Goal: Information Seeking & Learning: Compare options

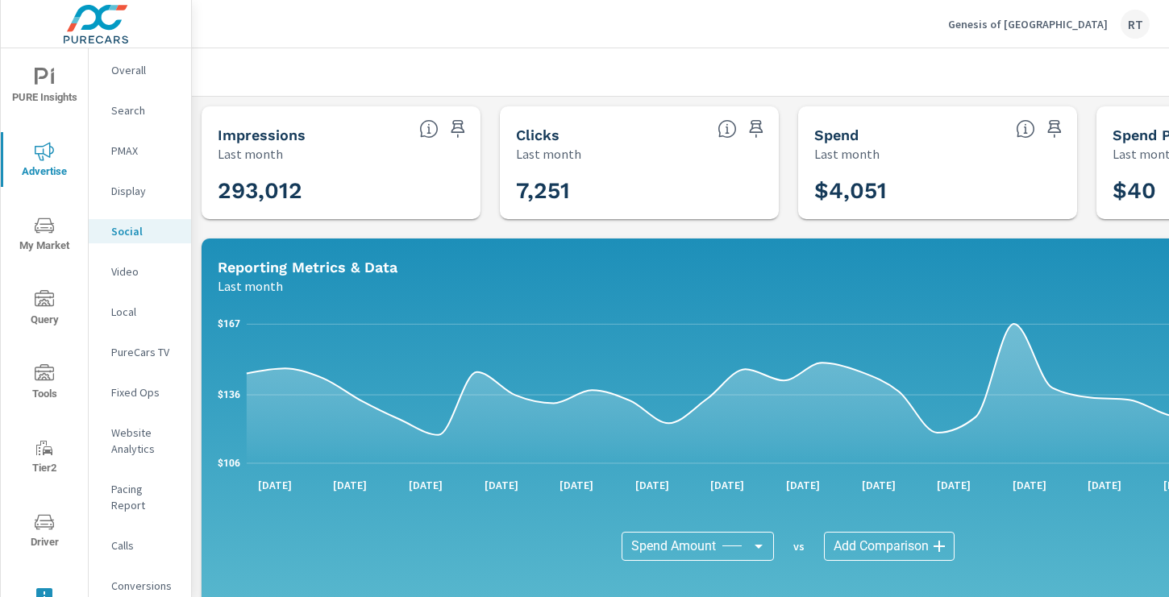
scroll to position [557, 0]
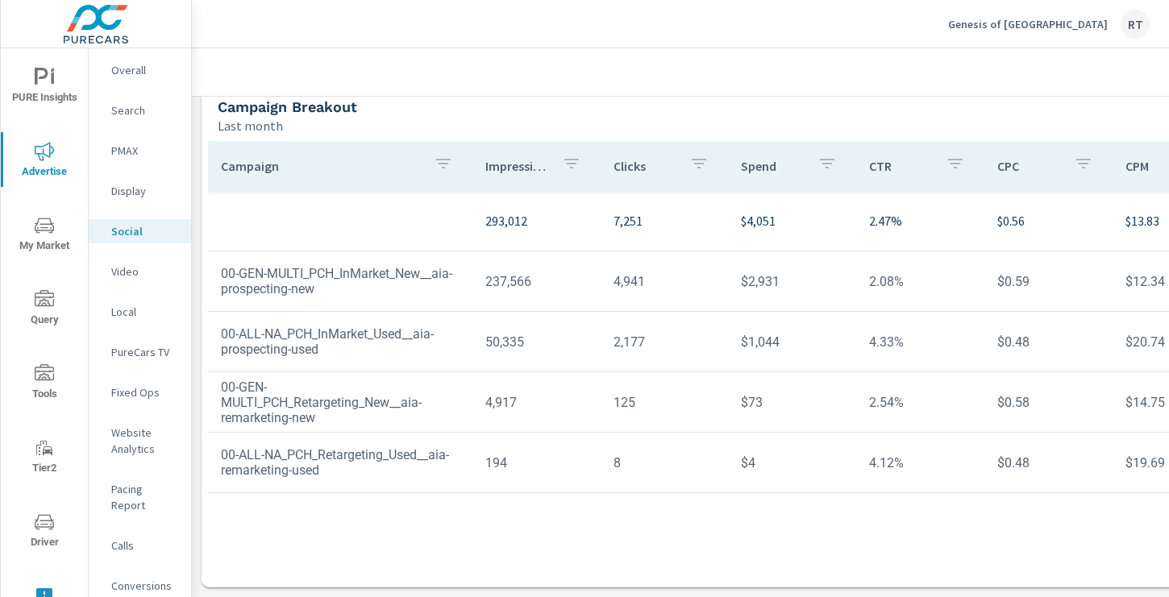
click at [1039, 23] on p "Genesis of [GEOGRAPHIC_DATA]" at bounding box center [1028, 24] width 160 height 15
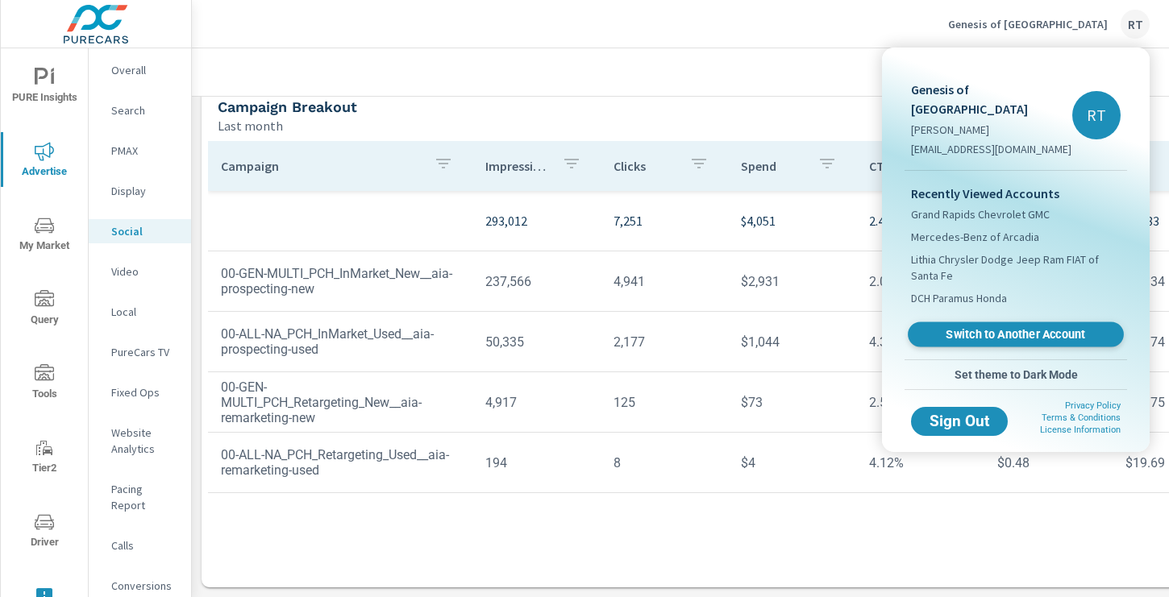
click at [946, 327] on span "Switch to Another Account" at bounding box center [1015, 334] width 197 height 15
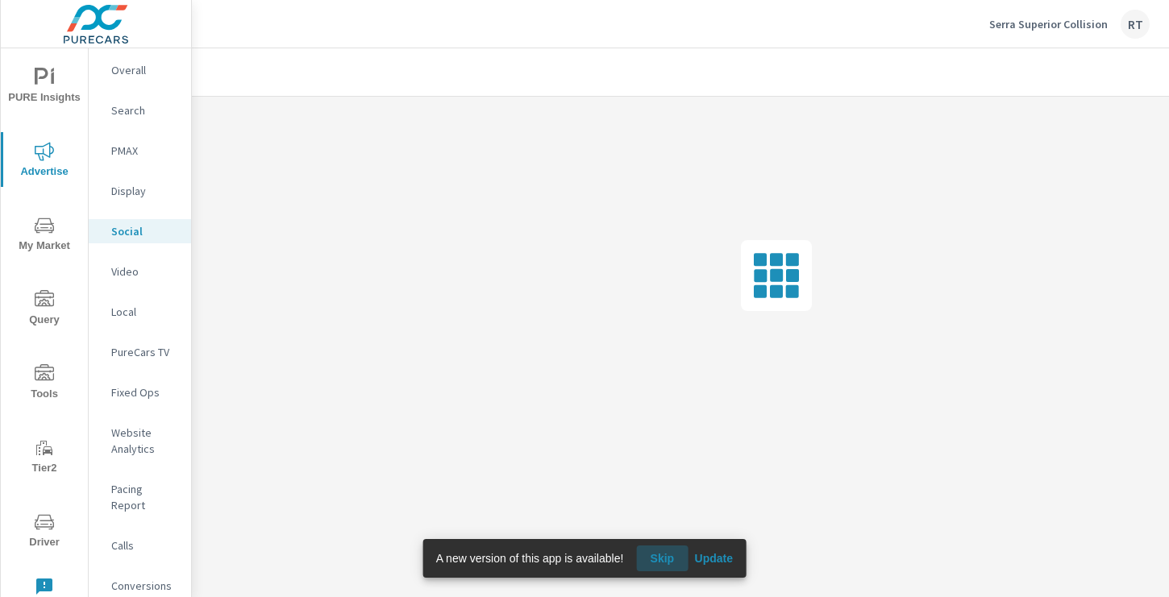
click at [661, 559] on span "Skip" at bounding box center [661, 558] width 39 height 15
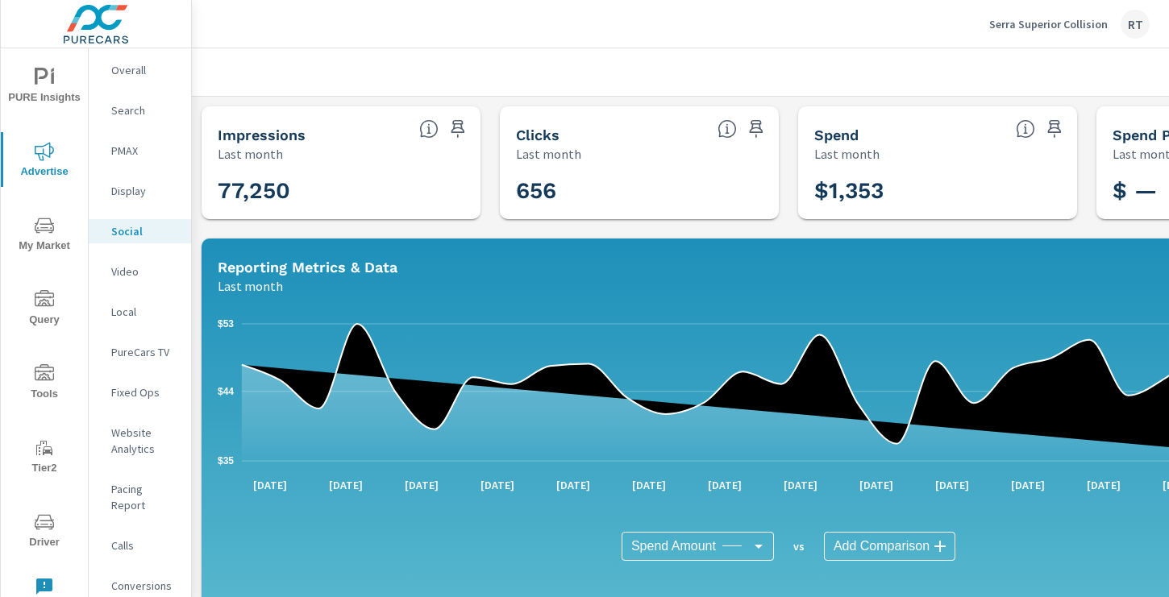
click at [127, 69] on p "Overall" at bounding box center [144, 70] width 67 height 16
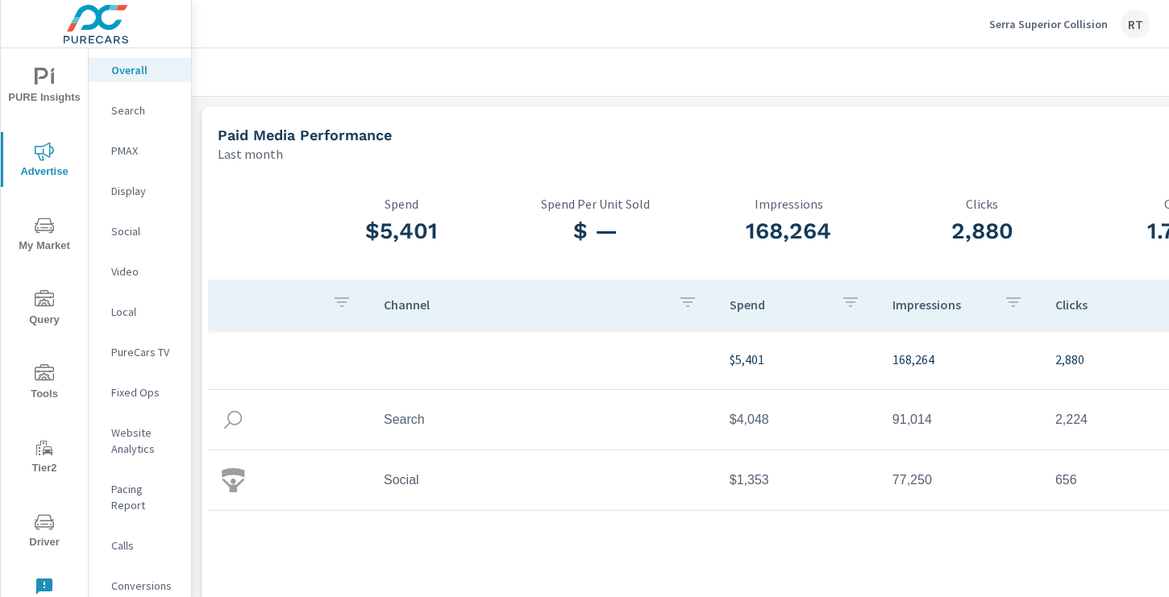
scroll to position [0, 216]
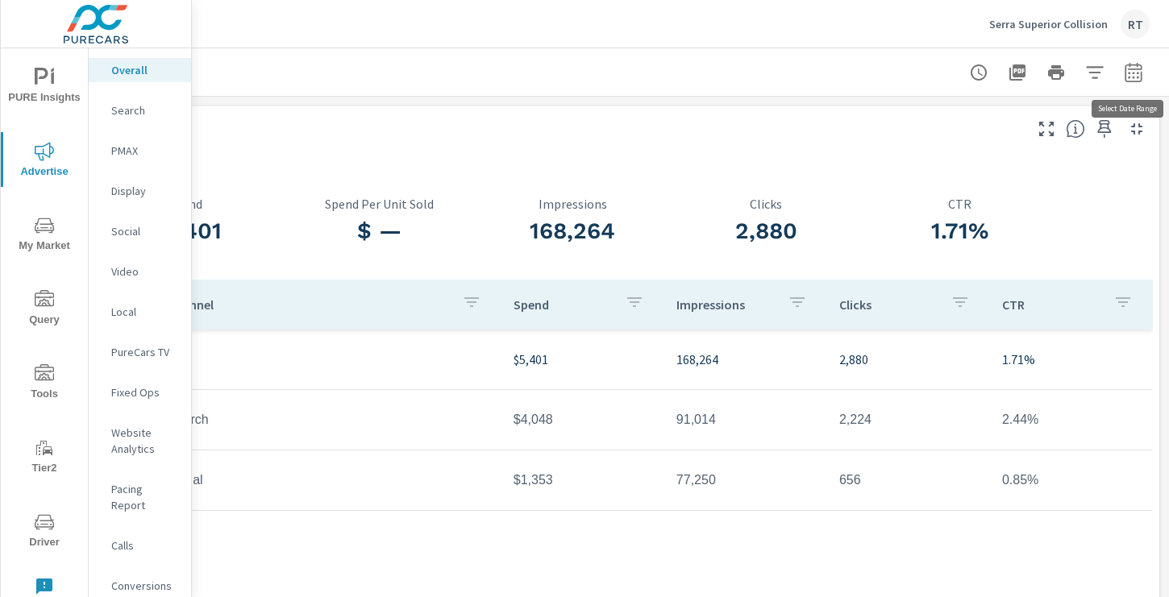
click at [1131, 73] on icon "button" at bounding box center [1133, 72] width 19 height 19
select select "Last month"
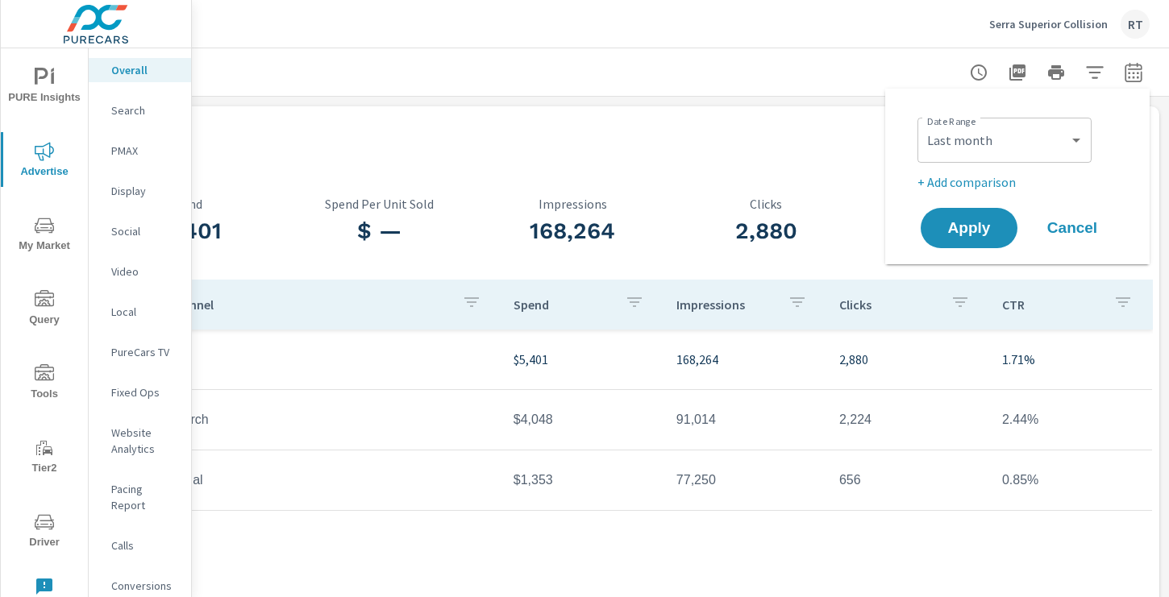
click at [952, 179] on p "+ Add comparison" at bounding box center [1020, 182] width 206 height 19
select select "Previous period"
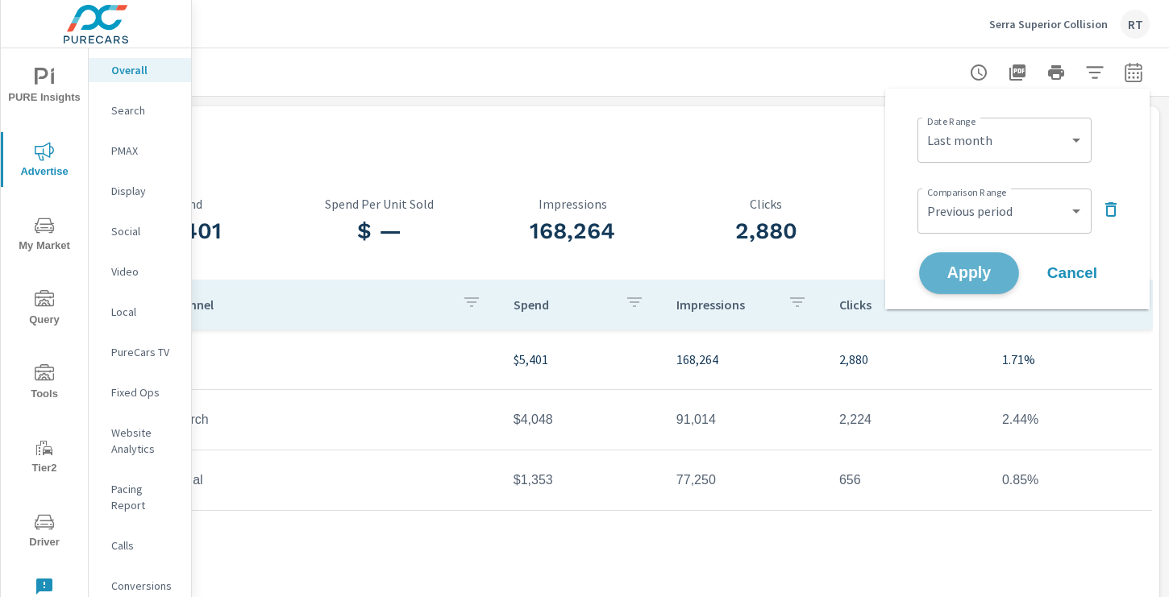
click at [975, 273] on span "Apply" at bounding box center [969, 273] width 66 height 15
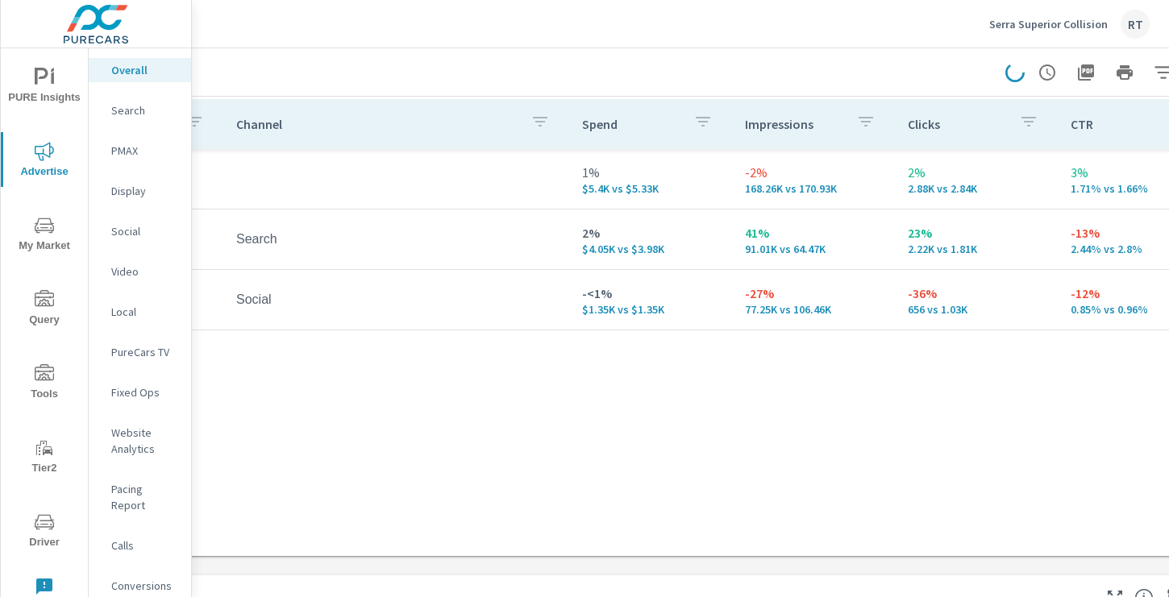
scroll to position [221, 216]
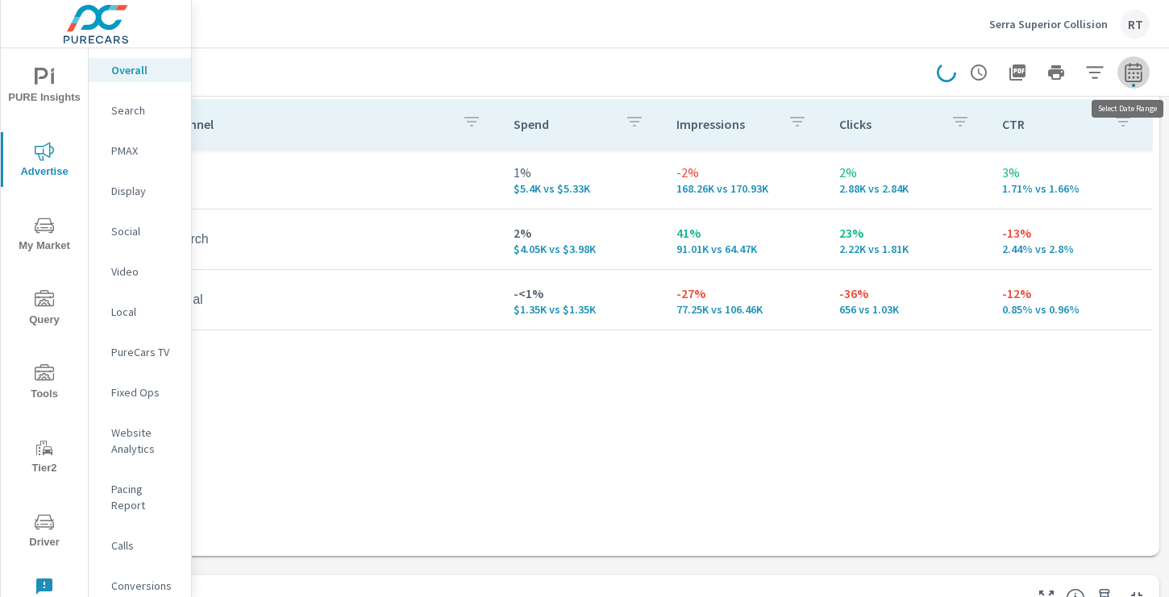
click at [1130, 72] on icon "button" at bounding box center [1133, 72] width 19 height 19
select select "Last month"
select select "Previous period"
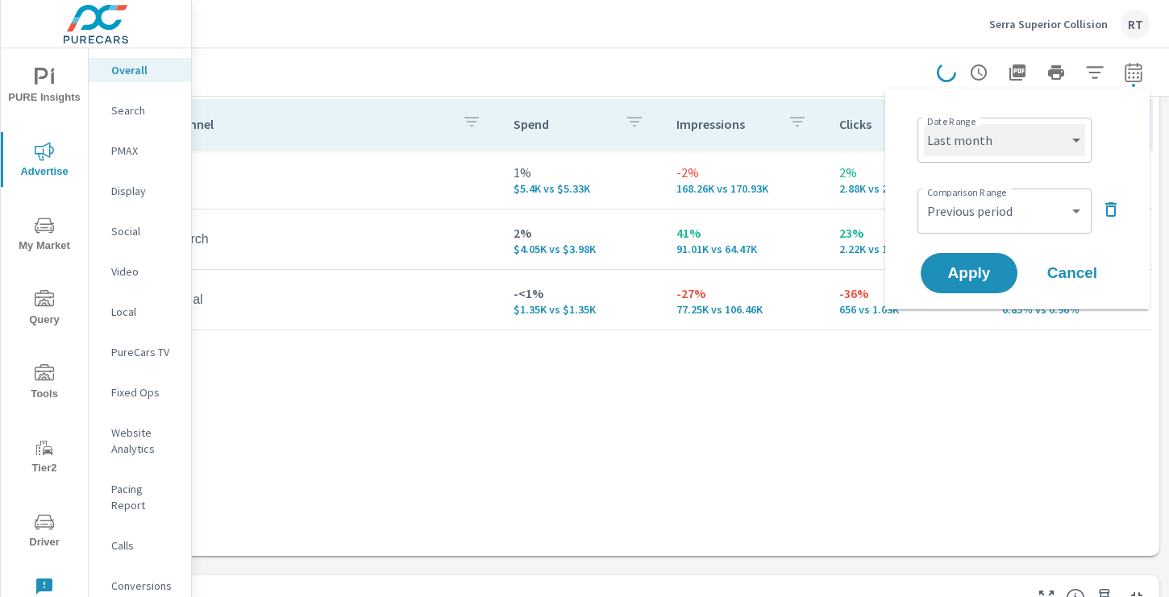
click at [1053, 139] on select "Custom [DATE] Last week Last 7 days Last 14 days Last 30 days Last 45 days Last…" at bounding box center [1004, 140] width 161 height 32
select select "Last 30 days"
click at [924, 124] on select "Custom [DATE] Last week Last 7 days Last 14 days Last 30 days Last 45 days Last…" at bounding box center [1004, 140] width 161 height 32
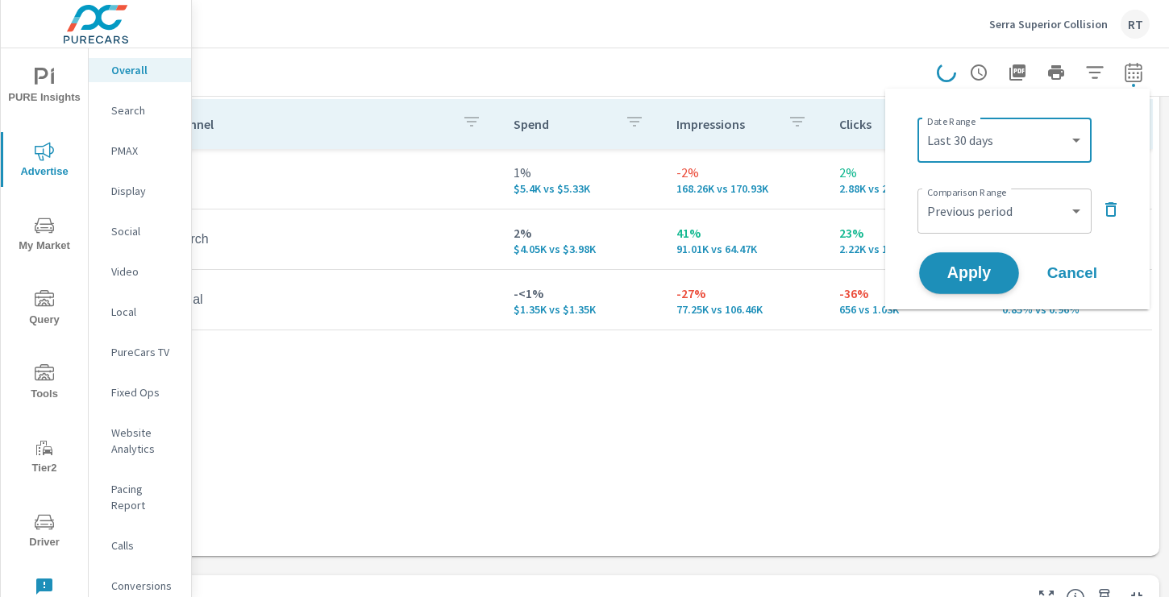
click at [958, 272] on span "Apply" at bounding box center [969, 273] width 66 height 15
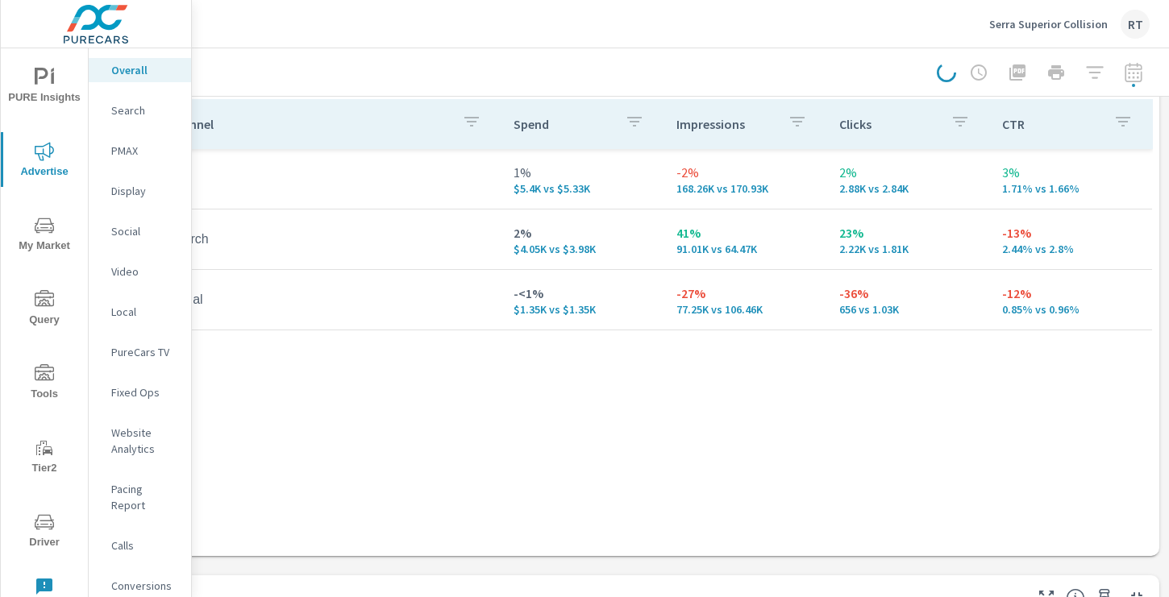
scroll to position [0, 216]
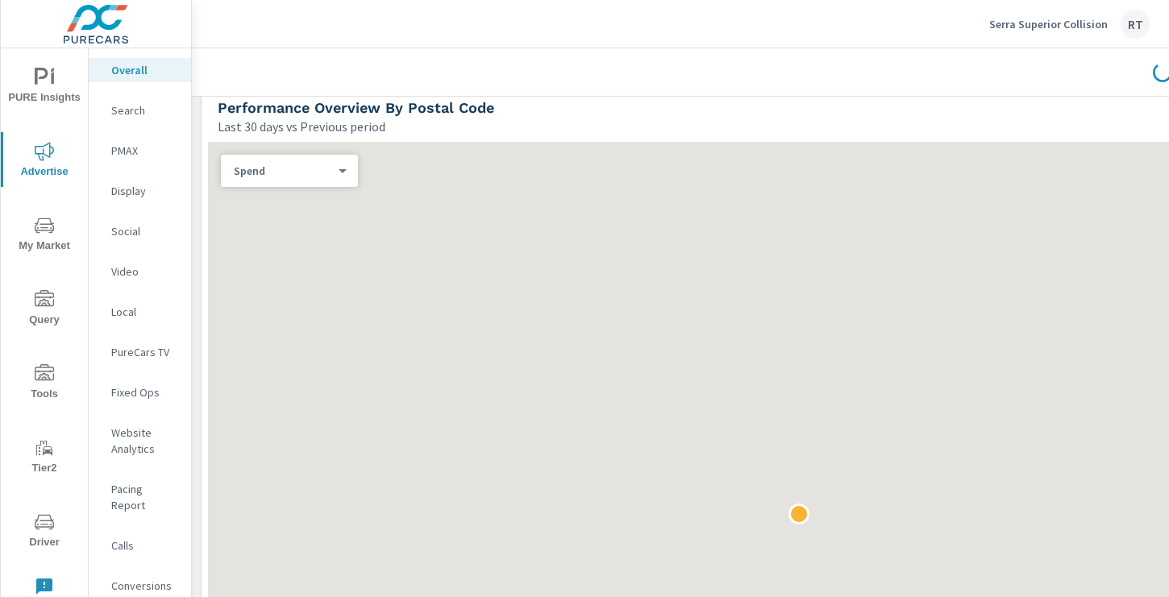
scroll to position [800, 0]
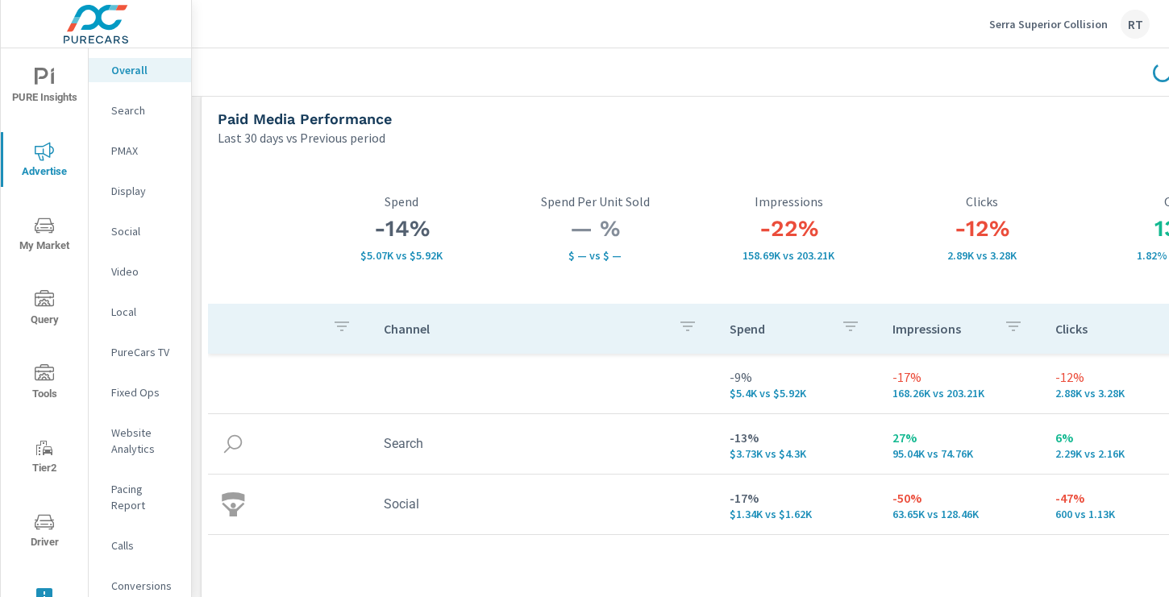
scroll to position [15, 0]
click at [131, 234] on p "Social" at bounding box center [144, 231] width 67 height 16
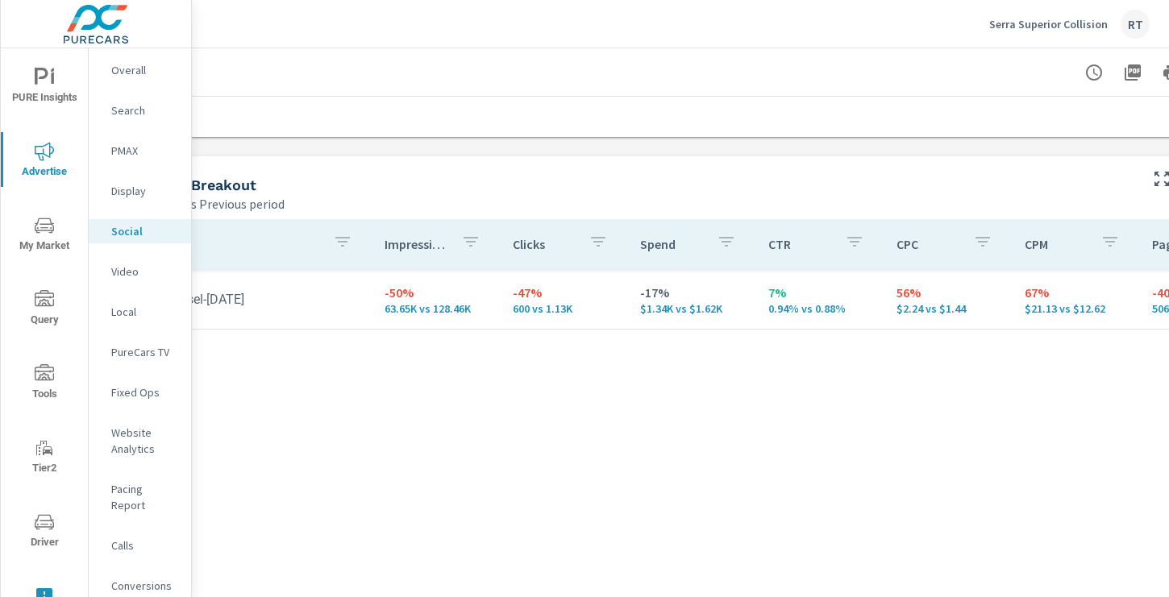
scroll to position [640, 0]
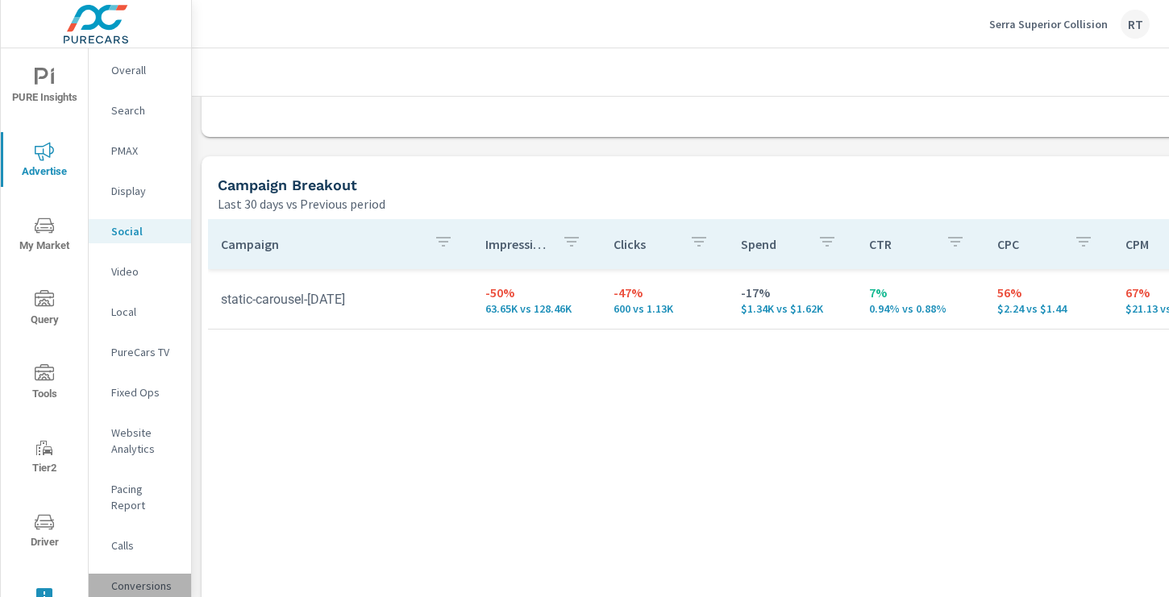
click at [131, 578] on p "Conversions" at bounding box center [144, 586] width 67 height 16
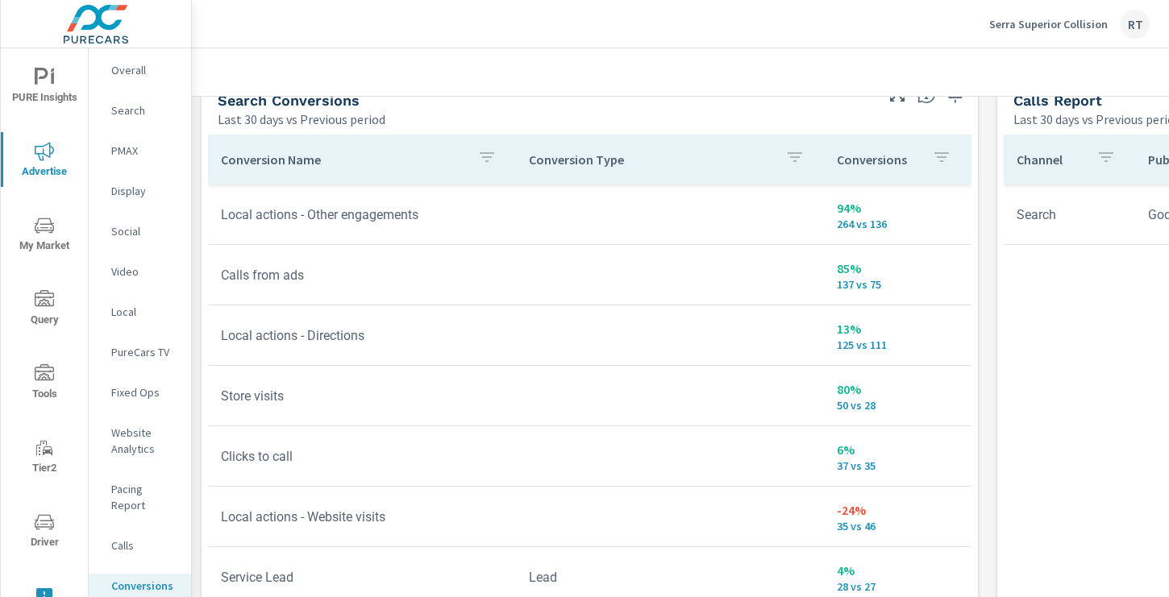
scroll to position [895, 0]
click at [911, 164] on p "Conversions" at bounding box center [878, 162] width 82 height 16
click at [923, 160] on icon "button" at bounding box center [921, 159] width 19 height 19
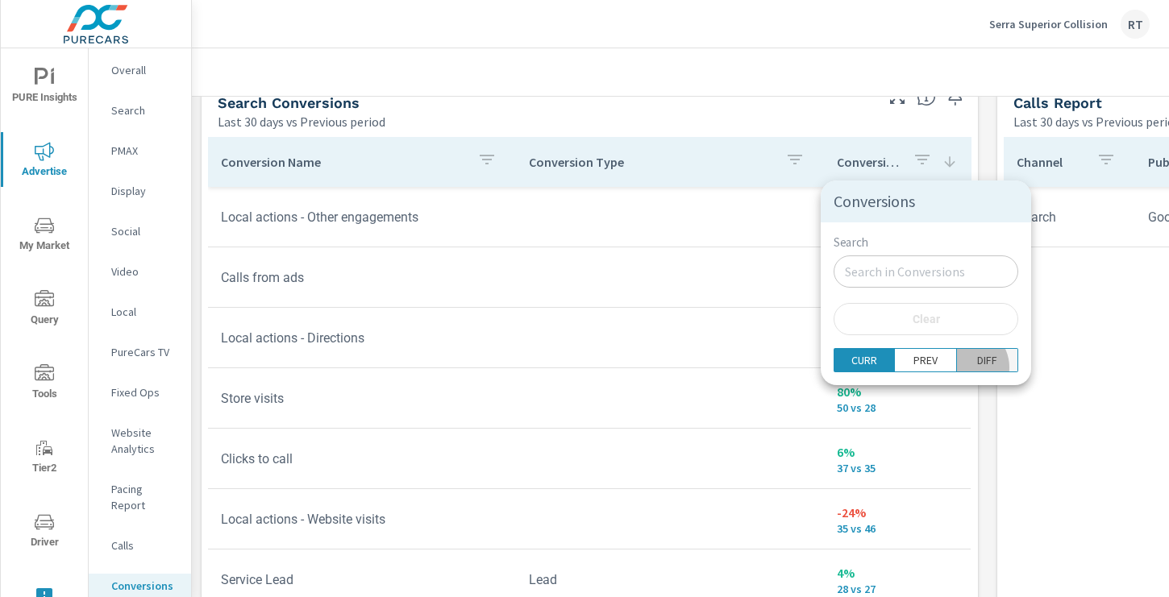
click at [962, 368] on span "DIFF" at bounding box center [987, 360] width 51 height 16
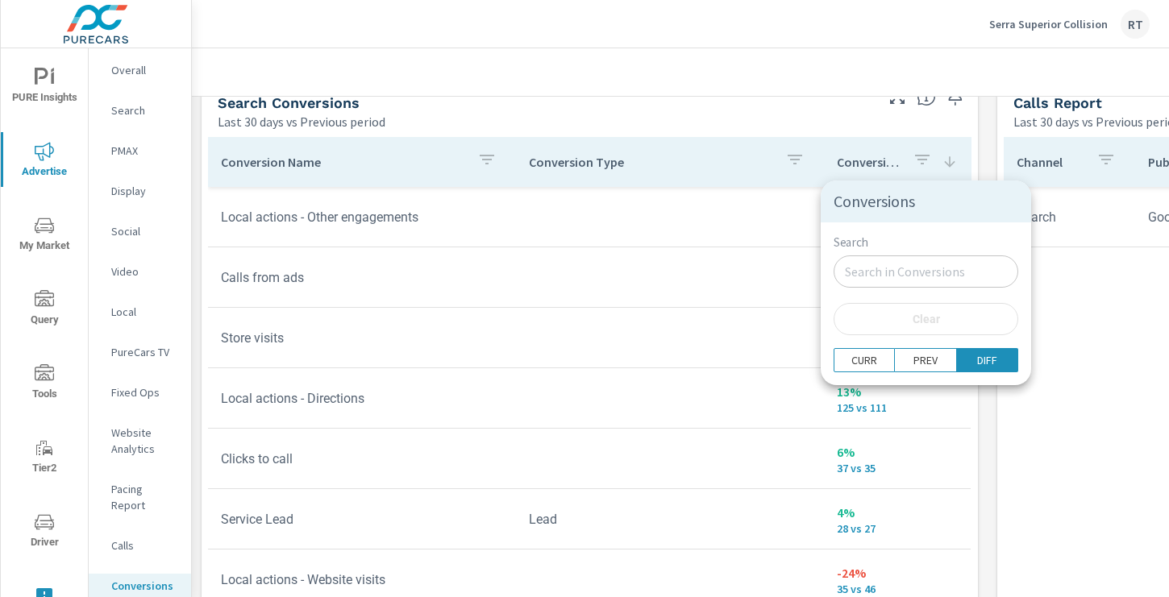
click at [989, 157] on div at bounding box center [584, 298] width 1169 height 597
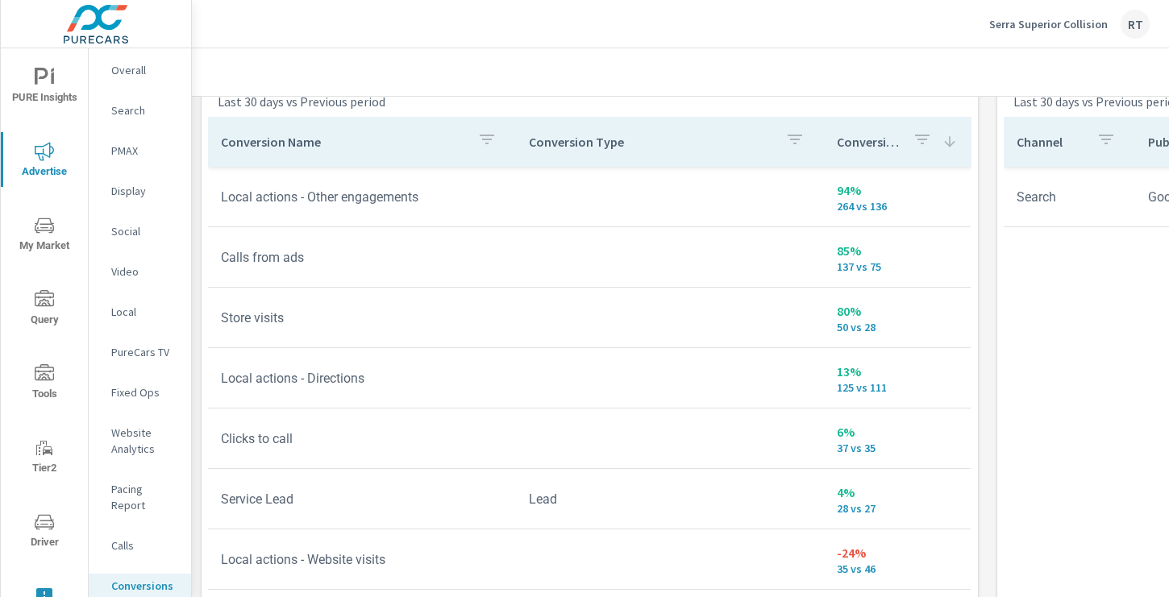
scroll to position [906, 0]
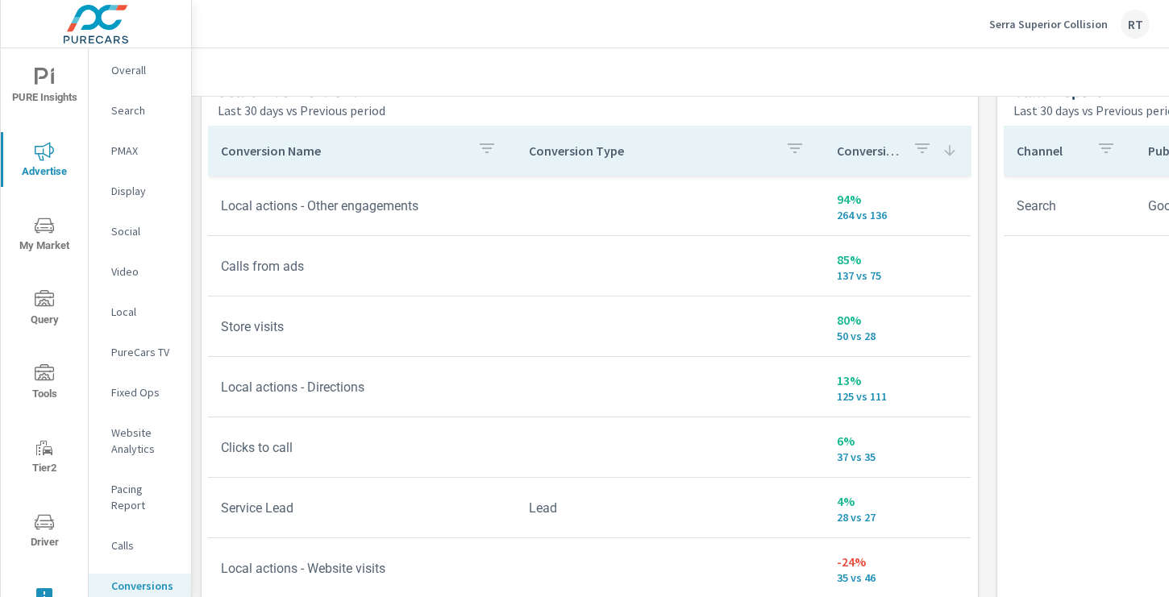
click at [136, 355] on p "PureCars TV" at bounding box center [144, 352] width 67 height 16
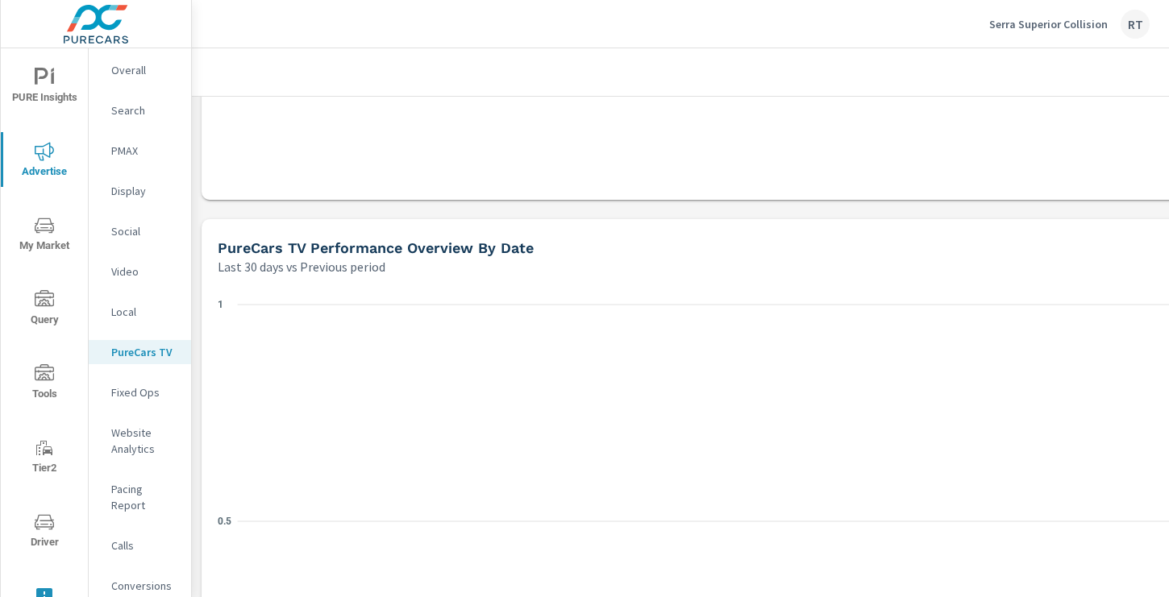
scroll to position [927, 0]
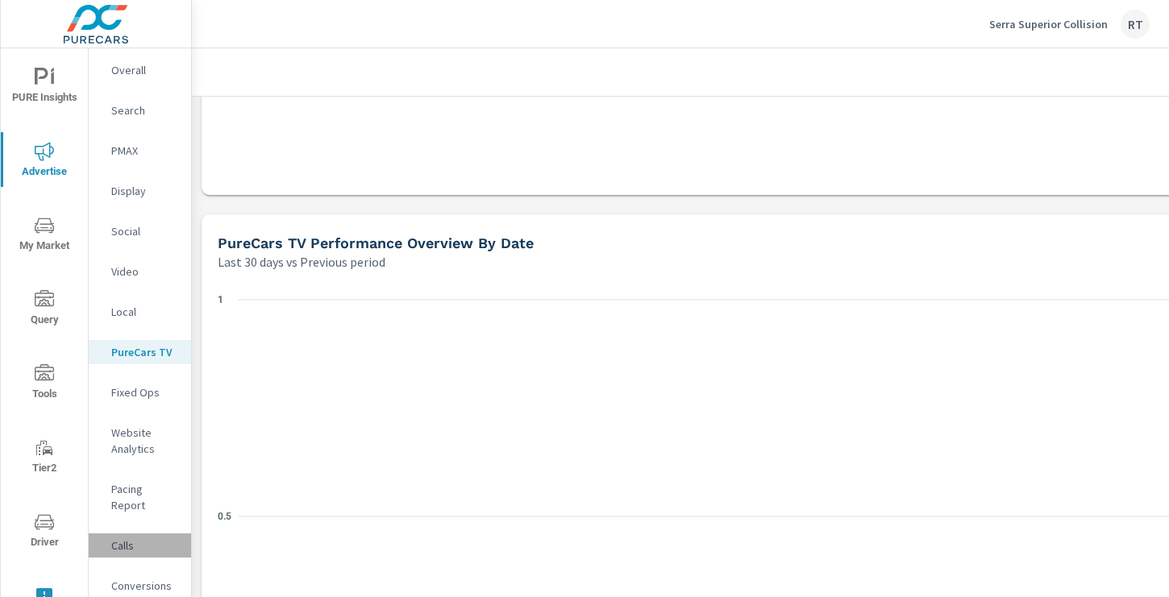
click at [123, 538] on p "Calls" at bounding box center [144, 546] width 67 height 16
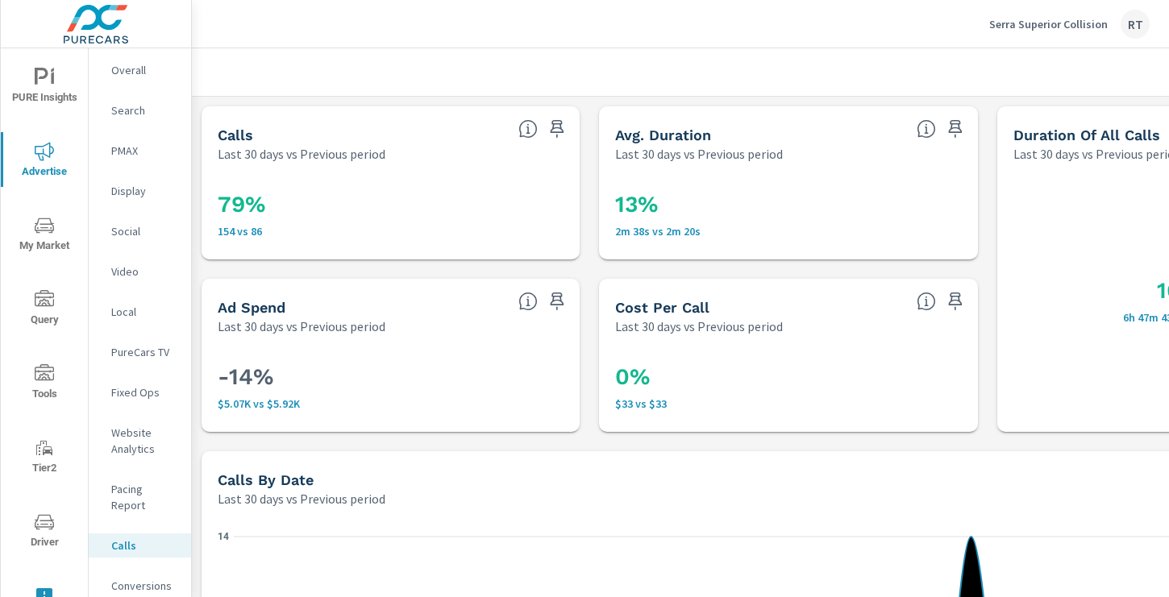
click at [123, 271] on p "Video" at bounding box center [144, 272] width 67 height 16
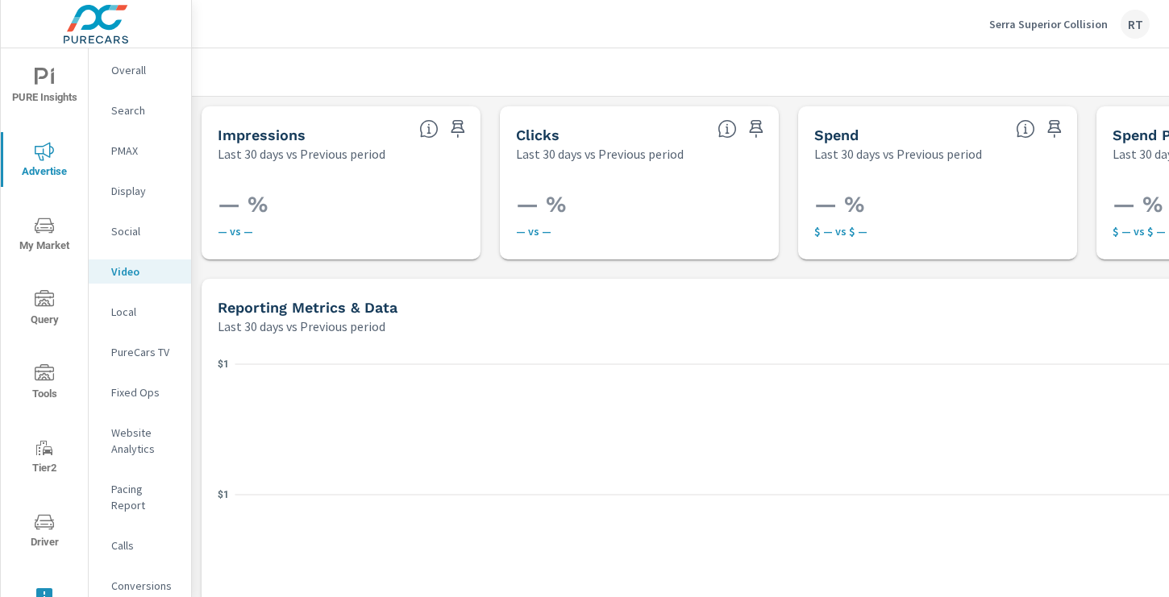
click at [139, 350] on p "PureCars TV" at bounding box center [144, 352] width 67 height 16
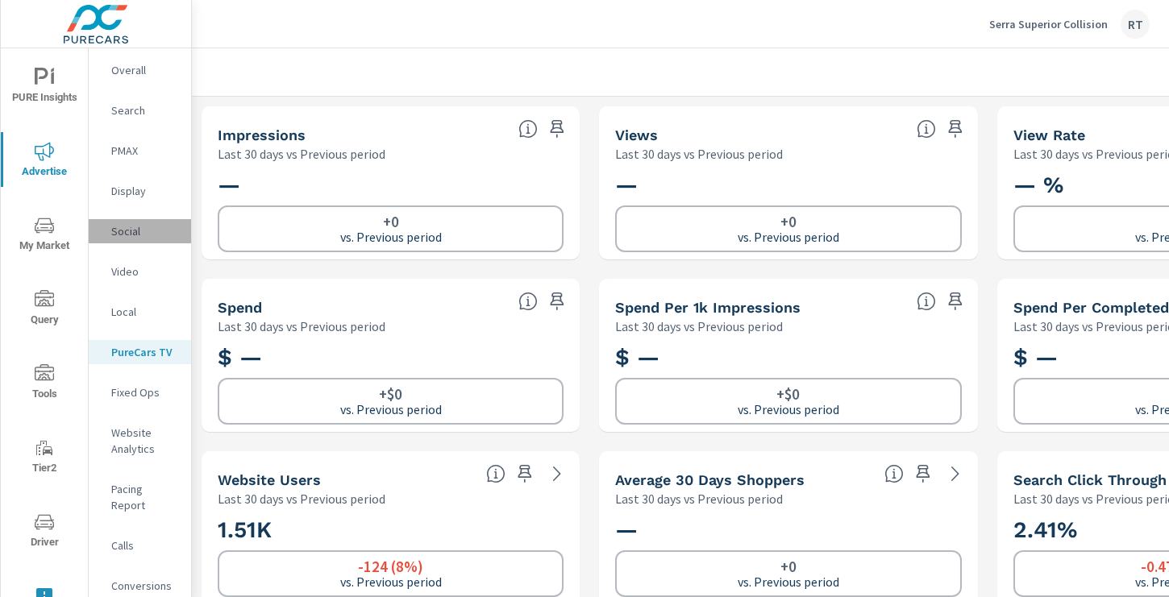
click at [123, 232] on p "Social" at bounding box center [144, 231] width 67 height 16
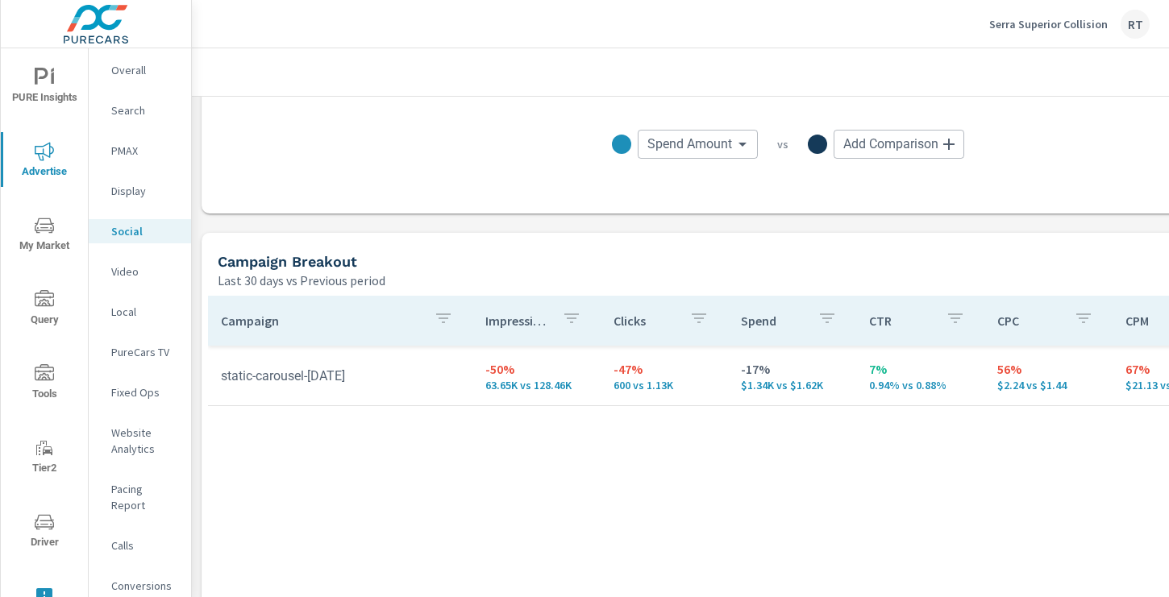
scroll to position [572, 0]
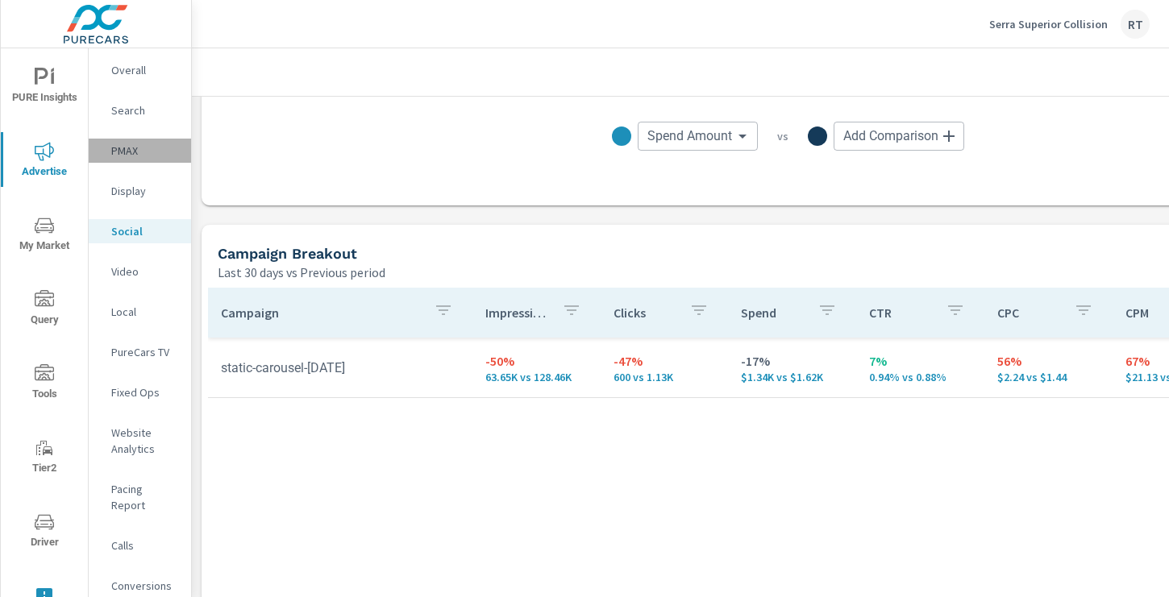
click at [125, 155] on p "PMAX" at bounding box center [144, 151] width 67 height 16
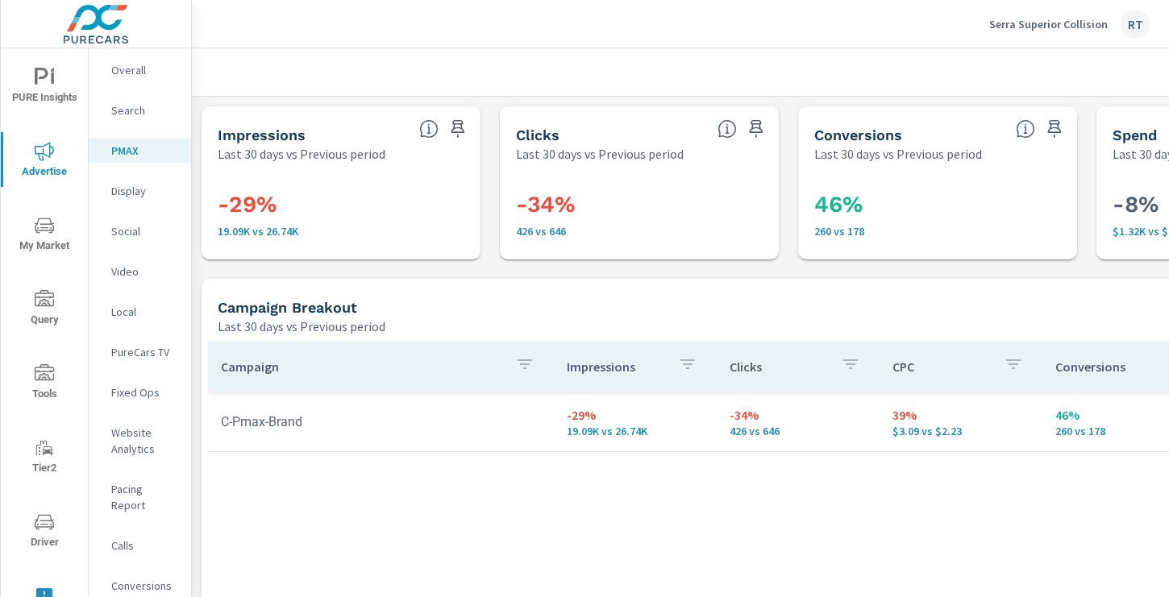
click at [145, 578] on p "Conversions" at bounding box center [144, 586] width 67 height 16
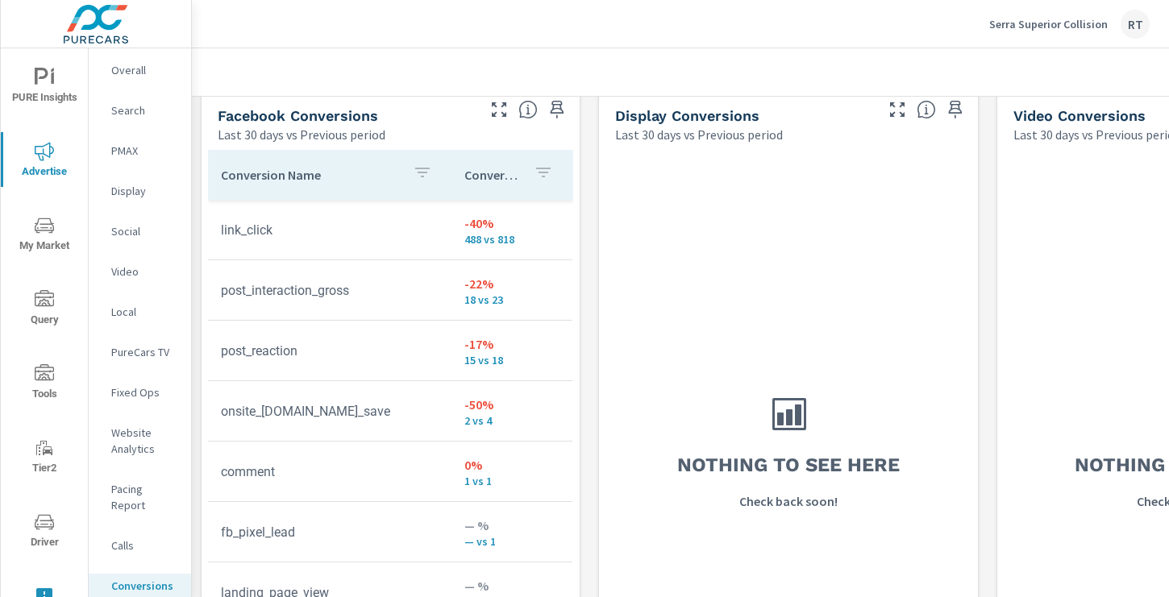
click at [126, 111] on p "Search" at bounding box center [144, 110] width 67 height 16
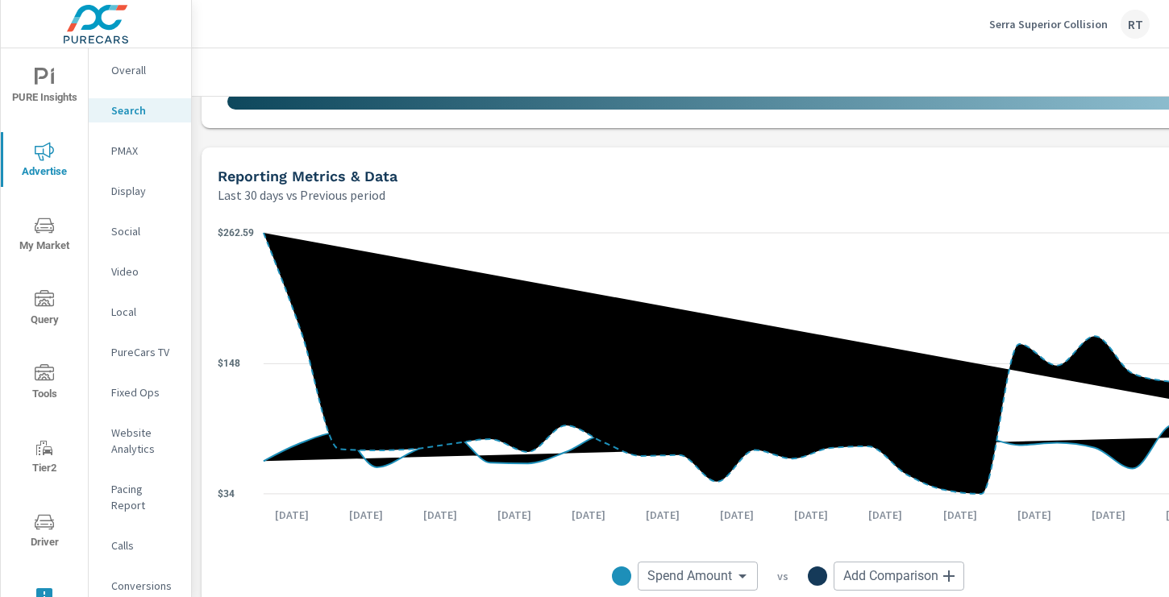
scroll to position [937, 0]
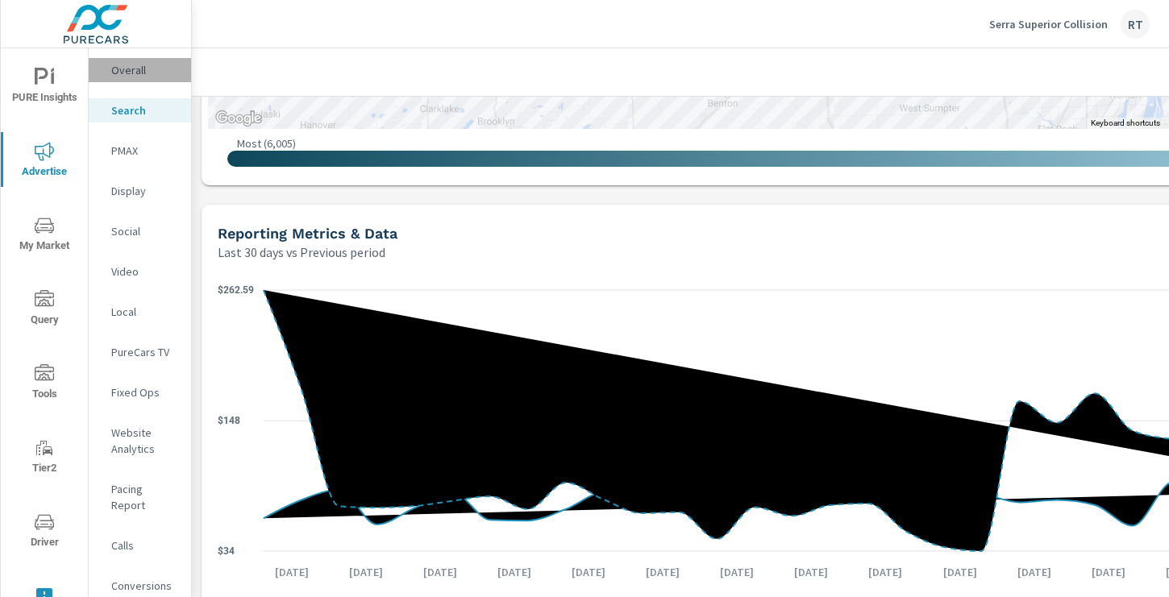
click at [109, 79] on div "Overall" at bounding box center [140, 70] width 102 height 24
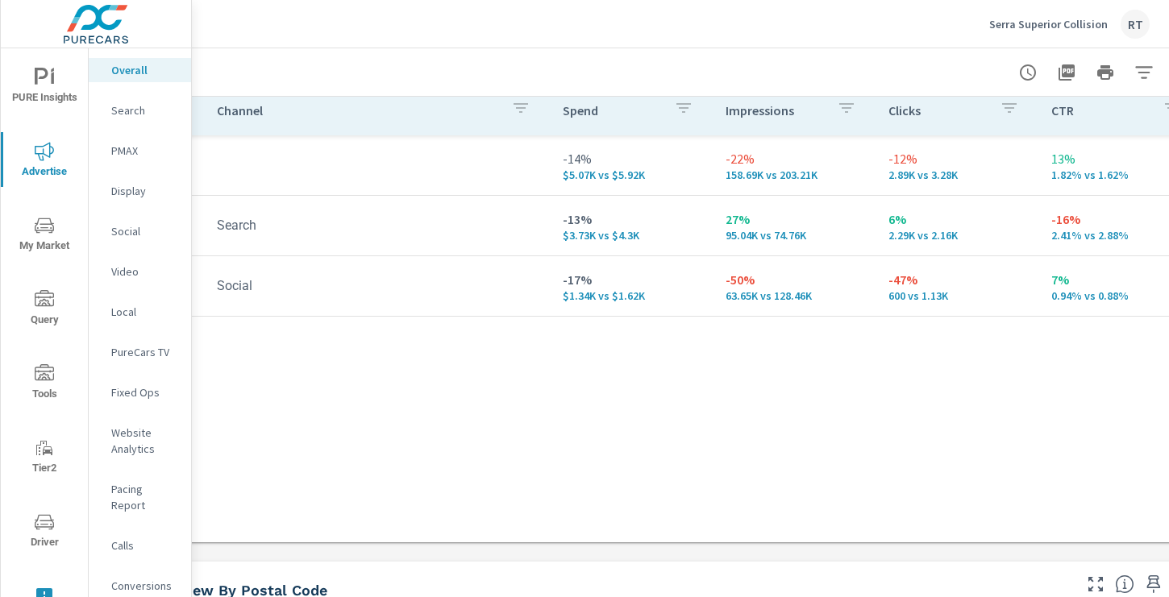
scroll to position [235, 216]
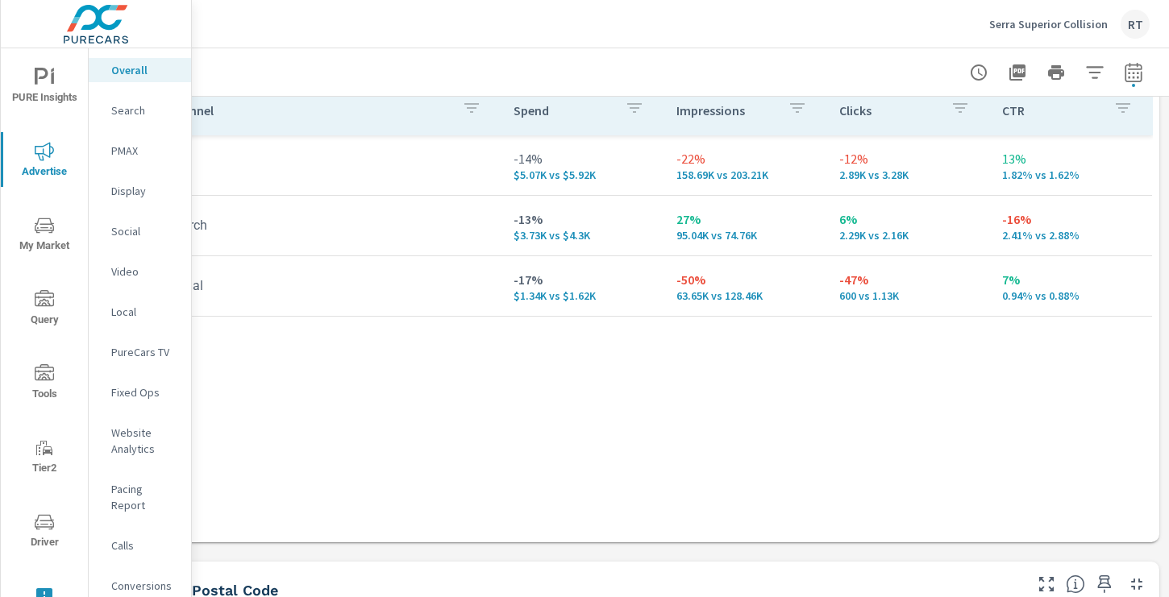
click at [1133, 75] on icon "button" at bounding box center [1133, 72] width 19 height 19
select select "Last 30 days"
select select "Previous period"
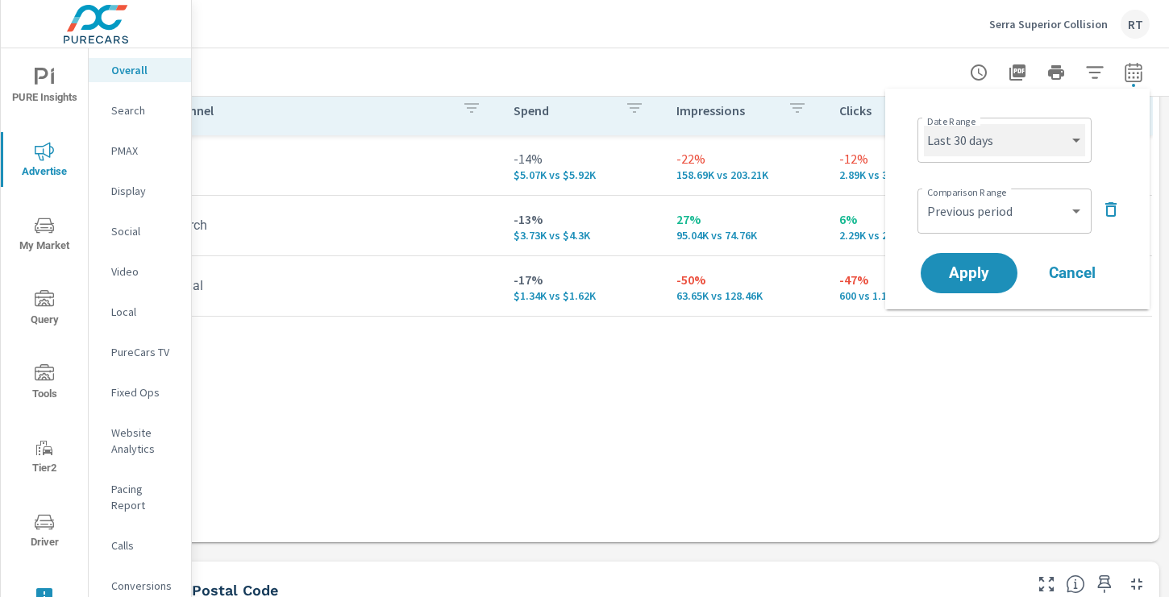
click at [1037, 145] on select "Custom [DATE] Last week Last 7 days Last 14 days Last 30 days Last 45 days Last…" at bounding box center [1004, 140] width 161 height 32
select select "Last 14 days"
click at [924, 124] on select "Custom [DATE] Last week Last 7 days Last 14 days Last 30 days Last 45 days Last…" at bounding box center [1004, 140] width 161 height 32
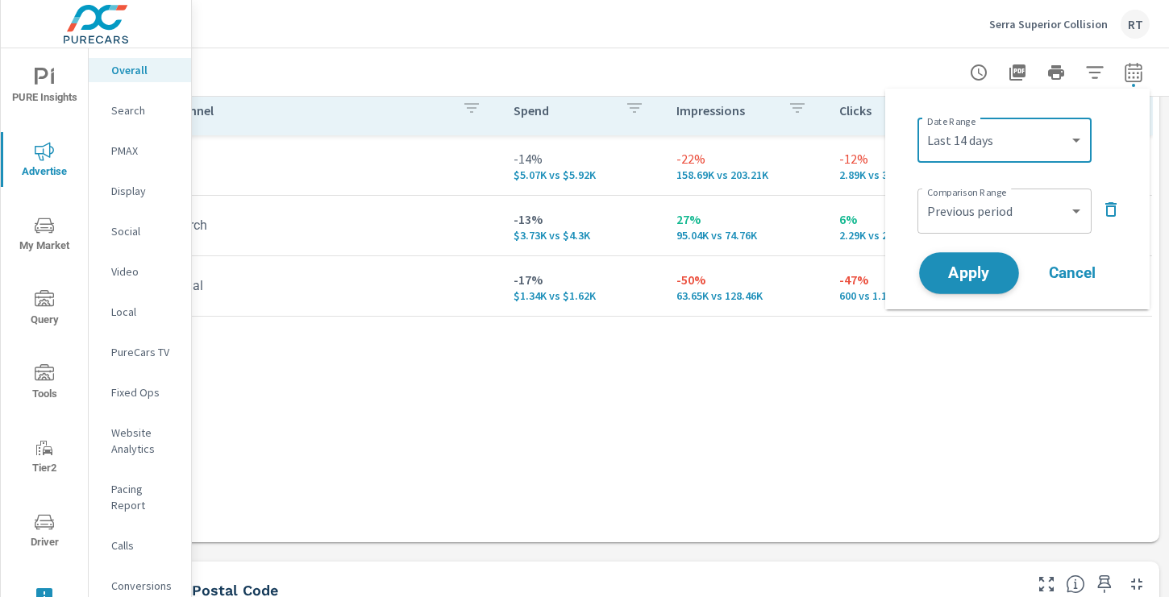
click at [971, 277] on span "Apply" at bounding box center [969, 273] width 66 height 15
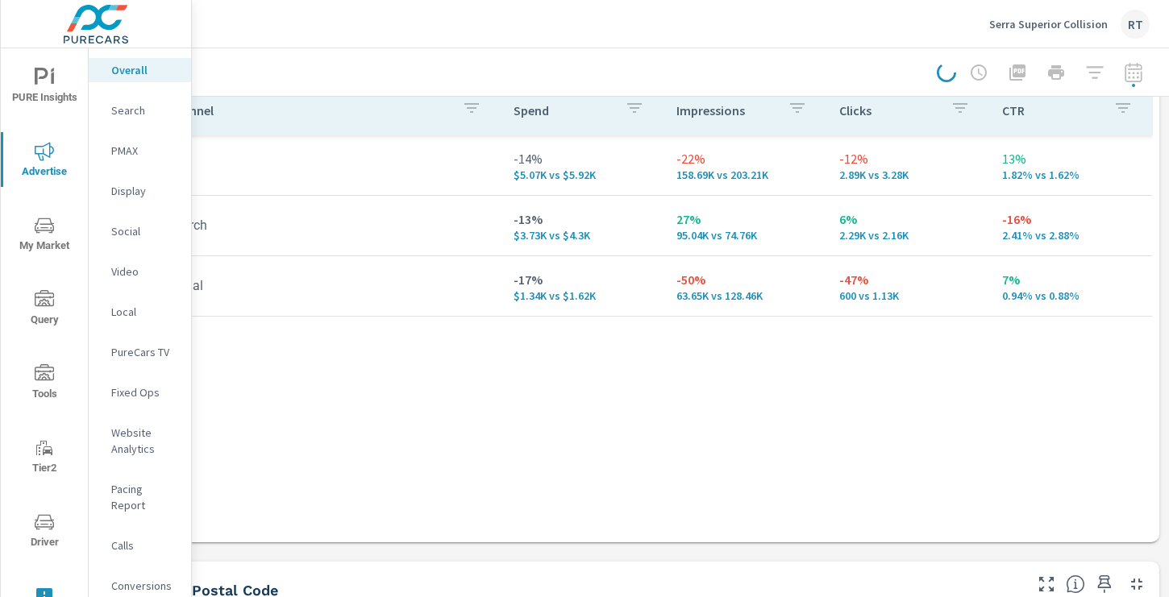
scroll to position [0, 216]
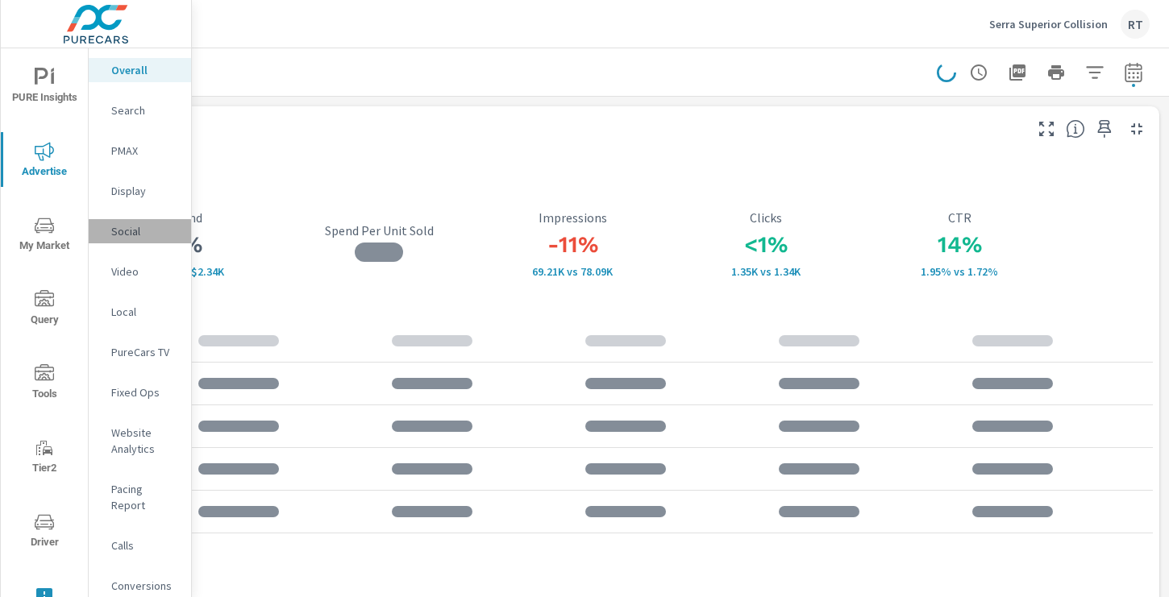
click at [131, 231] on p "Social" at bounding box center [144, 231] width 67 height 16
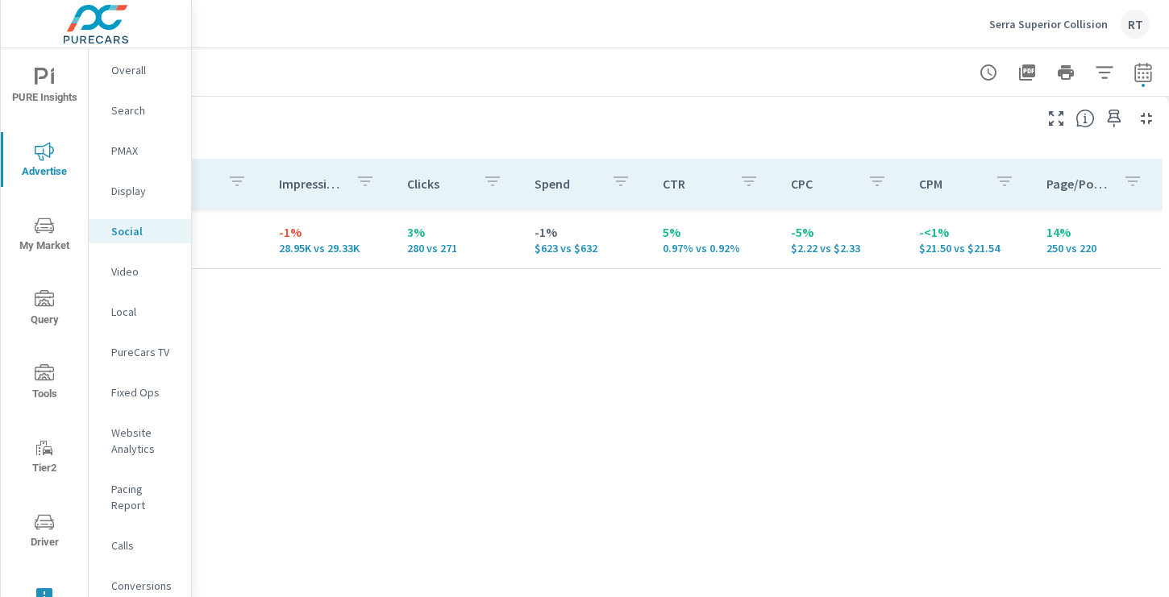
scroll to position [700, 216]
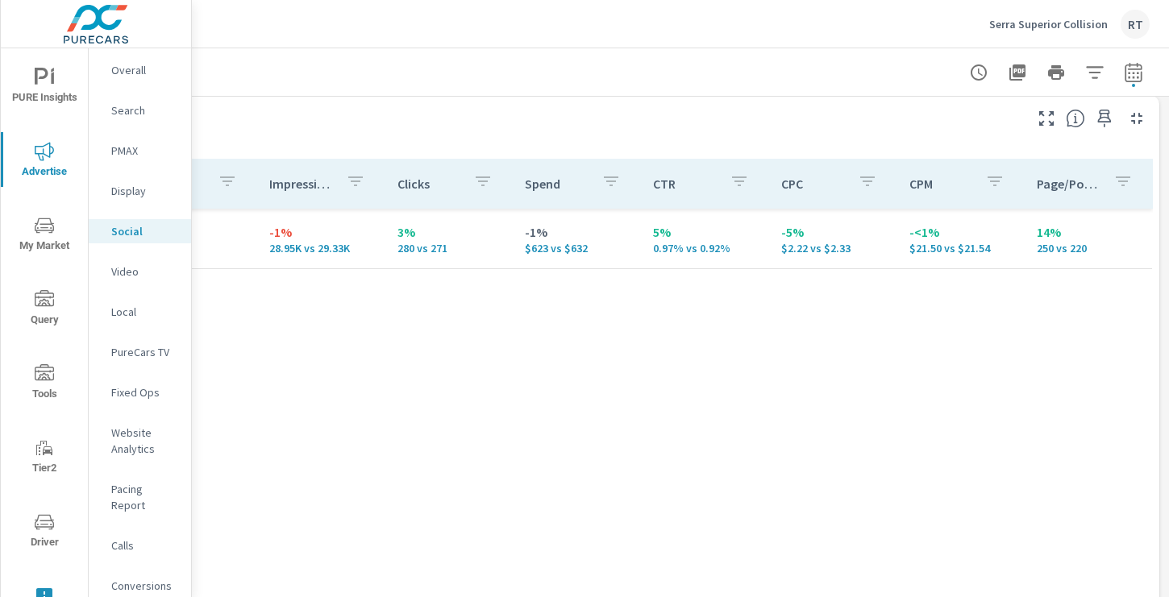
click at [133, 578] on p "Conversions" at bounding box center [144, 586] width 67 height 16
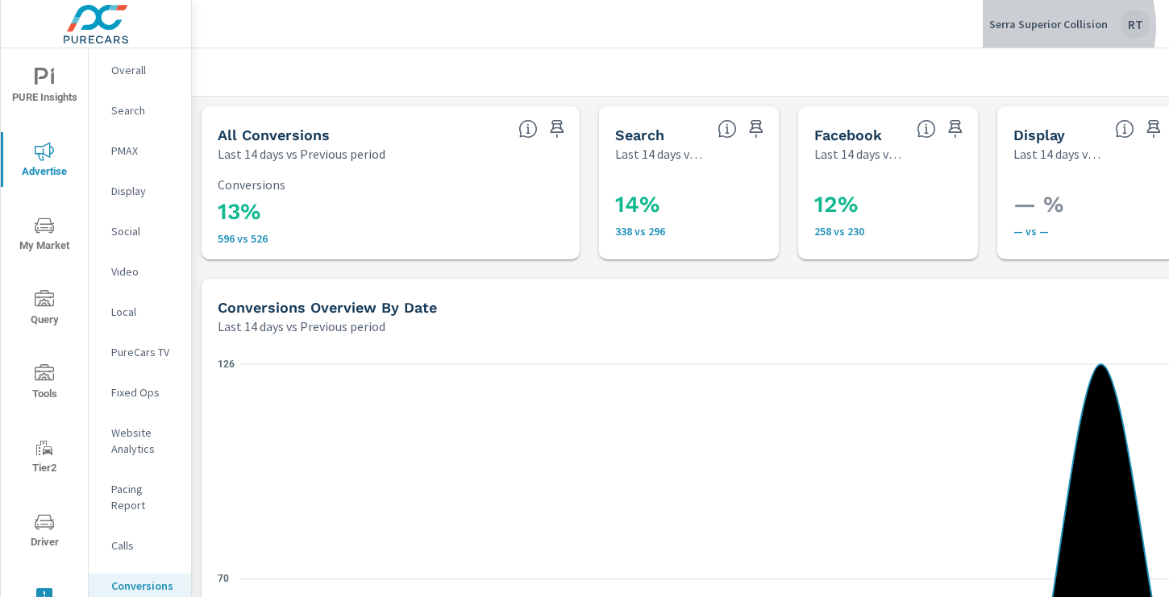
click at [1035, 27] on p "Serra Superior Collision" at bounding box center [1048, 24] width 118 height 15
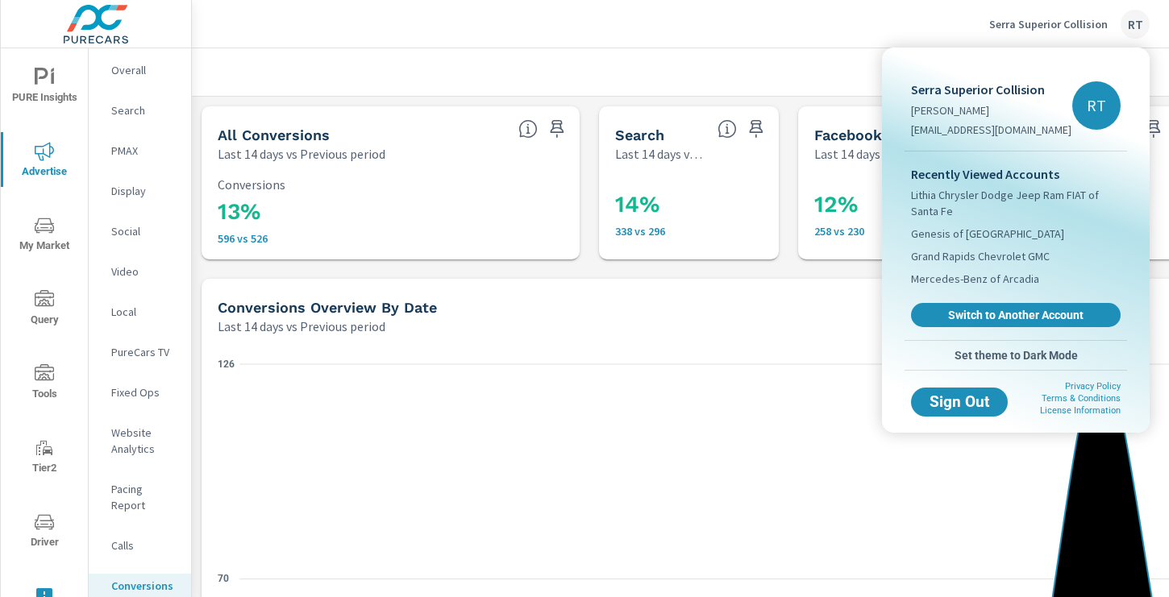
click at [831, 59] on div at bounding box center [584, 298] width 1169 height 597
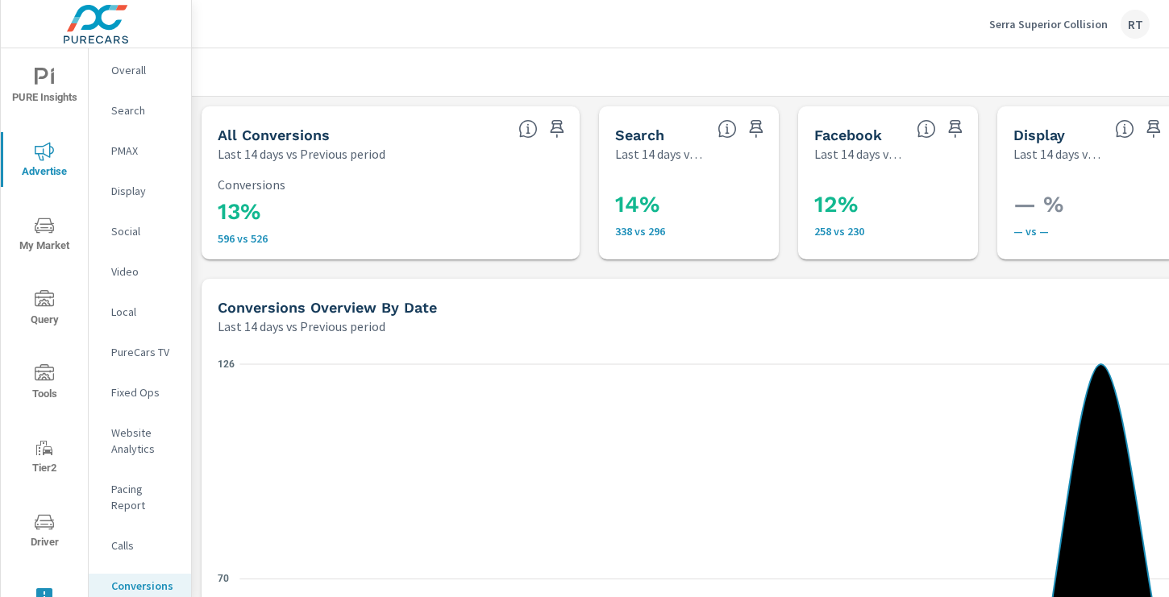
click at [1032, 24] on p "Serra Superior Collision" at bounding box center [1048, 24] width 118 height 15
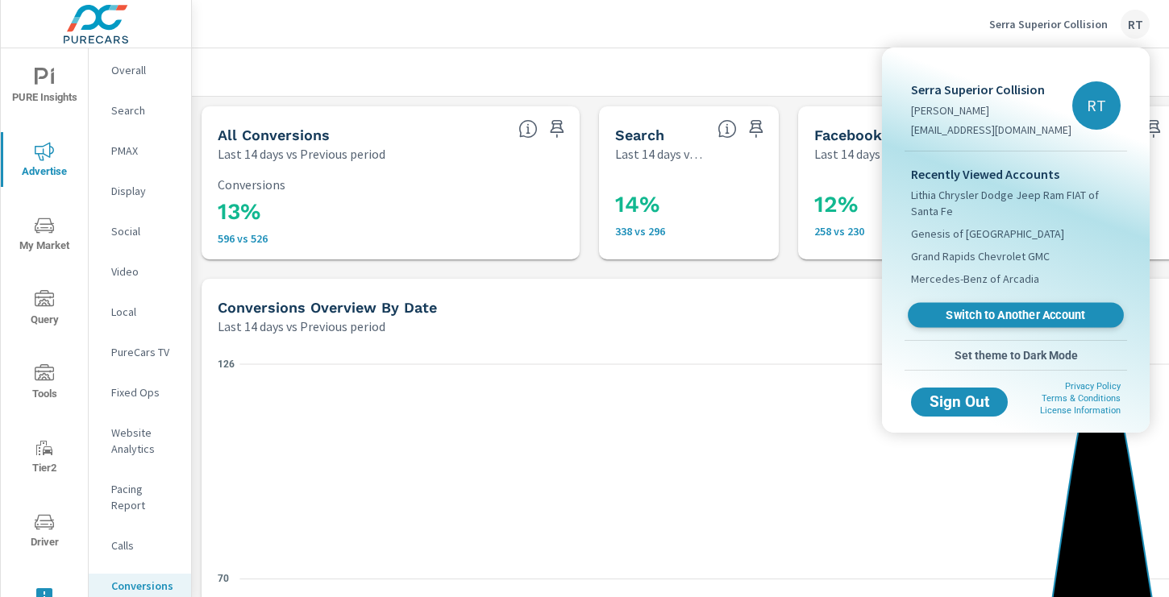
click at [951, 316] on span "Switch to Another Account" at bounding box center [1015, 315] width 197 height 15
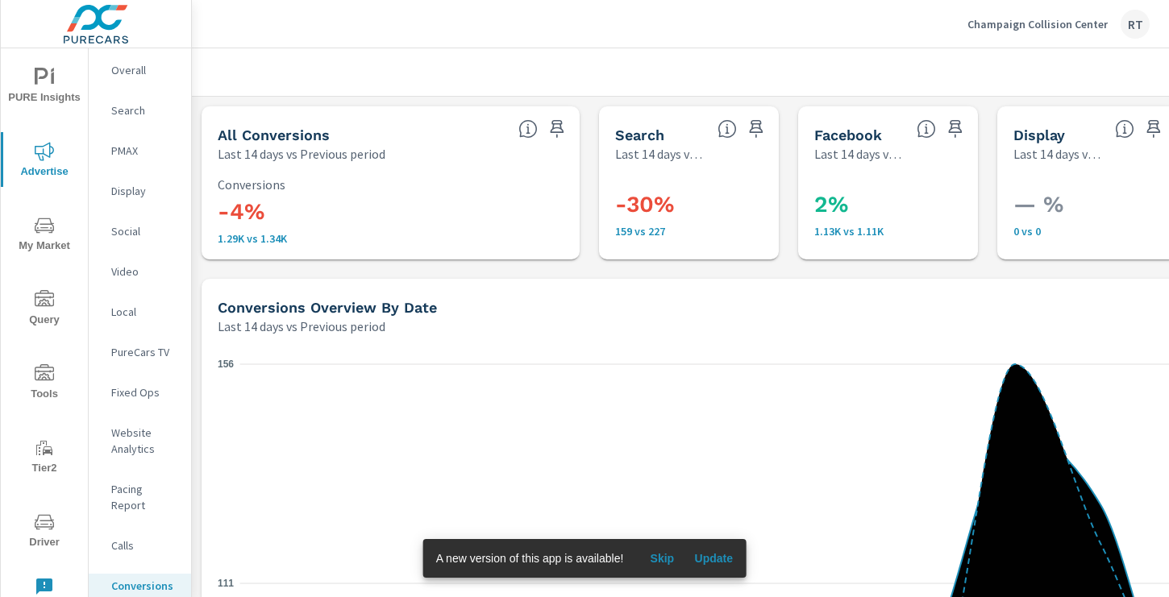
scroll to position [27, 0]
click at [663, 556] on span "Skip" at bounding box center [661, 558] width 39 height 15
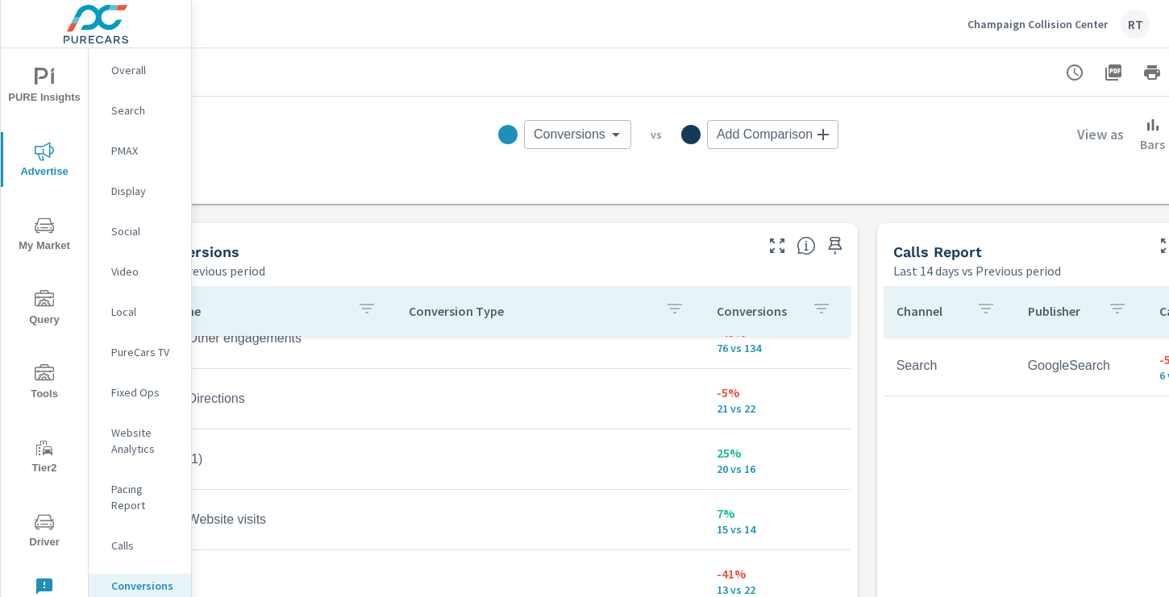
scroll to position [746, 216]
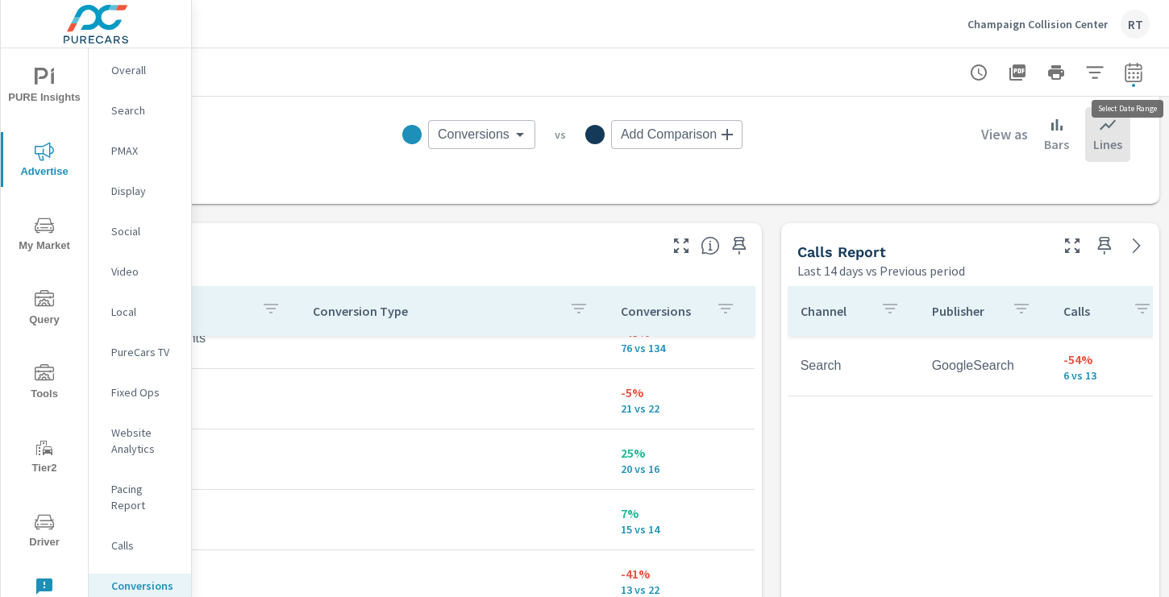
click at [1135, 74] on icon "button" at bounding box center [1133, 72] width 19 height 19
select select "Last 14 days"
select select "Previous period"
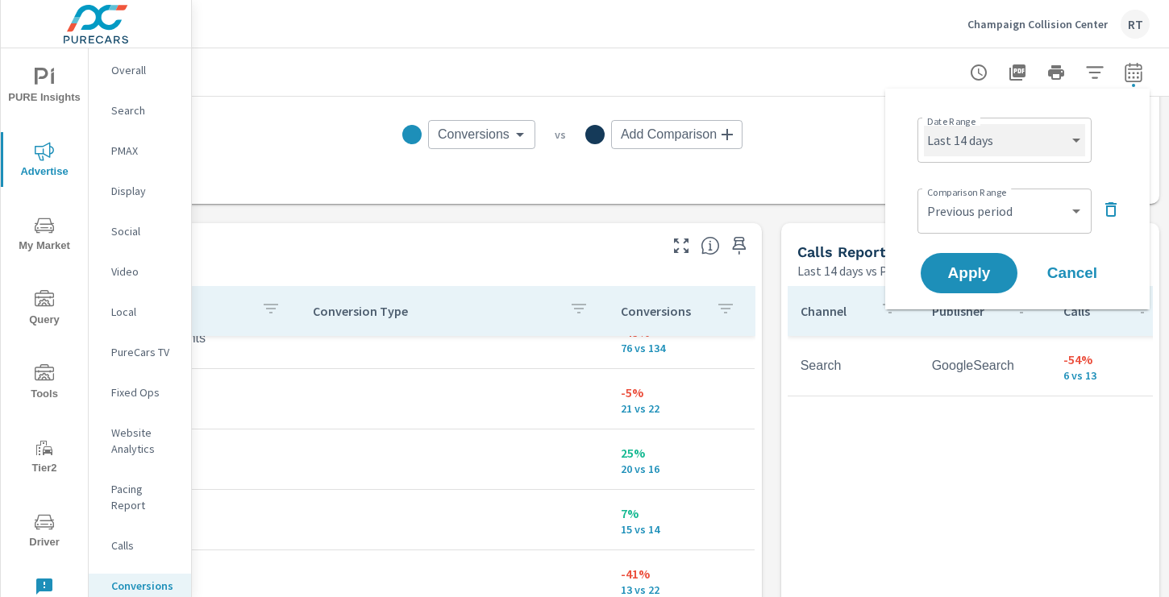
click at [1059, 150] on select "Custom [DATE] Last week Last 7 days Last 14 days Last 30 days Last 45 days Last…" at bounding box center [1004, 140] width 161 height 32
select select "Last 30 days"
click at [924, 124] on select "Custom [DATE] Last week Last 7 days Last 14 days Last 30 days Last 45 days Last…" at bounding box center [1004, 140] width 161 height 32
click at [967, 268] on span "Apply" at bounding box center [969, 273] width 66 height 15
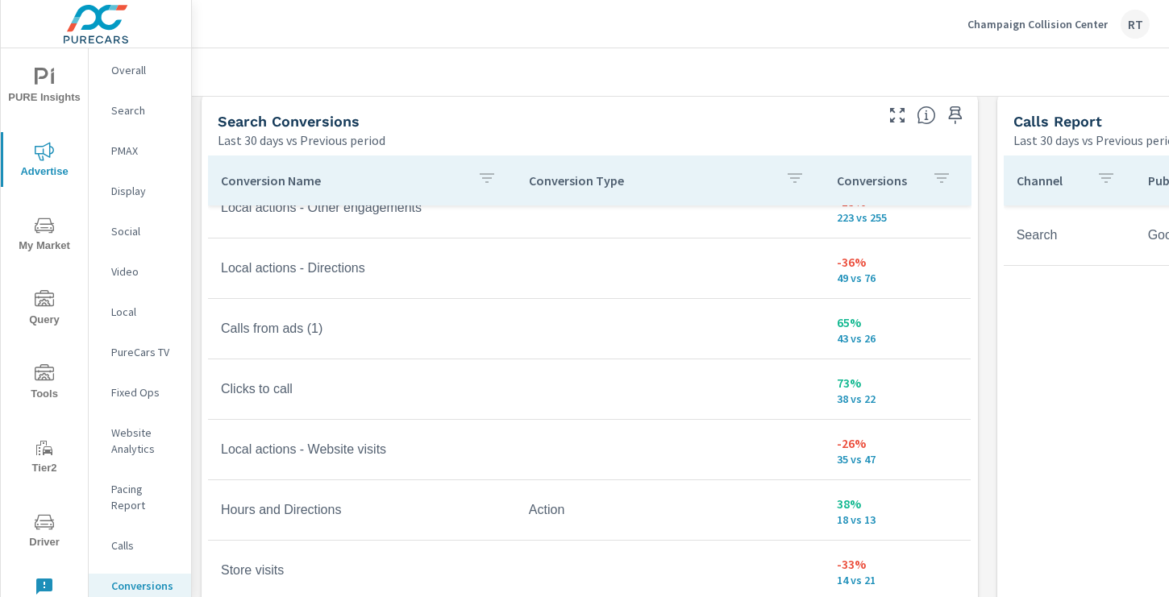
scroll to position [888, 0]
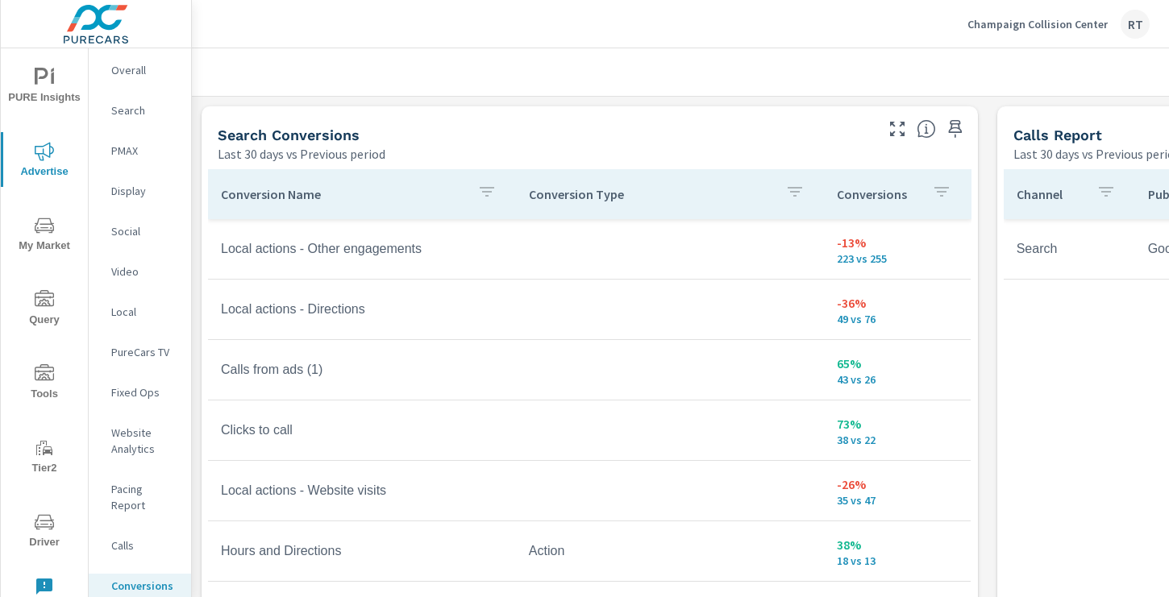
scroll to position [858, 0]
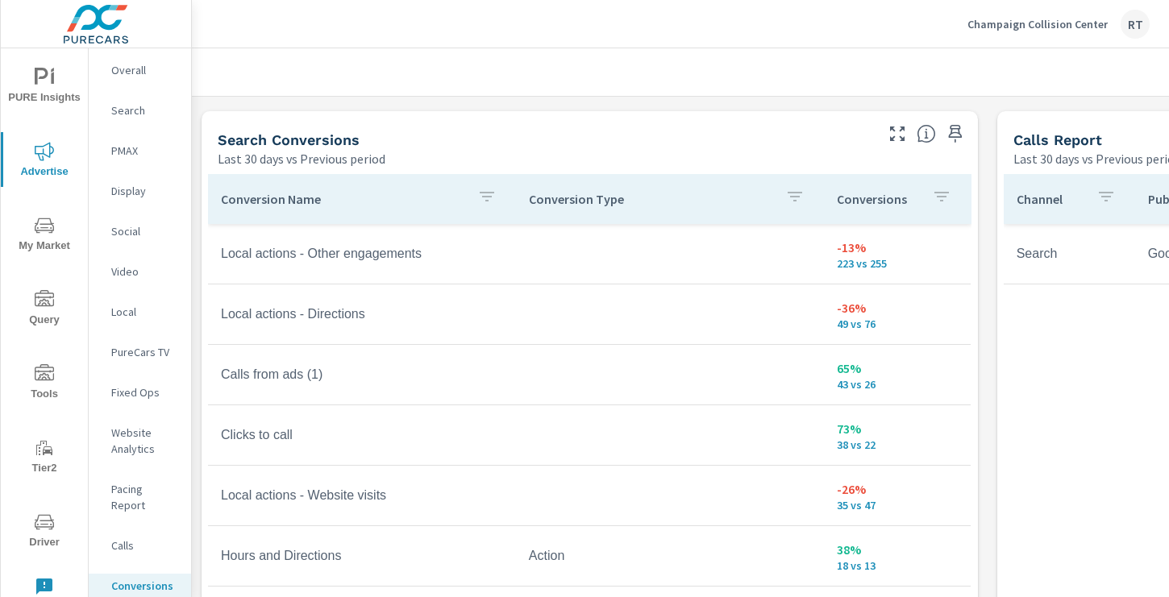
click at [900, 204] on p "Conversions" at bounding box center [878, 199] width 82 height 16
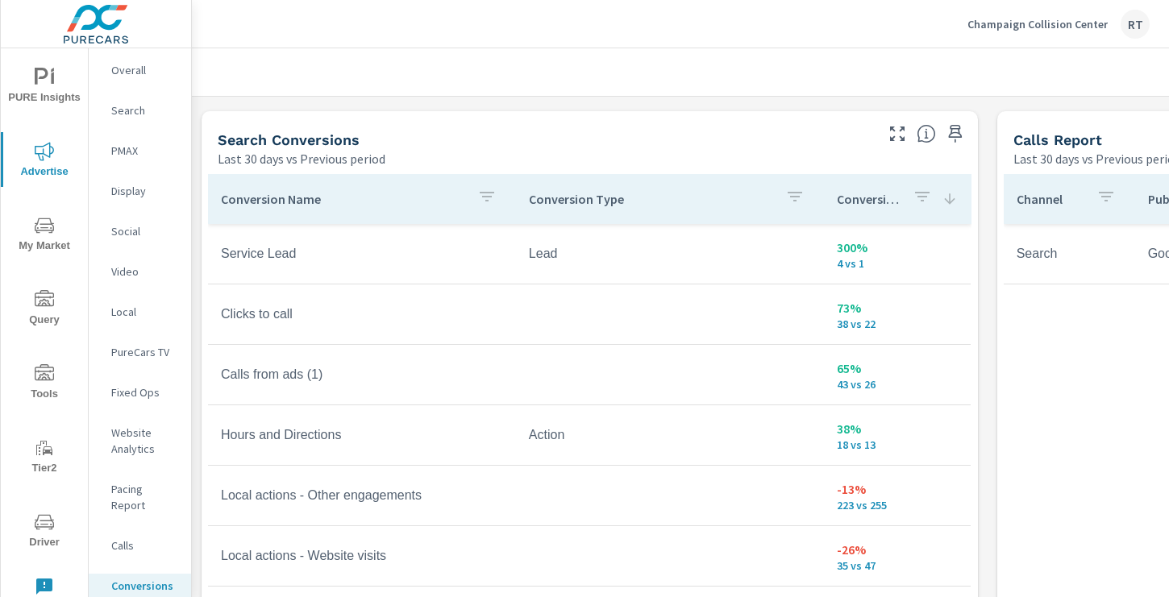
scroll to position [77, 0]
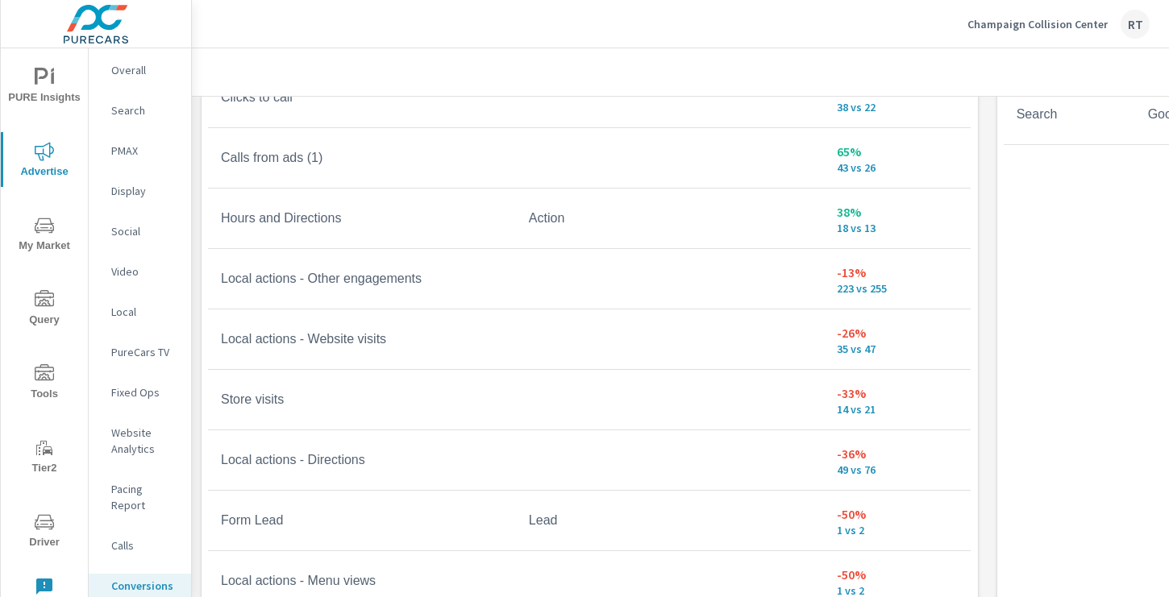
scroll to position [1004, 0]
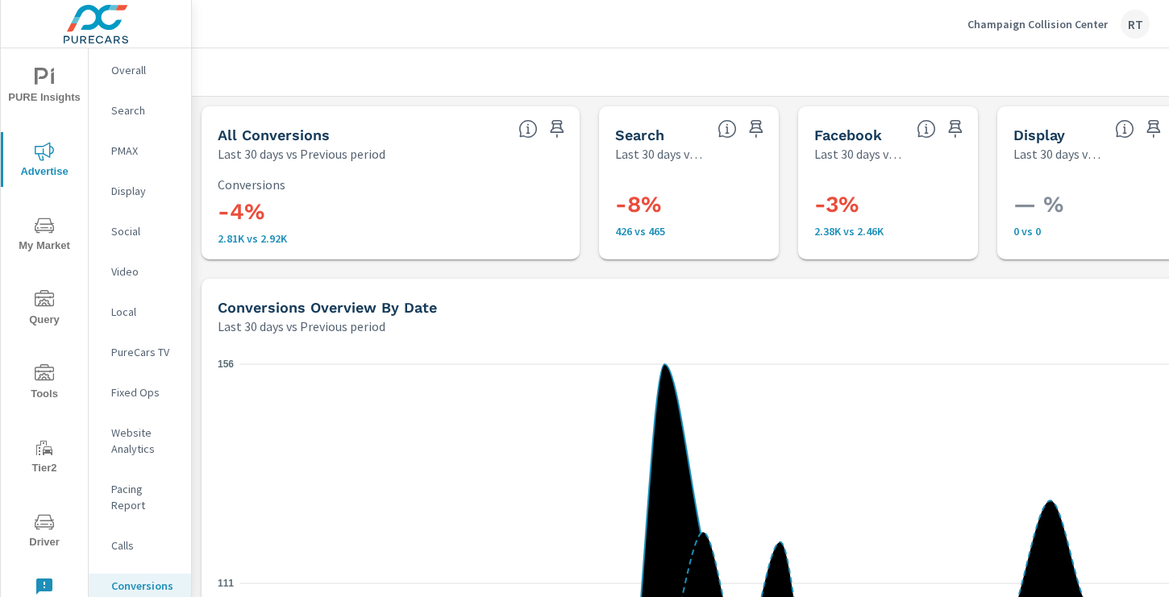
click at [131, 353] on p "PureCars TV" at bounding box center [144, 352] width 67 height 16
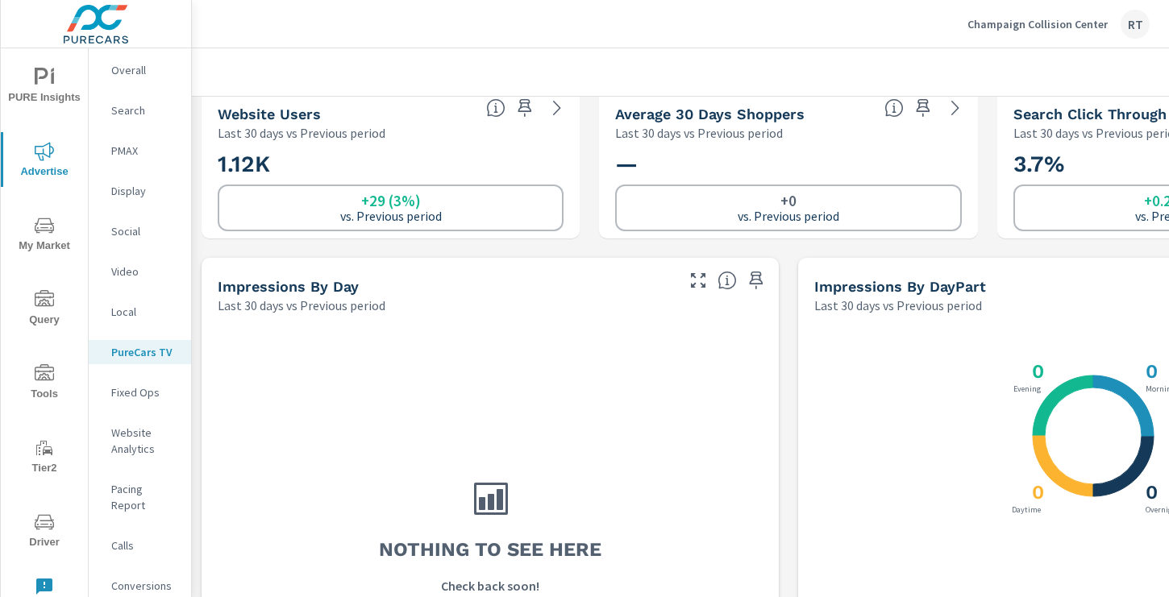
scroll to position [356, 0]
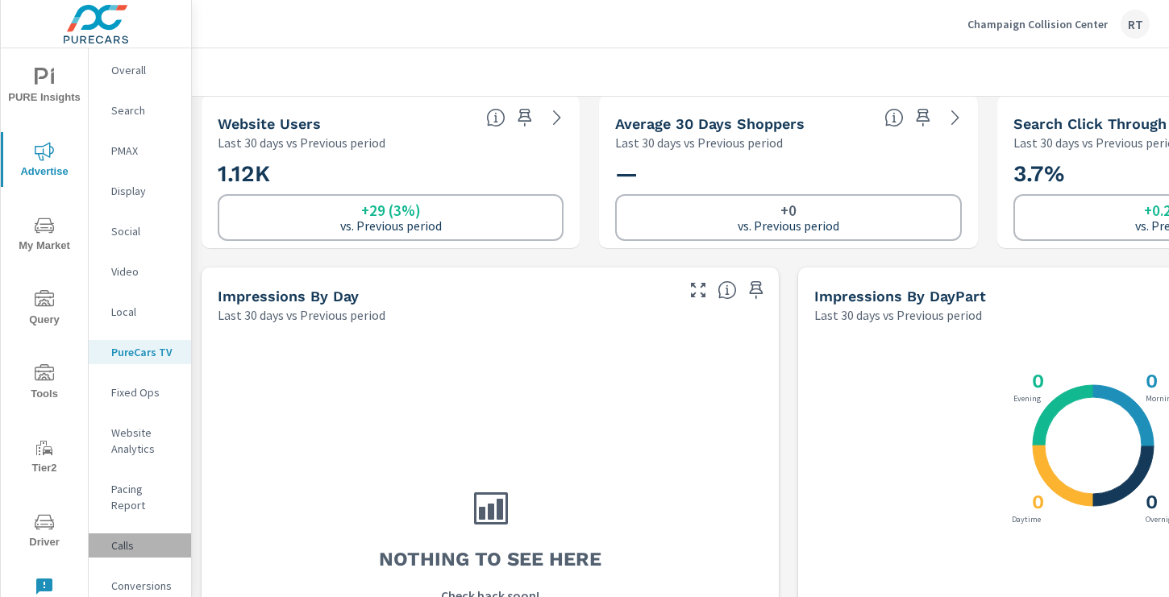
click at [123, 538] on p "Calls" at bounding box center [144, 546] width 67 height 16
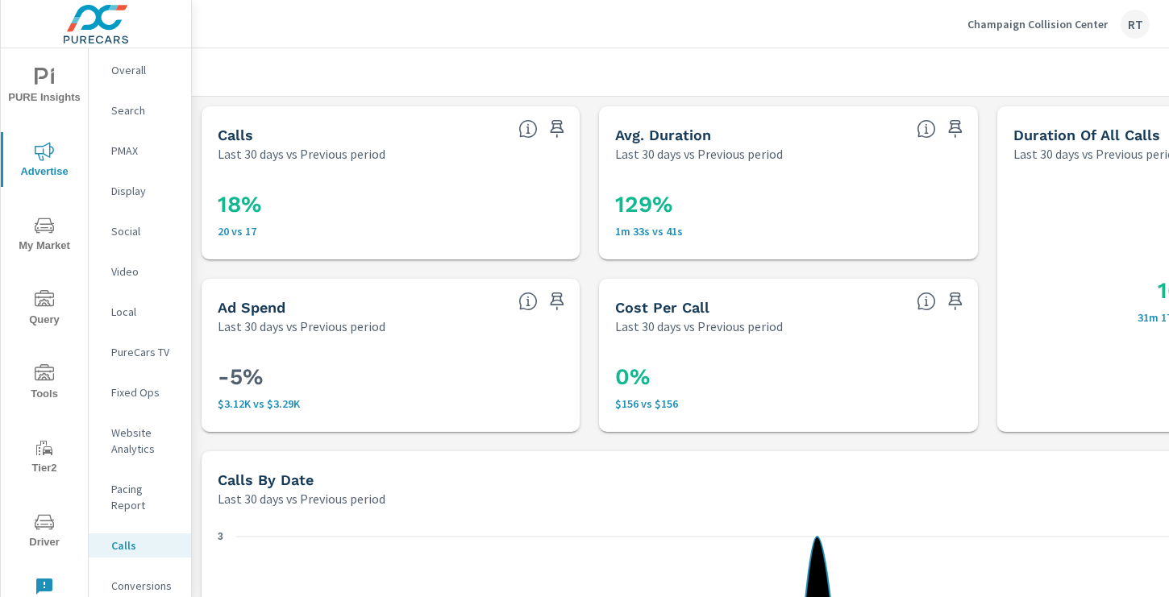
click at [130, 446] on p "Website Analytics" at bounding box center [144, 441] width 67 height 32
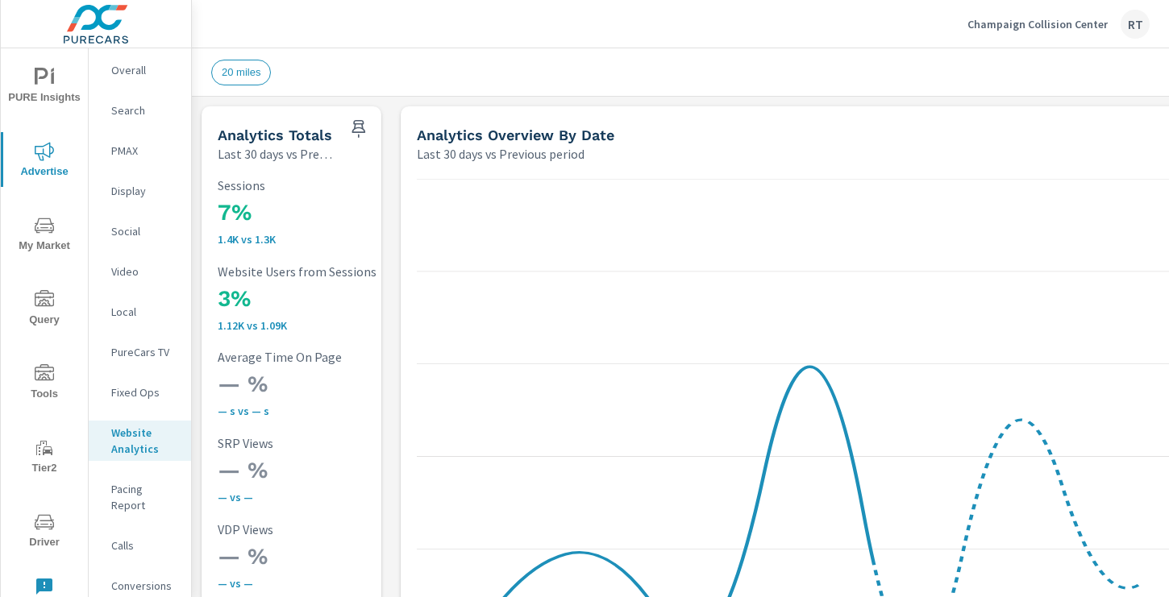
click at [130, 354] on p "PureCars TV" at bounding box center [144, 352] width 67 height 16
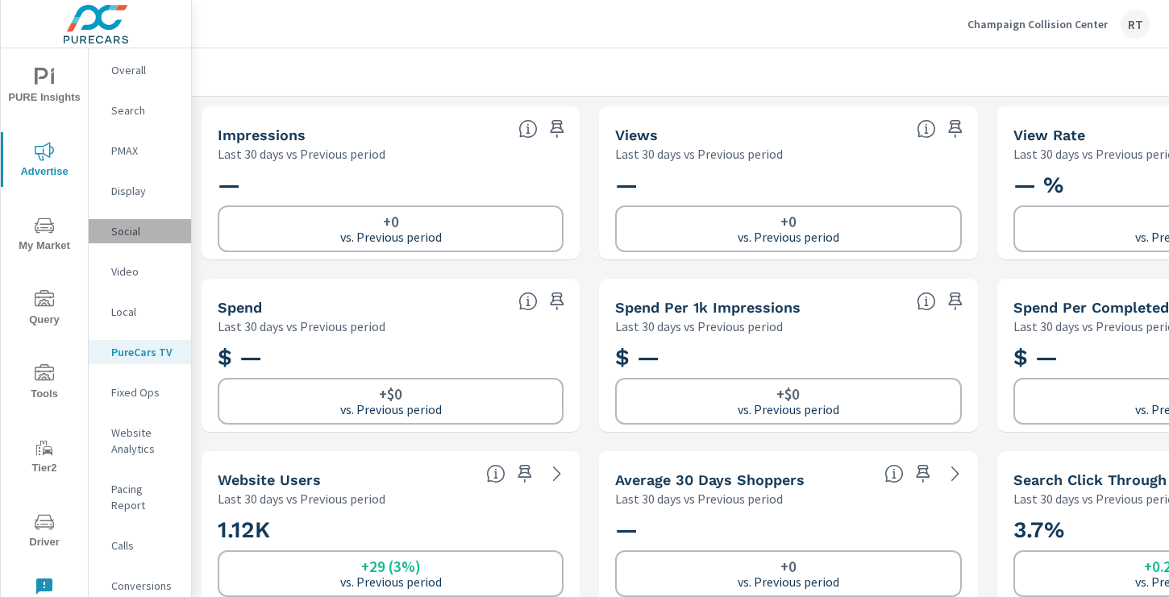
click at [131, 231] on p "Social" at bounding box center [144, 231] width 67 height 16
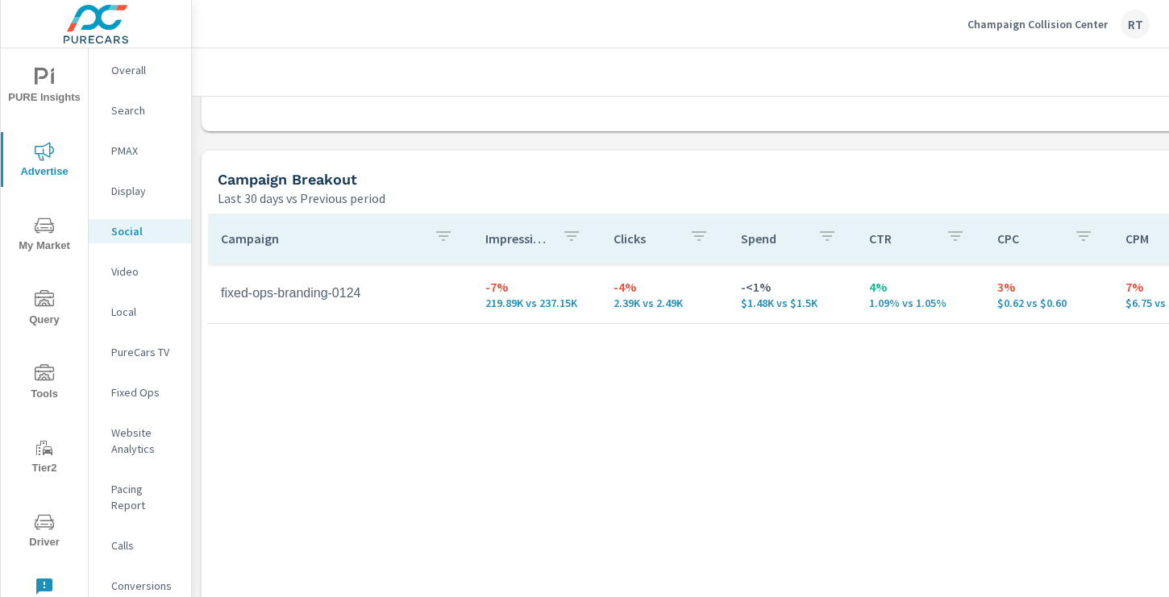
scroll to position [645, 0]
click at [131, 578] on p "Conversions" at bounding box center [144, 586] width 67 height 16
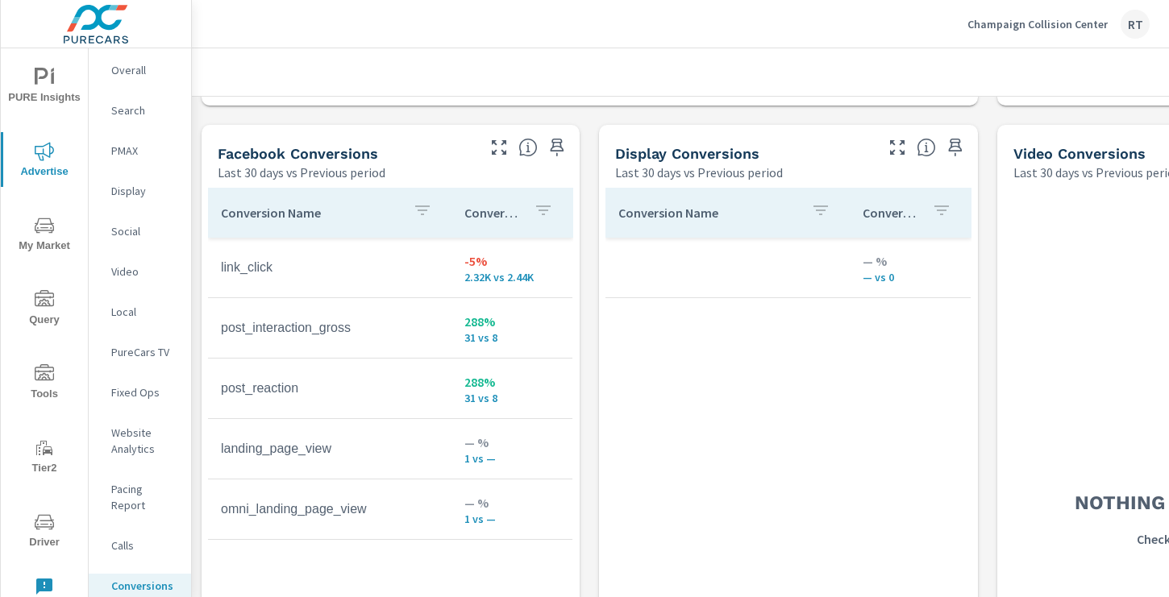
scroll to position [1526, 0]
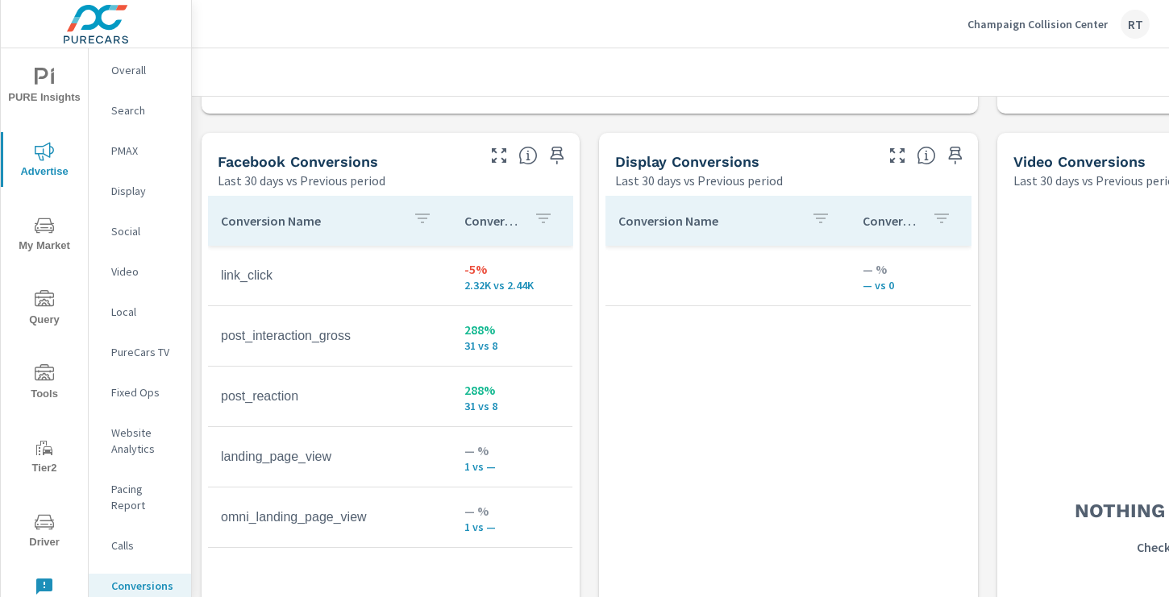
click at [120, 268] on p "Video" at bounding box center [144, 272] width 67 height 16
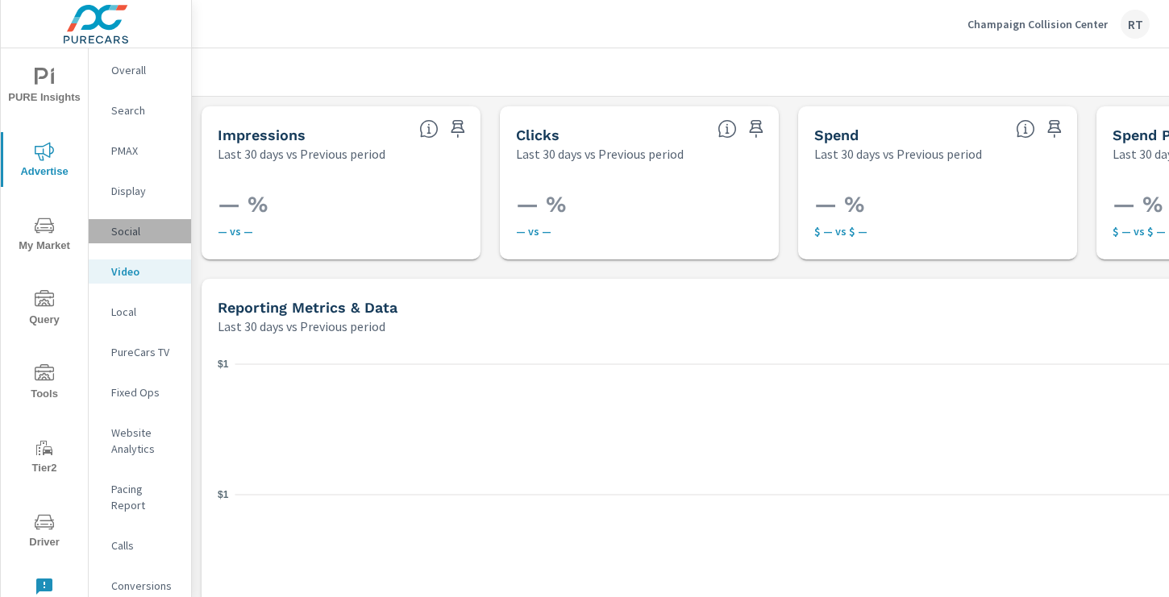
click at [126, 234] on p "Social" at bounding box center [144, 231] width 67 height 16
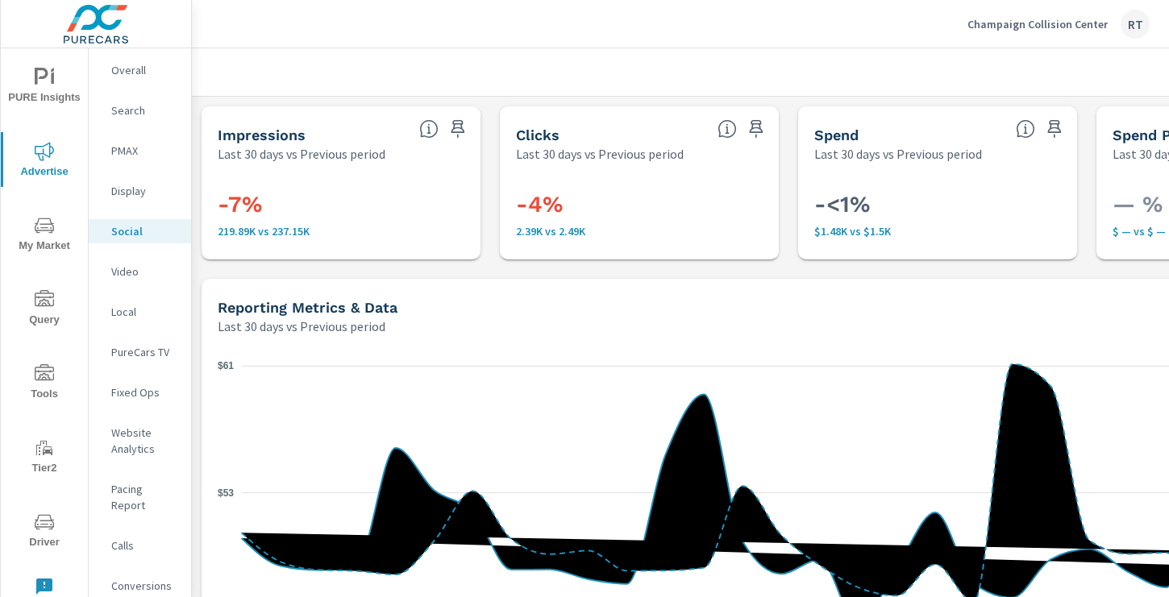
click at [127, 151] on p "PMAX" at bounding box center [144, 151] width 67 height 16
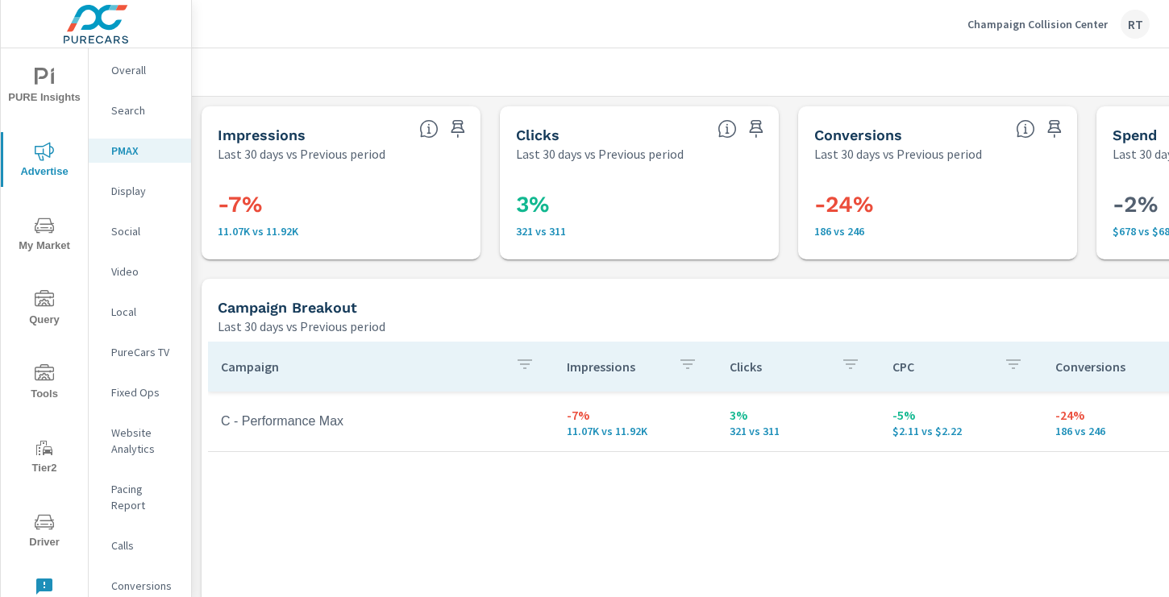
scroll to position [0, 1]
click at [126, 114] on p "Search" at bounding box center [144, 110] width 67 height 16
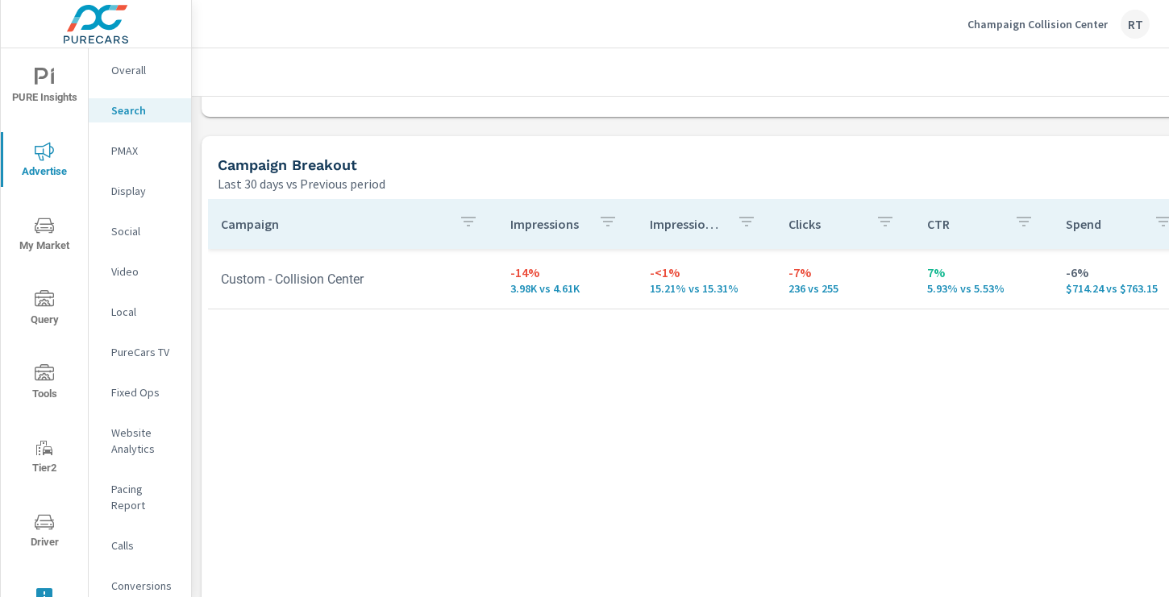
scroll to position [1516, 0]
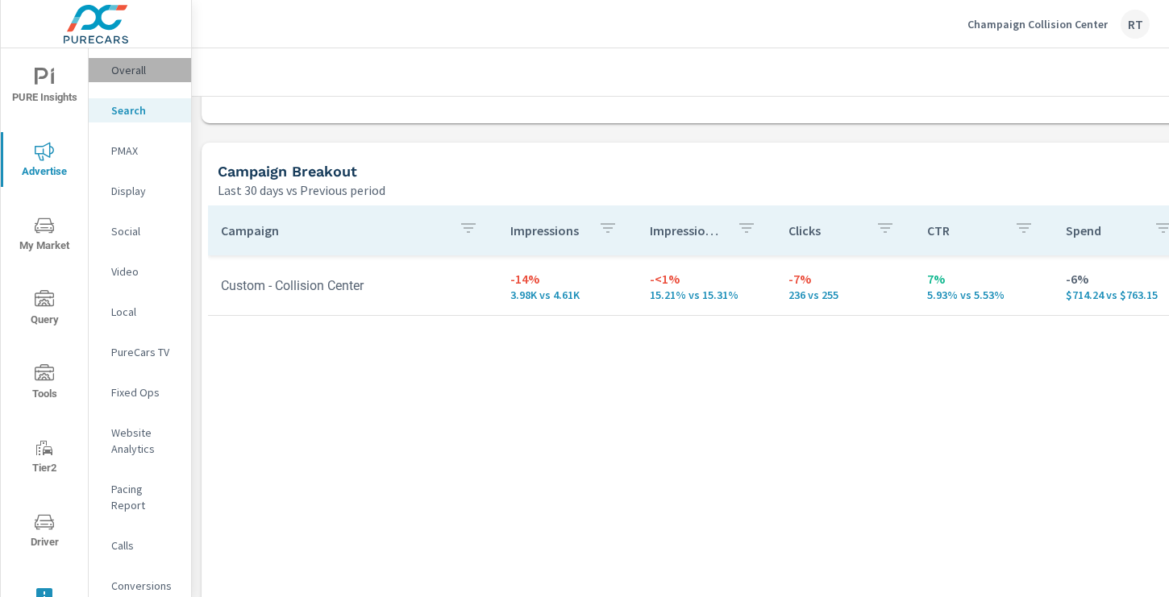
click at [117, 66] on p "Overall" at bounding box center [144, 70] width 67 height 16
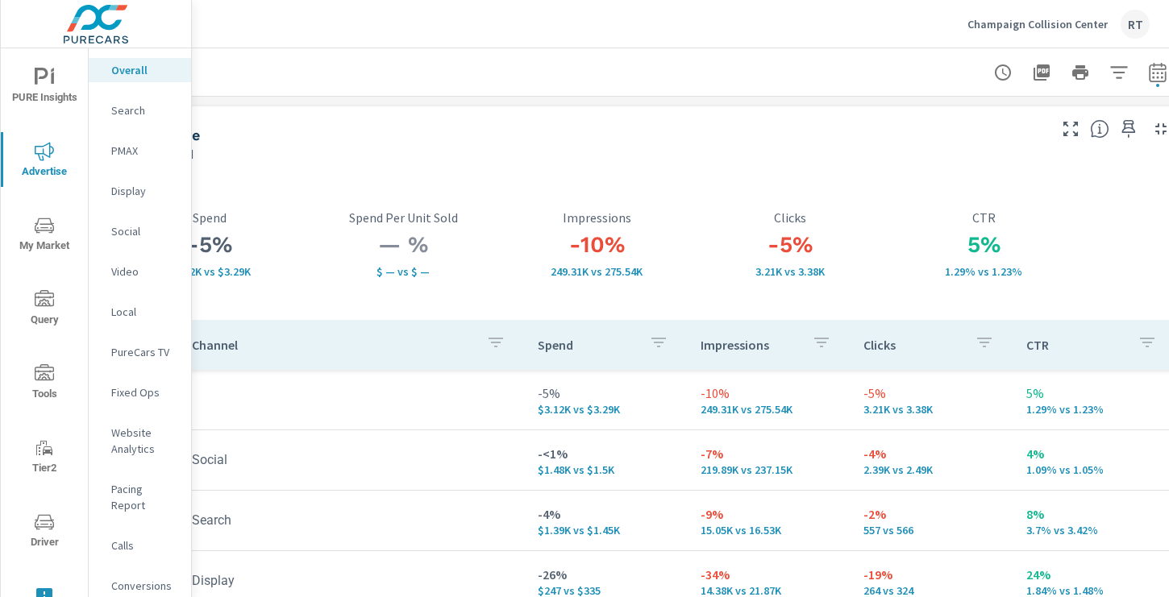
scroll to position [0, 216]
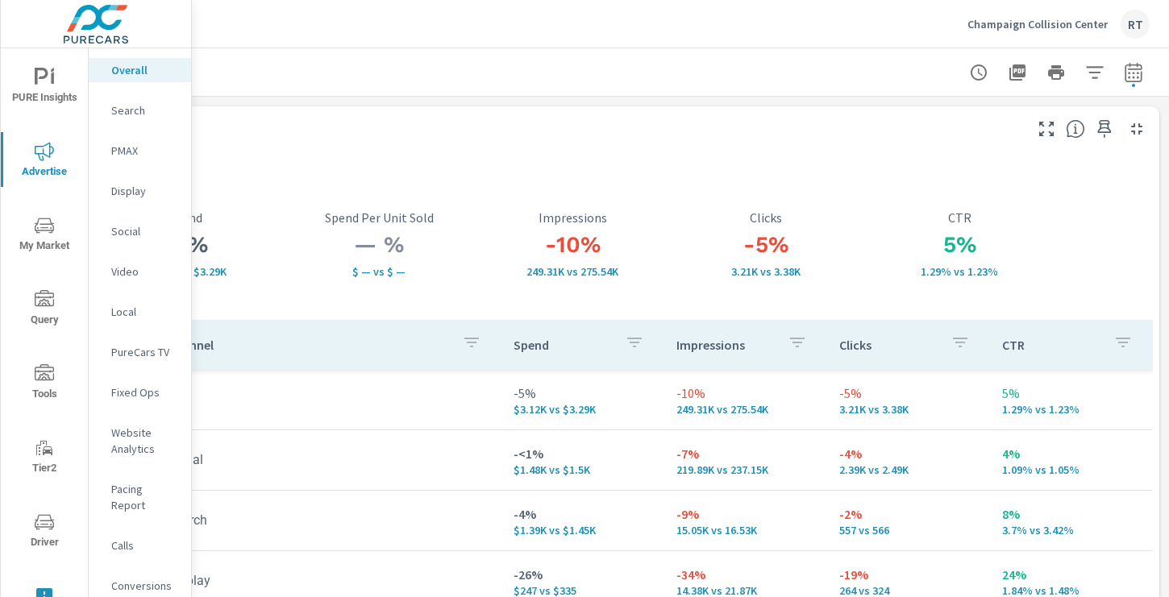
click at [1132, 77] on icon "button" at bounding box center [1133, 72] width 19 height 19
select select "Last 30 days"
select select "Previous period"
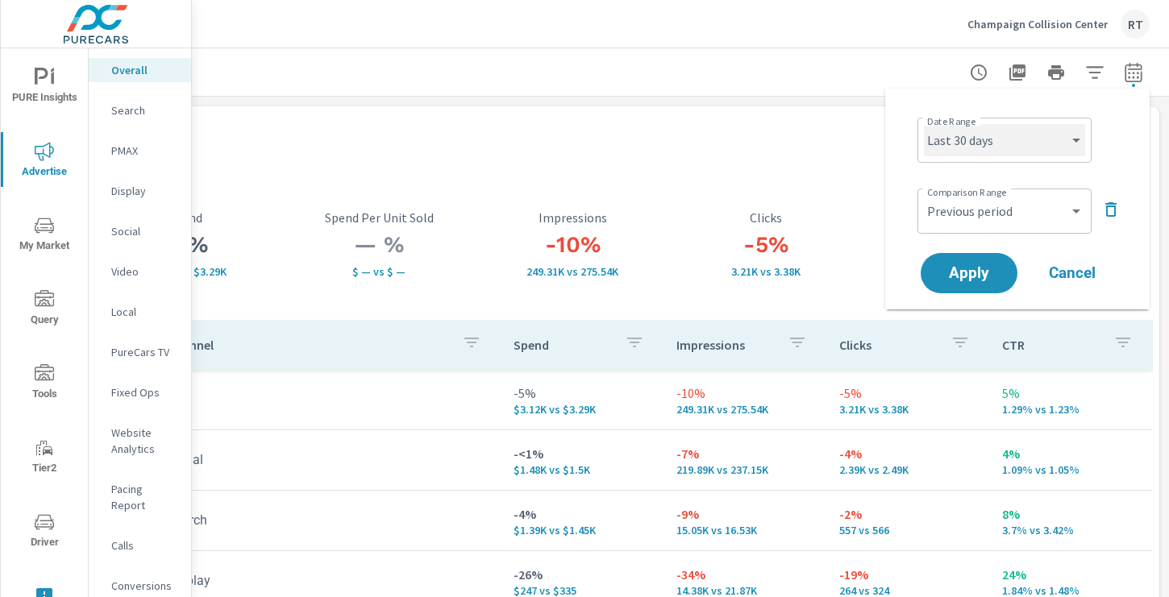
click at [1055, 131] on select "Custom Yesterday Last week Last 7 days Last 14 days Last 30 days Last 45 days L…" at bounding box center [1004, 140] width 161 height 32
select select "Last 14 days"
click at [924, 124] on select "Custom Yesterday Last week Last 7 days Last 14 days Last 30 days Last 45 days L…" at bounding box center [1004, 140] width 161 height 32
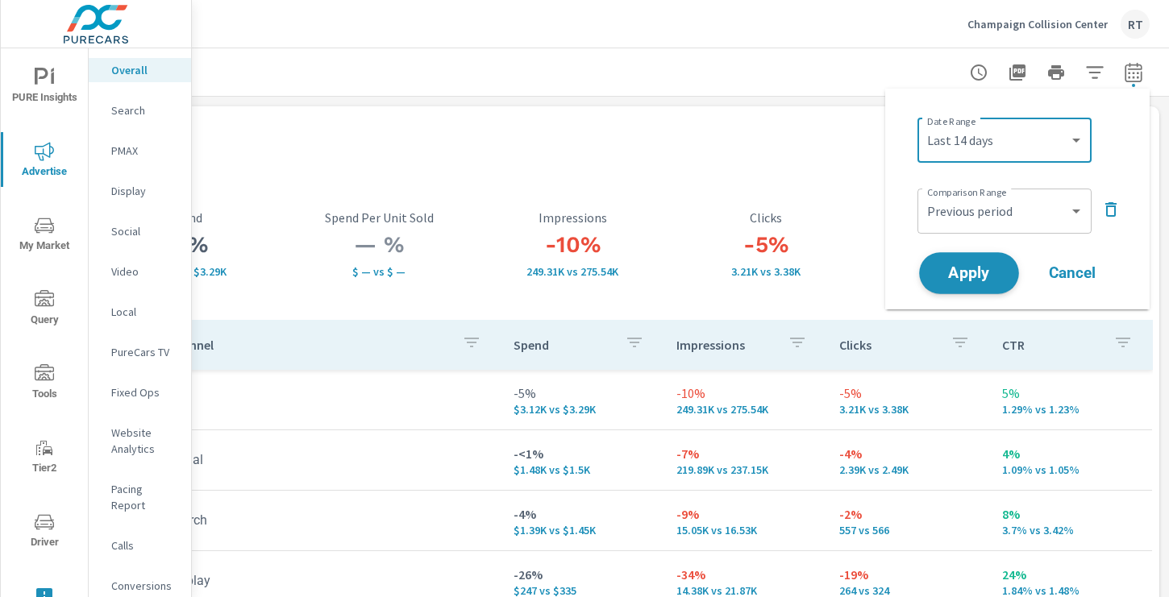
click at [972, 270] on span "Apply" at bounding box center [969, 273] width 66 height 15
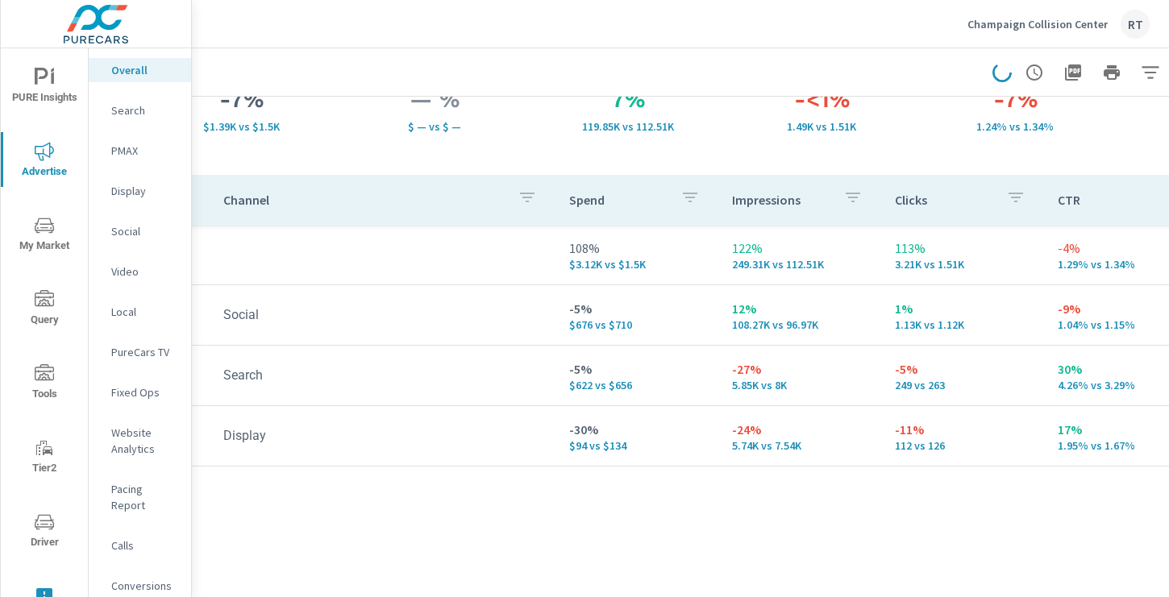
scroll to position [145, 172]
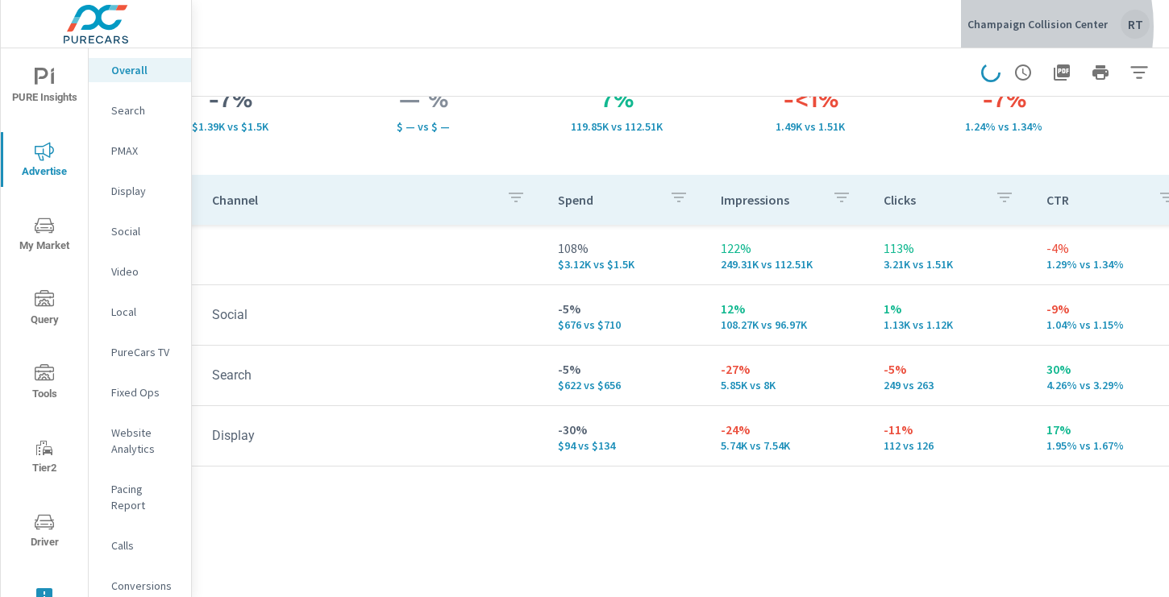
click at [992, 27] on p "Champaign Collision Center" at bounding box center [1037, 24] width 140 height 15
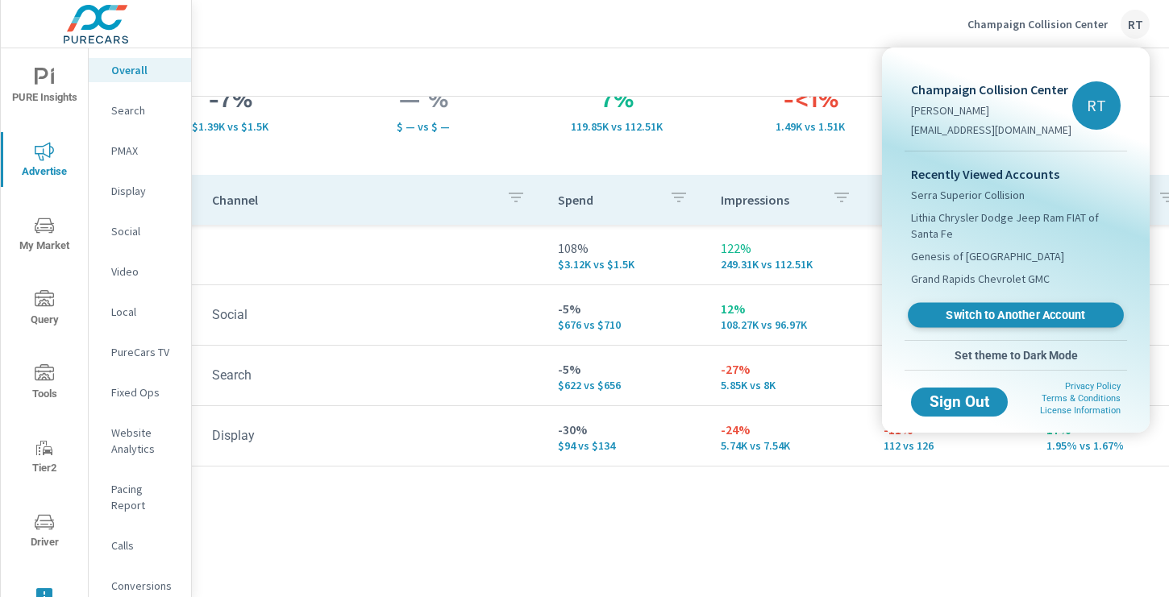
click at [973, 313] on span "Switch to Another Account" at bounding box center [1015, 315] width 197 height 15
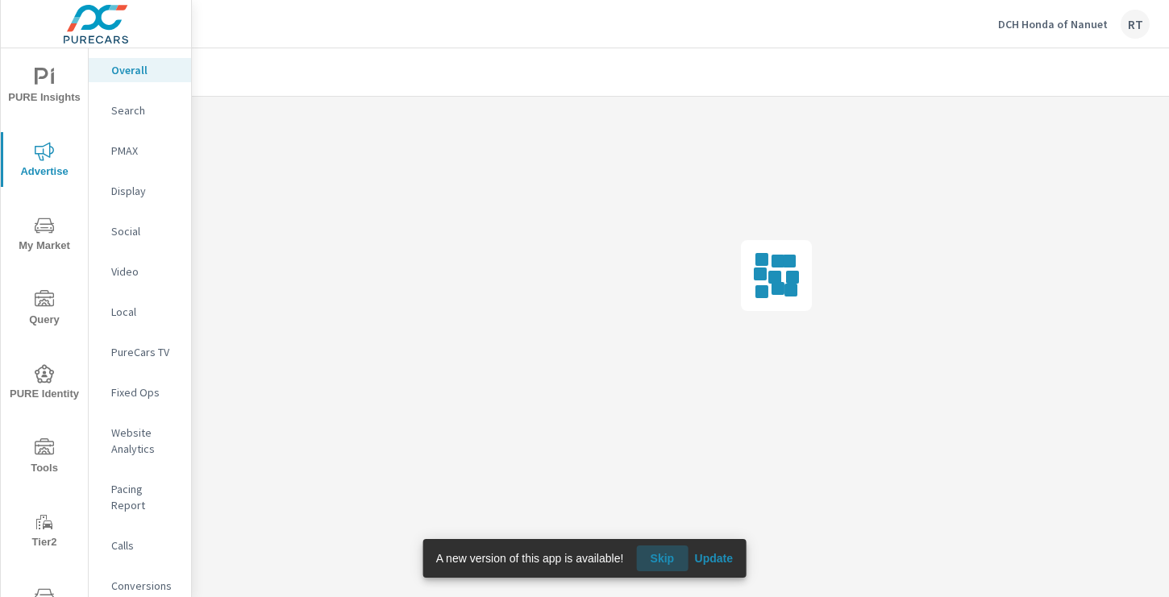
click at [671, 558] on span "Skip" at bounding box center [661, 558] width 39 height 15
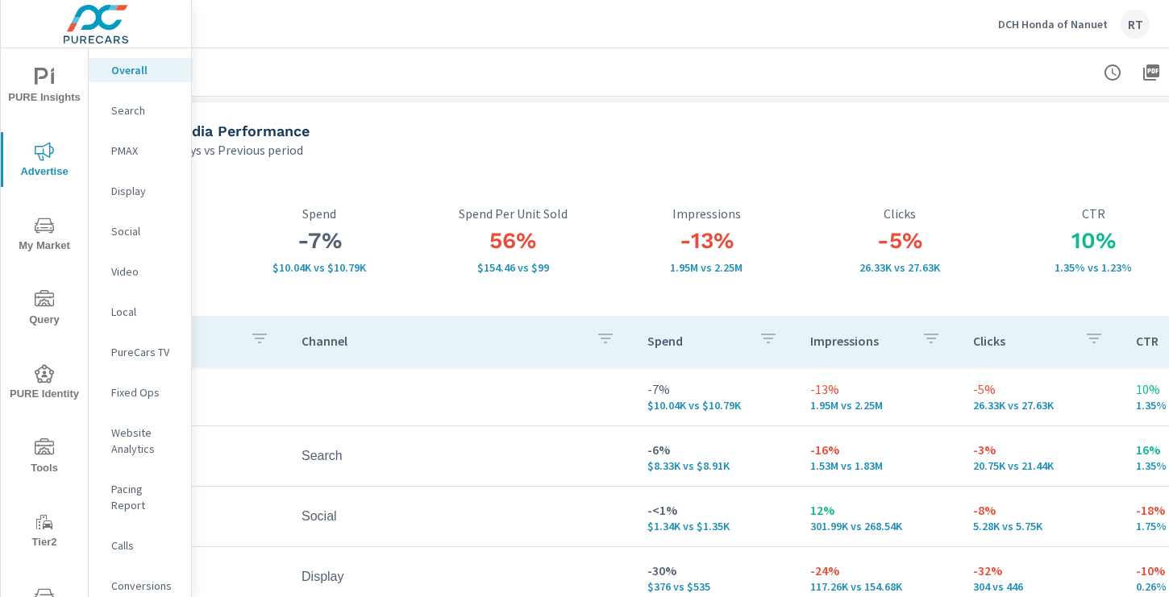
scroll to position [4, 216]
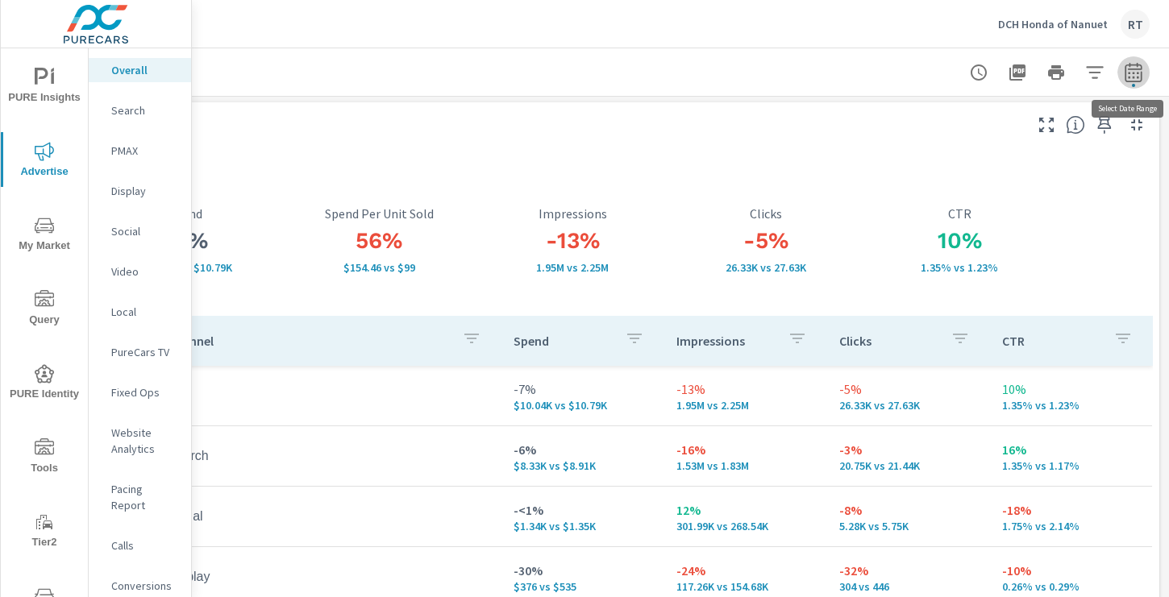
click at [1132, 71] on icon "button" at bounding box center [1133, 72] width 19 height 19
select select "Last 14 days"
select select "Previous period"
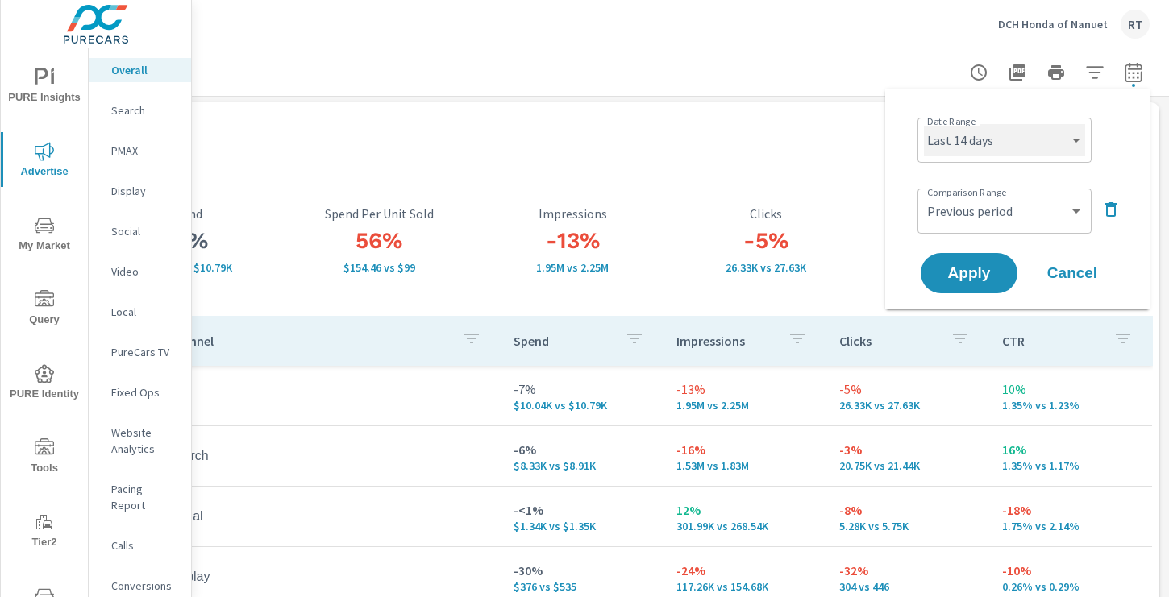
click at [1012, 147] on select "Custom [DATE] Last week Last 7 days Last 14 days Last 30 days Last 45 days Last…" at bounding box center [1004, 140] width 161 height 32
select select "Last 30 days"
click at [924, 124] on select "Custom [DATE] Last week Last 7 days Last 14 days Last 30 days Last 45 days Last…" at bounding box center [1004, 140] width 161 height 32
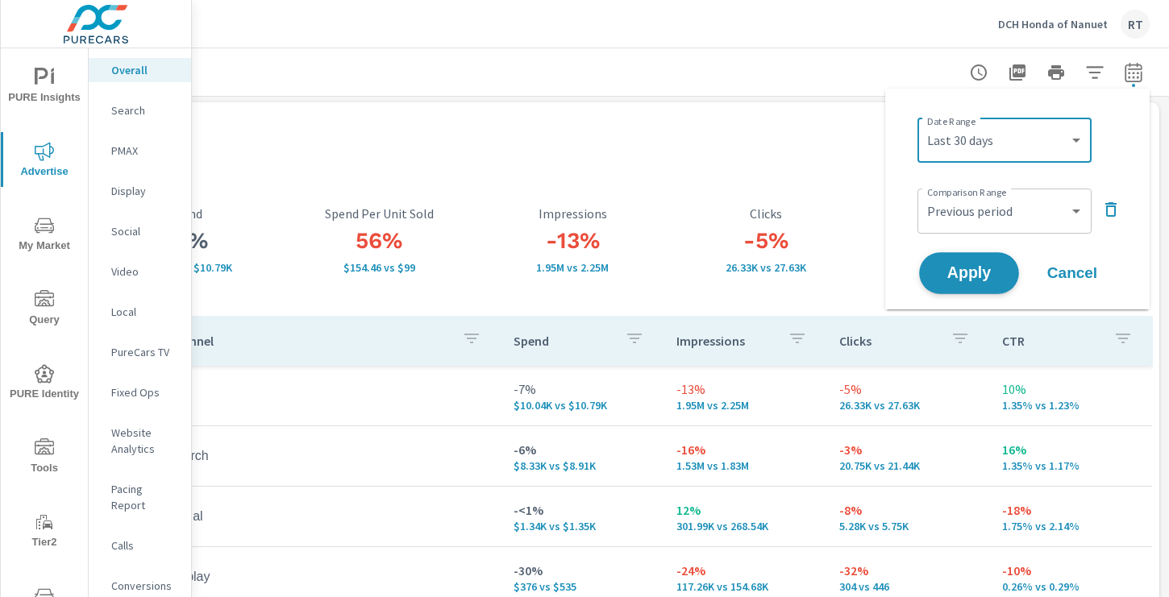
click at [976, 269] on span "Apply" at bounding box center [969, 273] width 66 height 15
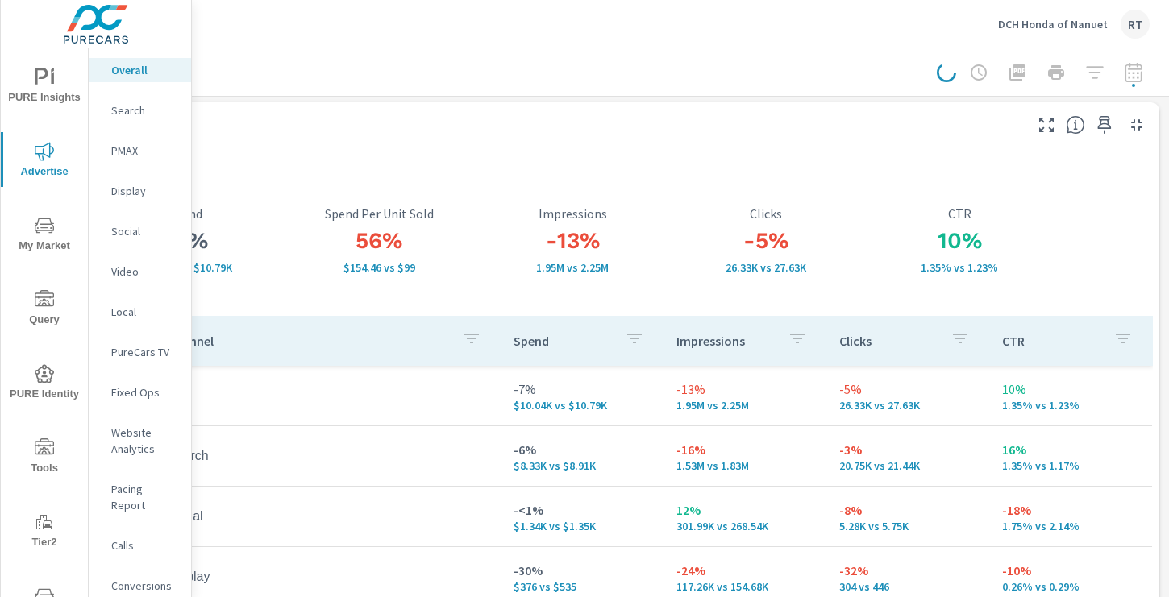
scroll to position [0, 216]
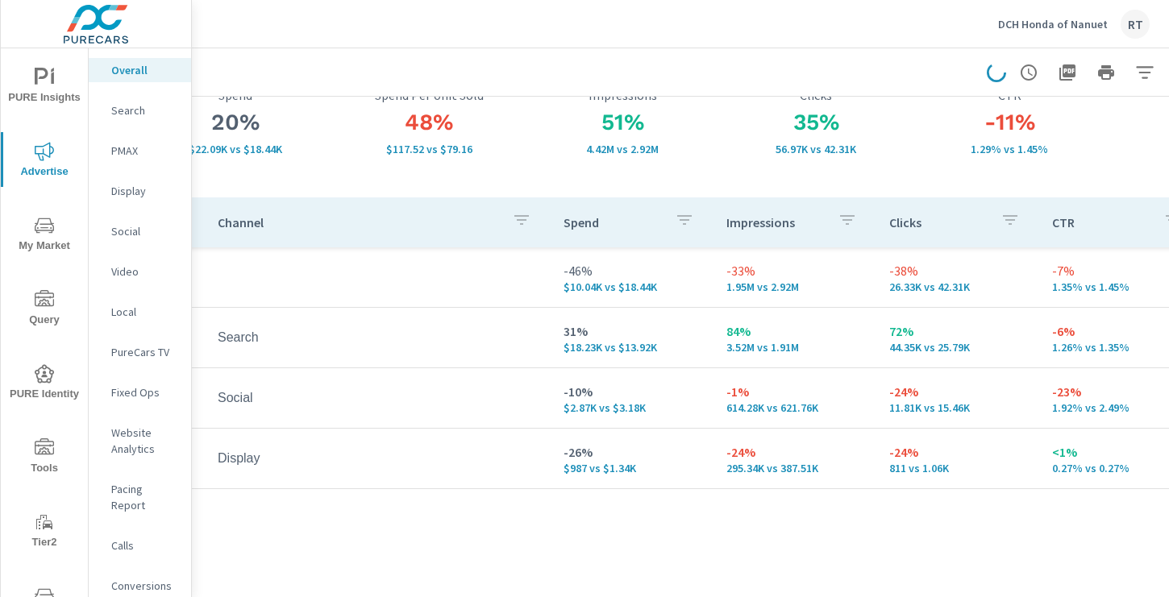
scroll to position [123, 169]
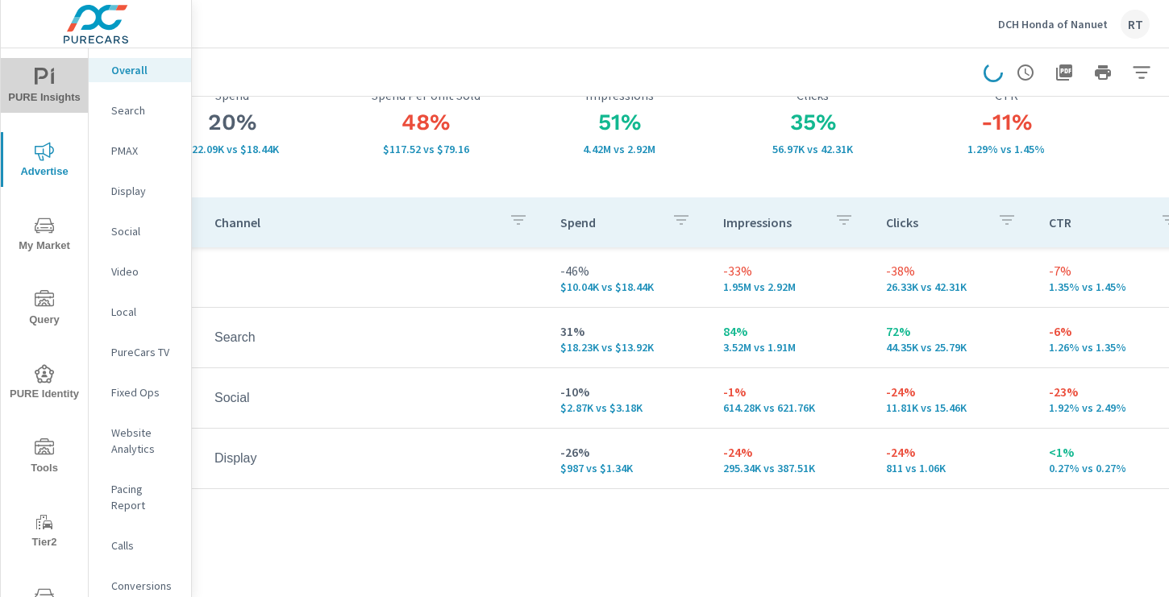
click at [50, 90] on span "PURE Insights" at bounding box center [44, 87] width 77 height 39
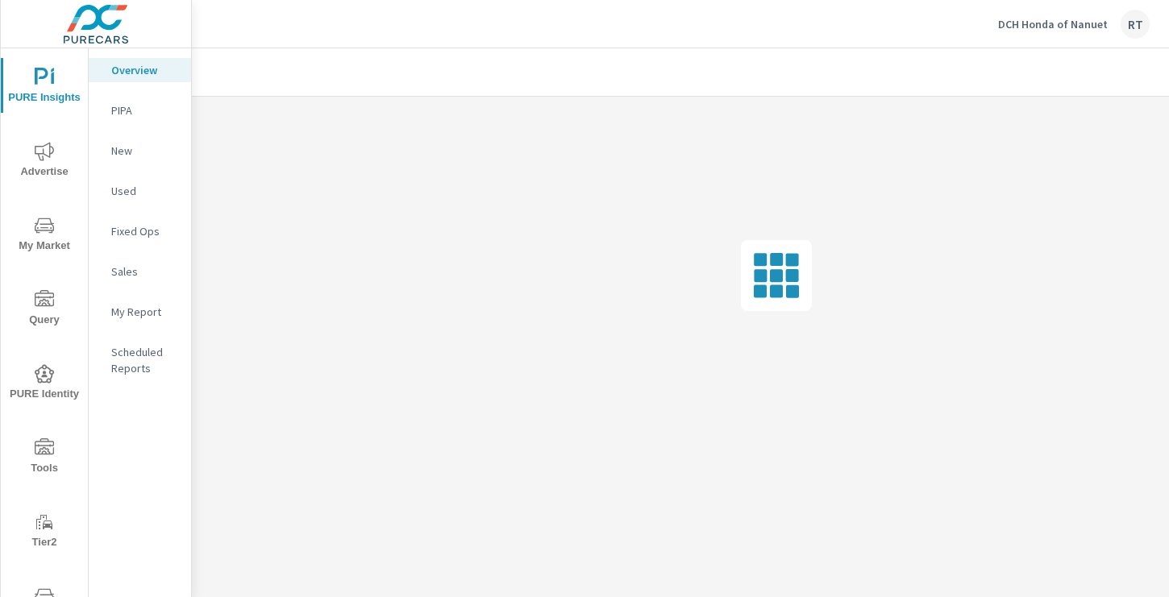
click at [135, 310] on p "My Report" at bounding box center [144, 312] width 67 height 16
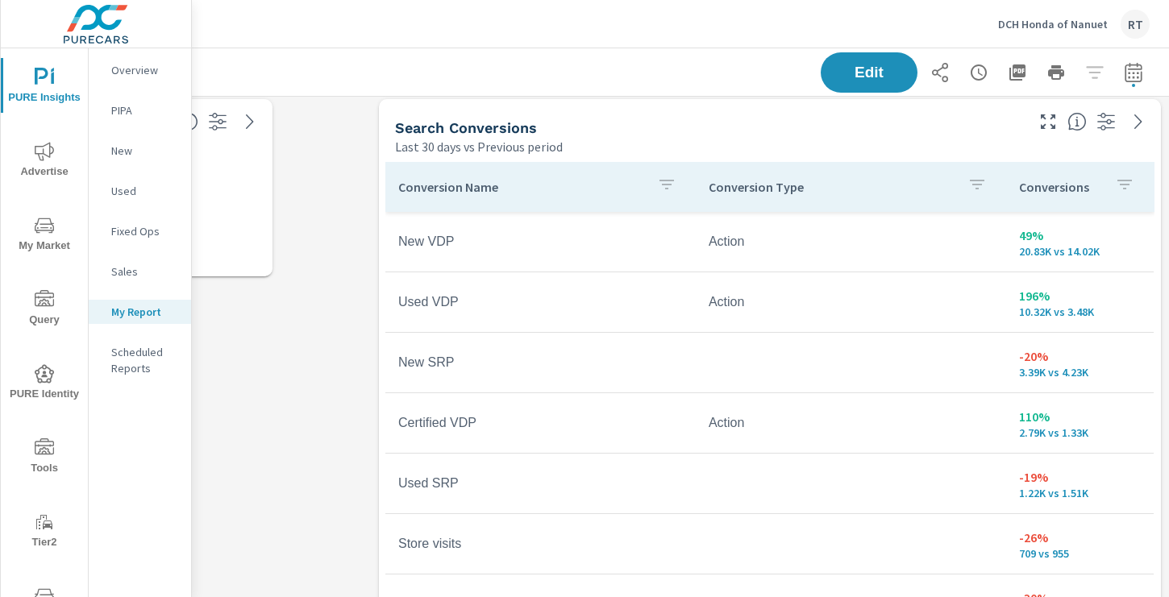
scroll to position [1673, 216]
click at [1089, 193] on p "Conversions" at bounding box center [1060, 189] width 83 height 16
click at [1135, 193] on icon at bounding box center [1132, 189] width 16 height 16
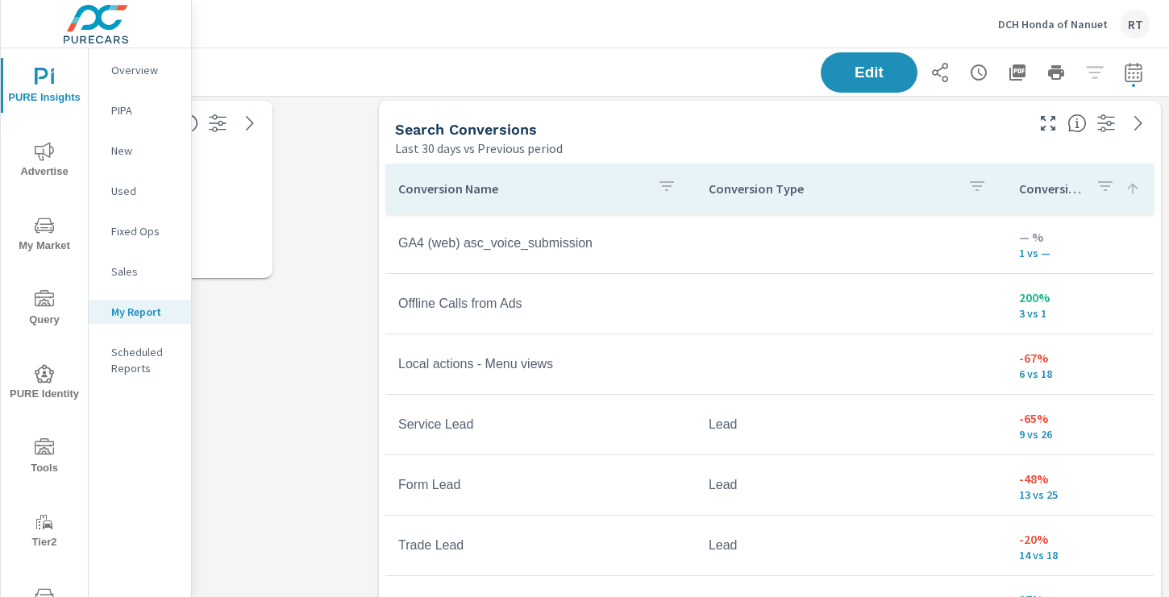
click at [1132, 186] on icon at bounding box center [1132, 188] width 10 height 10
click at [1130, 186] on icon at bounding box center [1132, 188] width 10 height 10
click at [1071, 190] on p "Conversions" at bounding box center [1051, 189] width 64 height 16
click at [1057, 185] on p "Conversions" at bounding box center [1051, 189] width 64 height 16
click at [1107, 183] on icon "button" at bounding box center [1104, 186] width 19 height 19
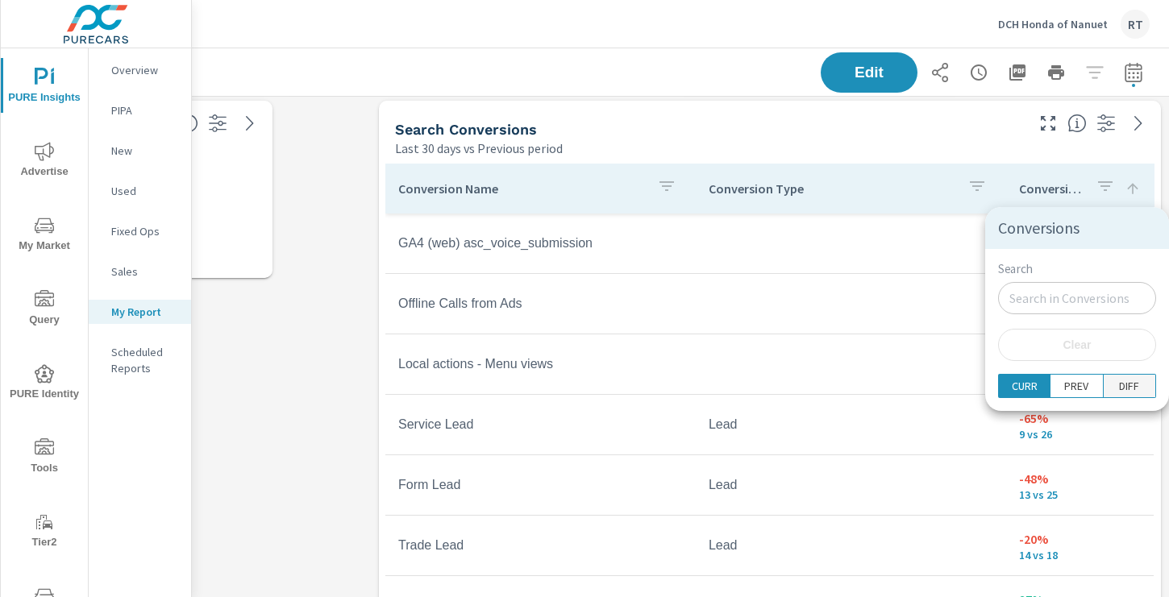
click at [1119, 384] on p "DIFF" at bounding box center [1129, 386] width 20 height 16
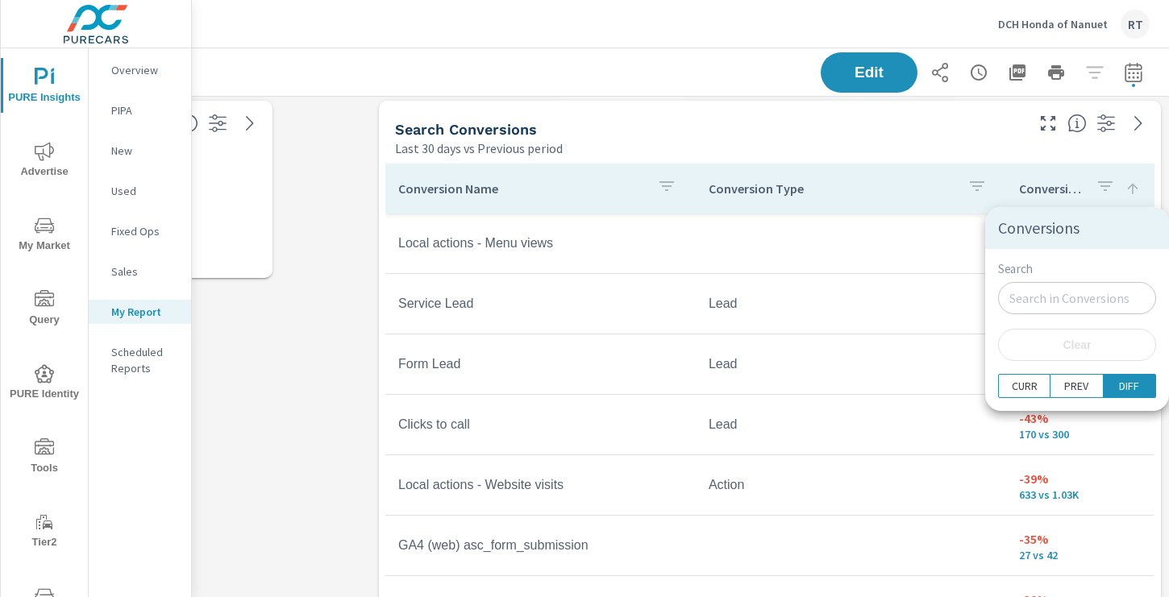
click at [931, 198] on div at bounding box center [584, 298] width 1169 height 597
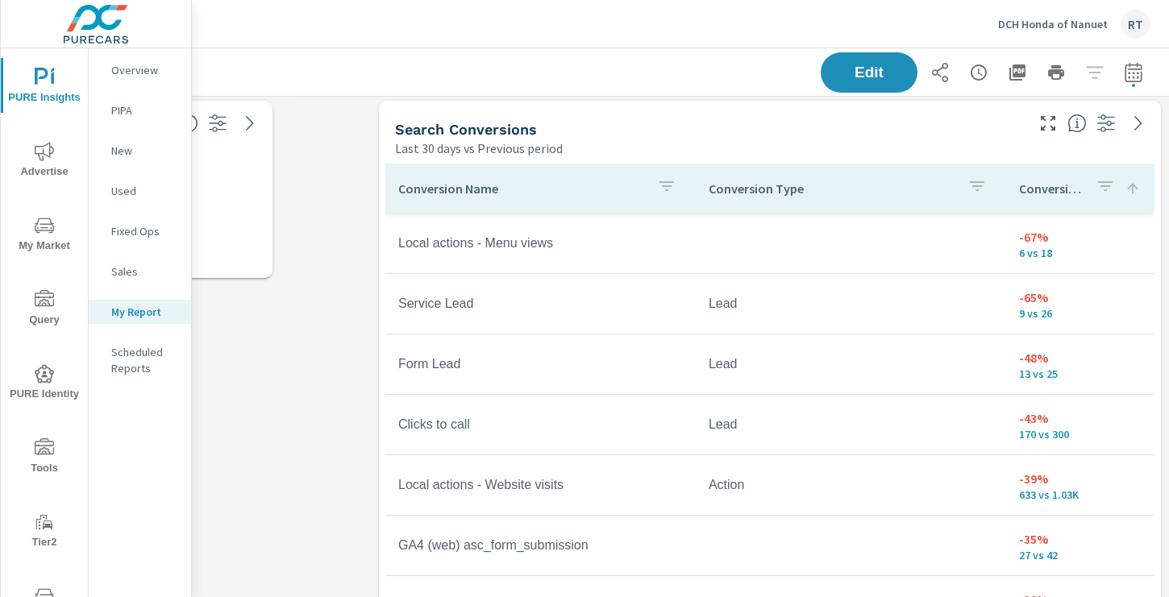
click at [1128, 189] on icon at bounding box center [1132, 188] width 10 height 10
click at [1053, 190] on p "Conversions" at bounding box center [1051, 189] width 64 height 16
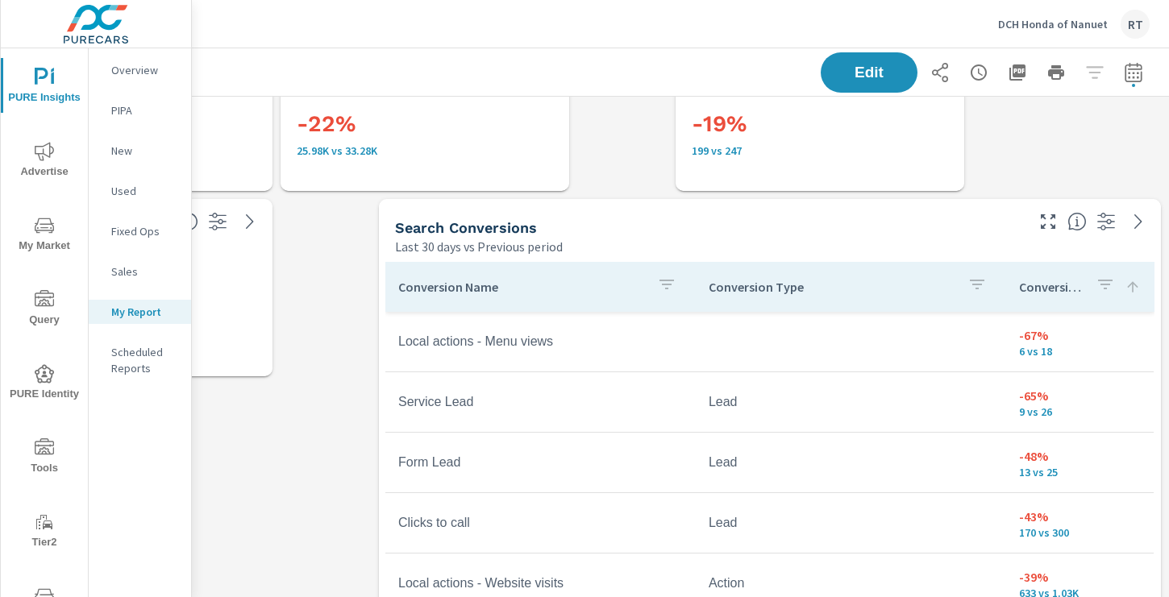
scroll to position [1560, 216]
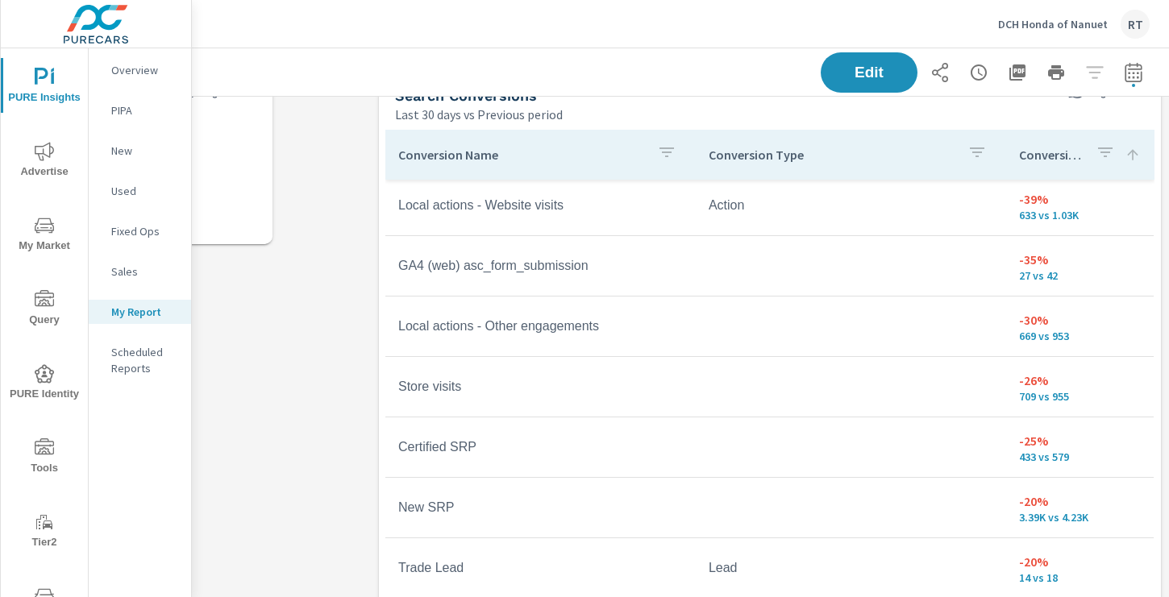
scroll to position [1698, 216]
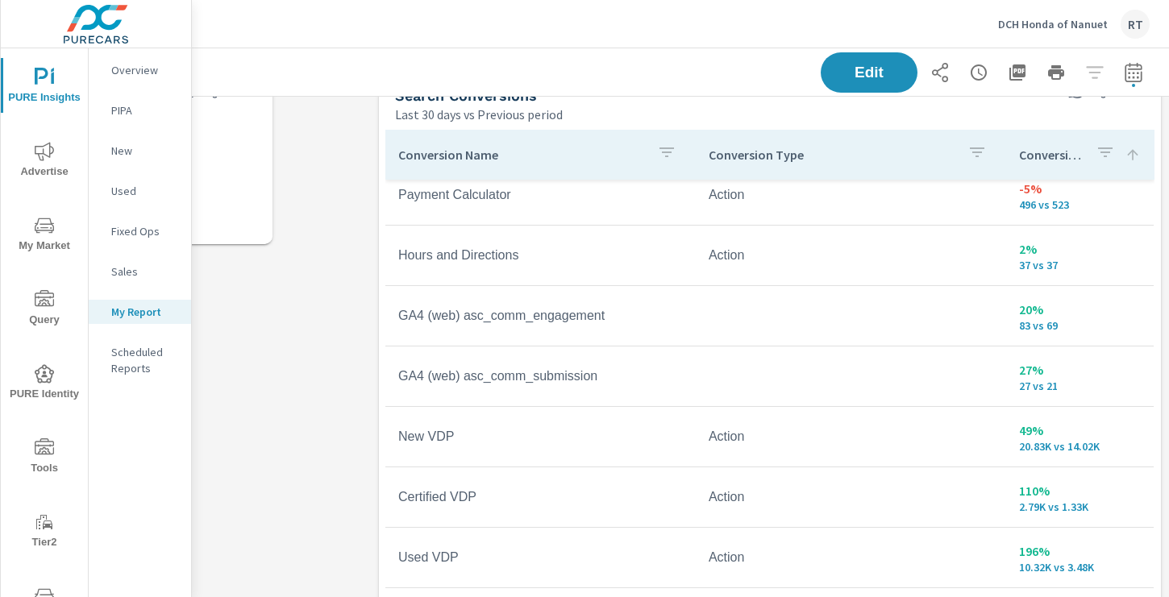
scroll to position [1710, 216]
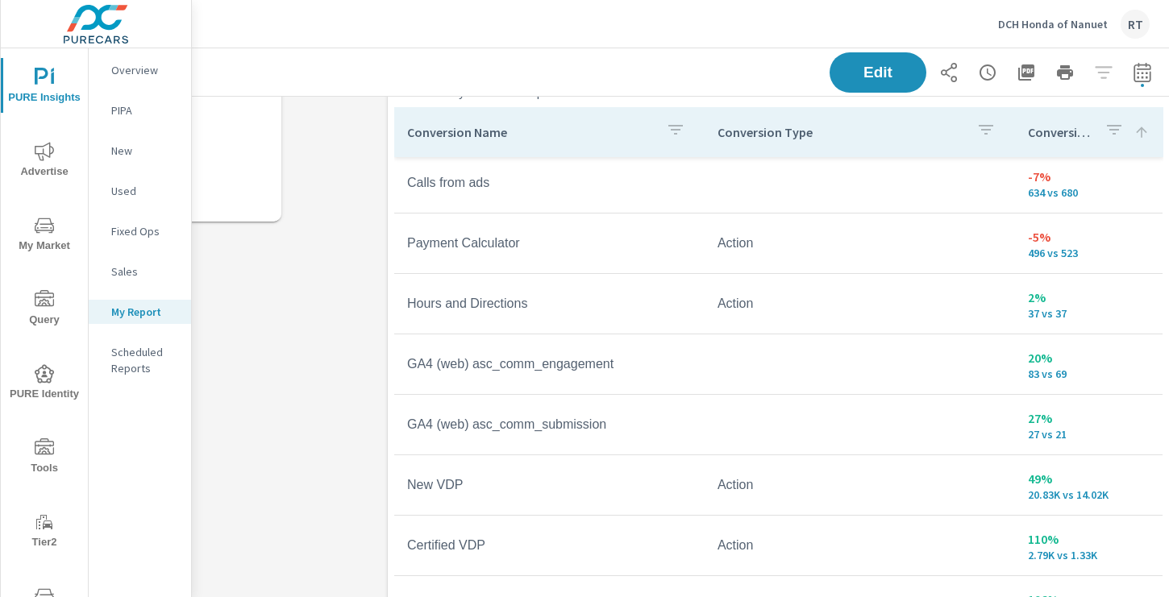
scroll to position [1736, 207]
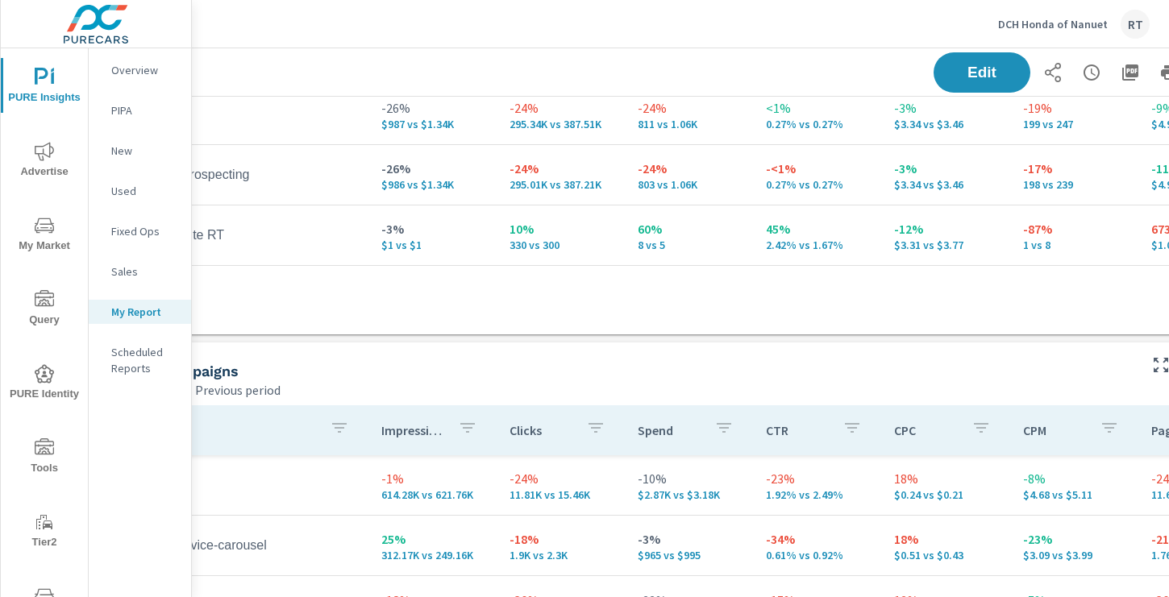
scroll to position [3470, 216]
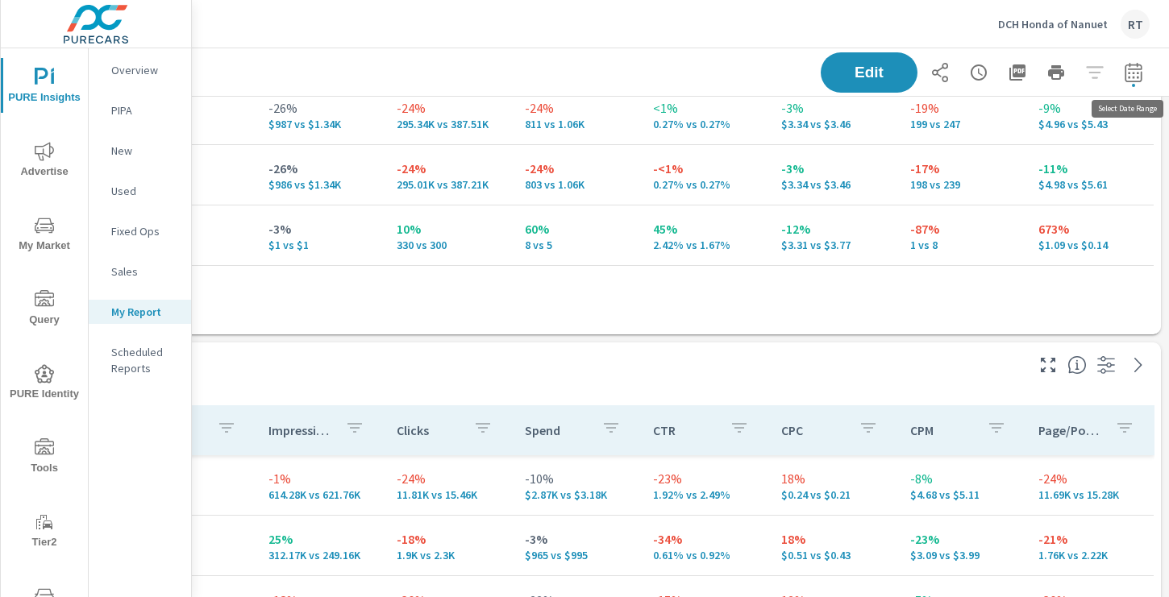
click at [1133, 71] on icon "button" at bounding box center [1133, 72] width 19 height 19
select select "Last 30 days"
select select "Previous period"
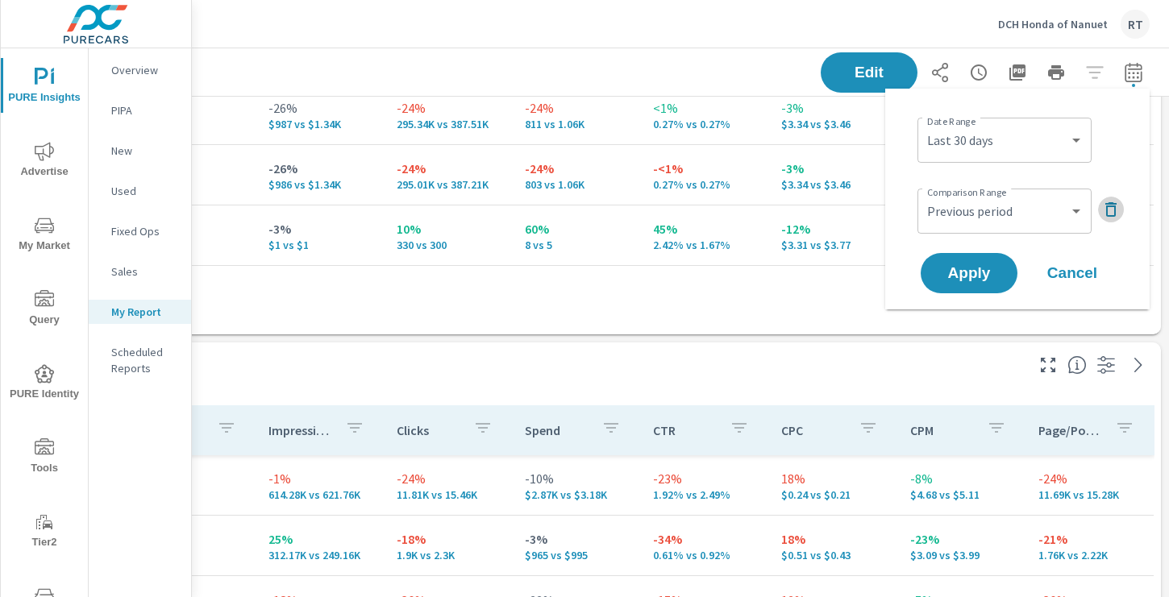
click at [1117, 207] on icon "button" at bounding box center [1110, 209] width 19 height 19
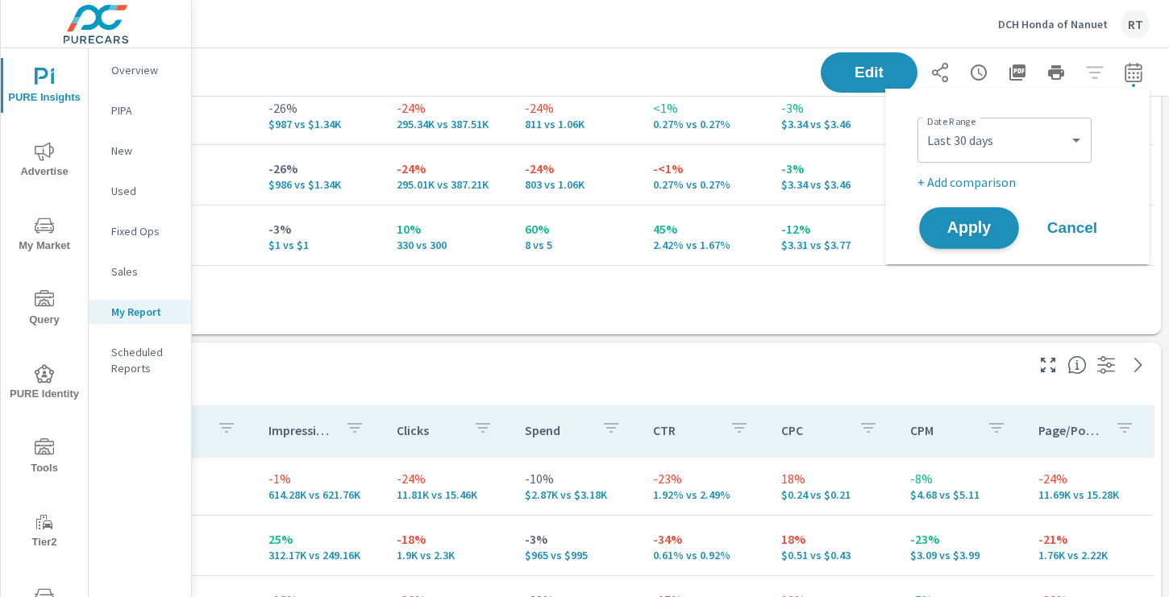
click at [955, 230] on span "Apply" at bounding box center [969, 228] width 66 height 15
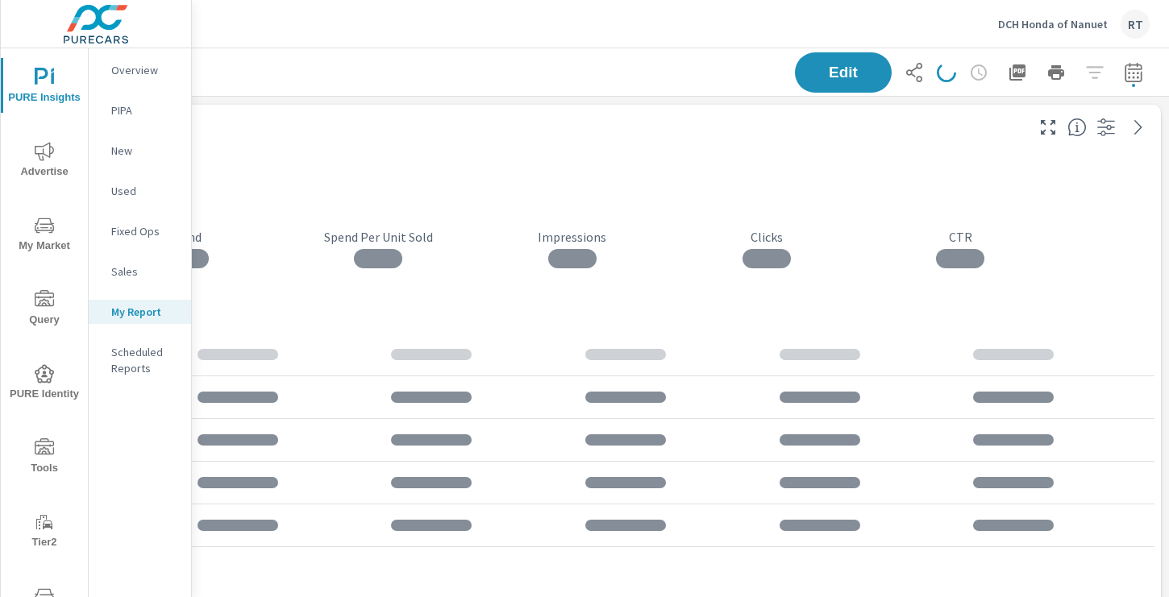
scroll to position [4458, 1194]
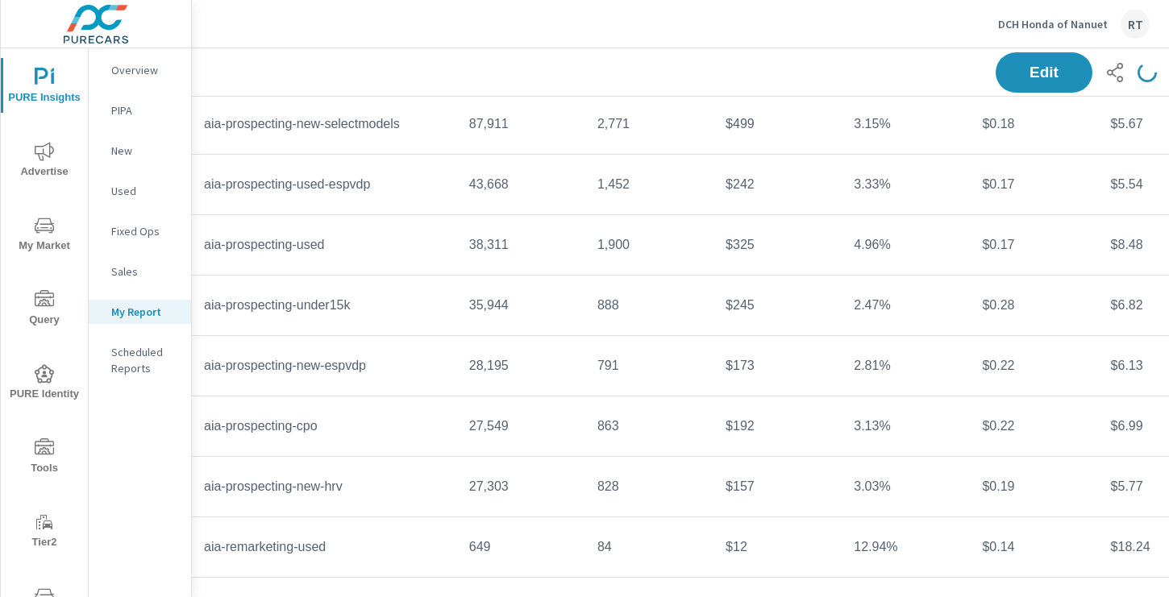
scroll to position [3957, 15]
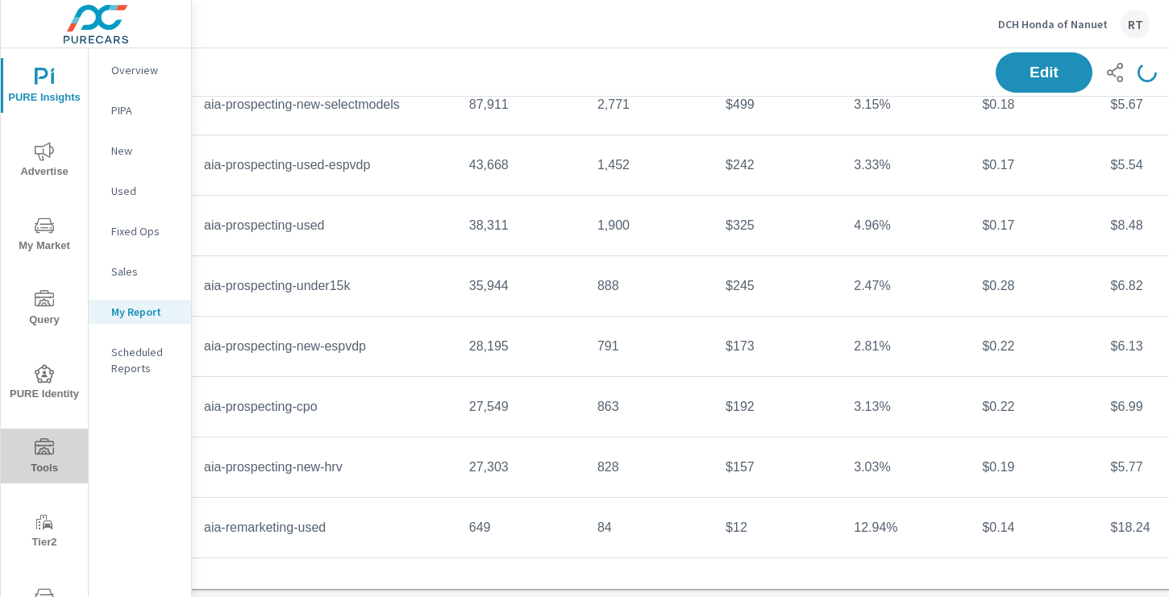
click at [45, 458] on span "Tools" at bounding box center [44, 458] width 77 height 39
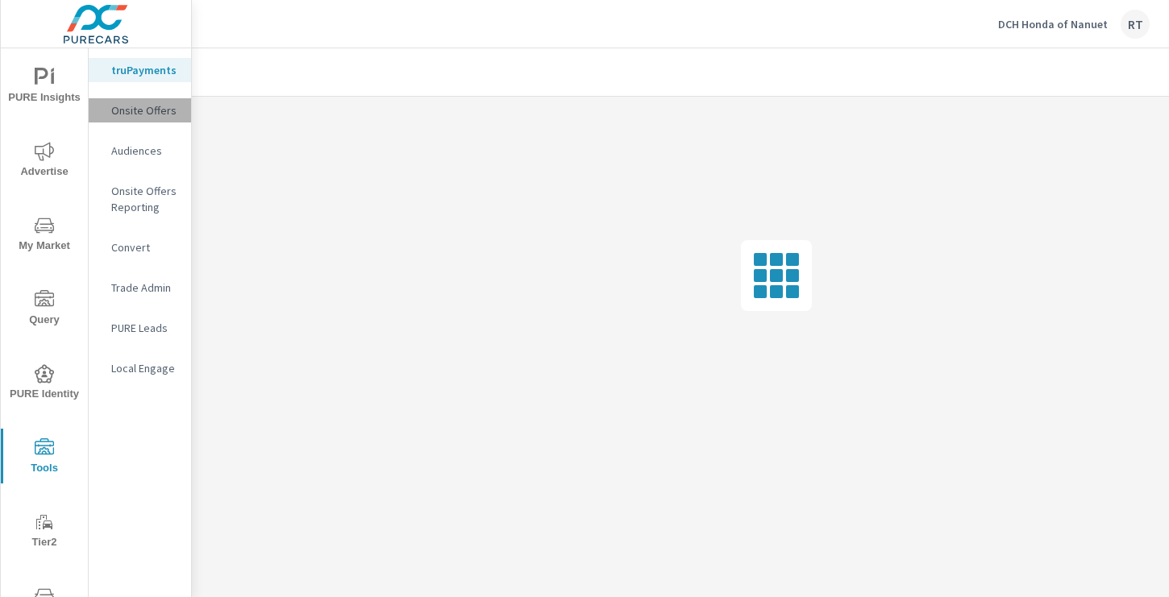
click at [156, 113] on p "Onsite Offers" at bounding box center [144, 110] width 67 height 16
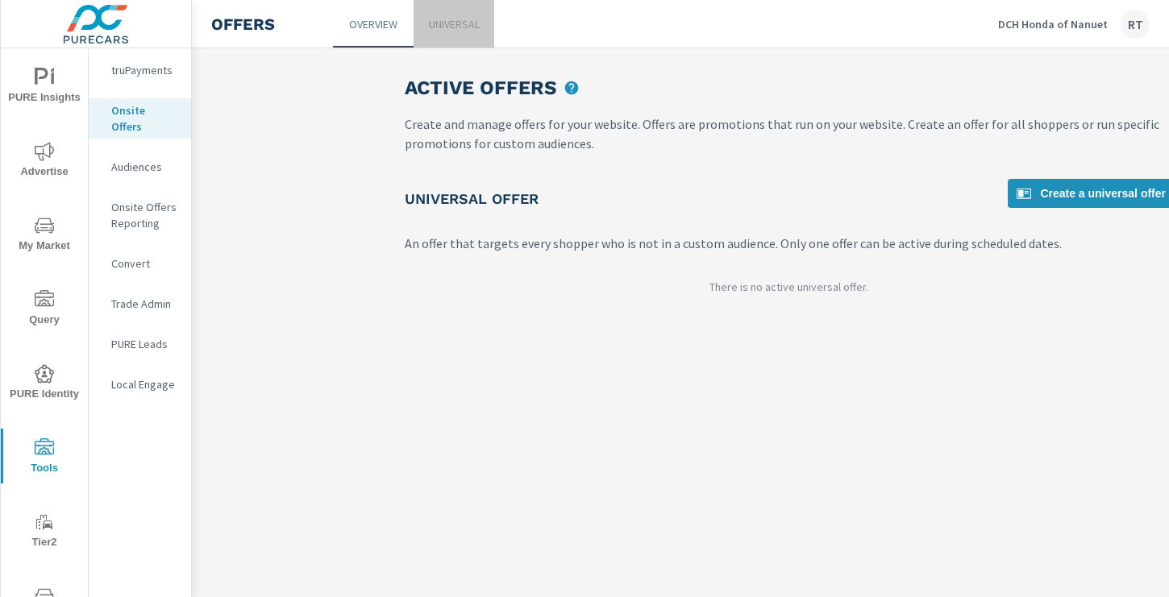
click at [464, 27] on p "Universal" at bounding box center [454, 24] width 51 height 16
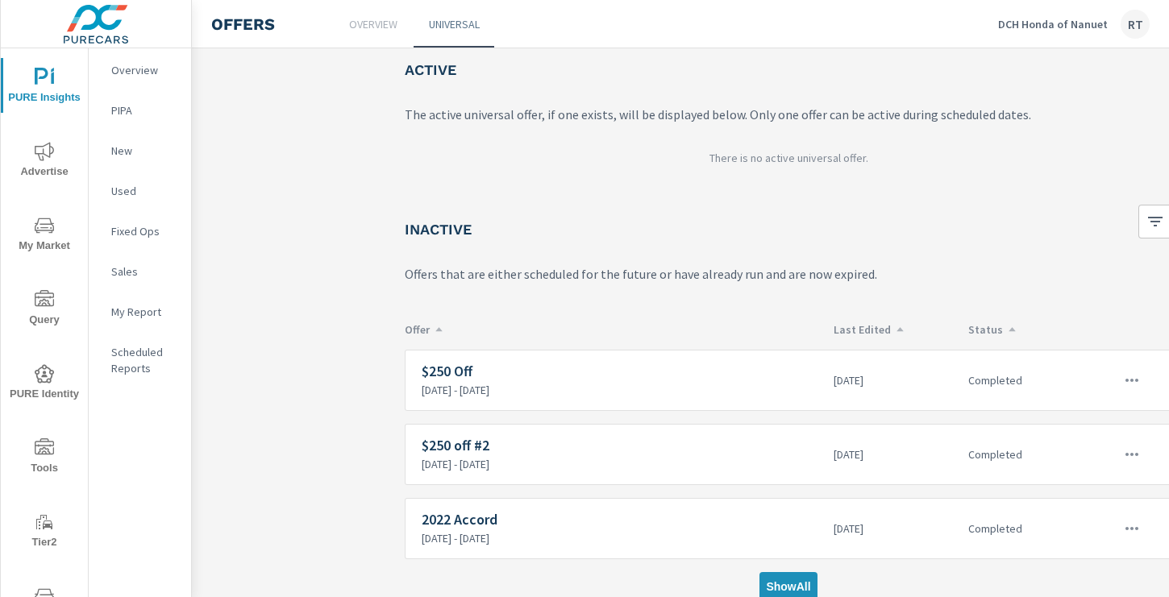
scroll to position [98, 0]
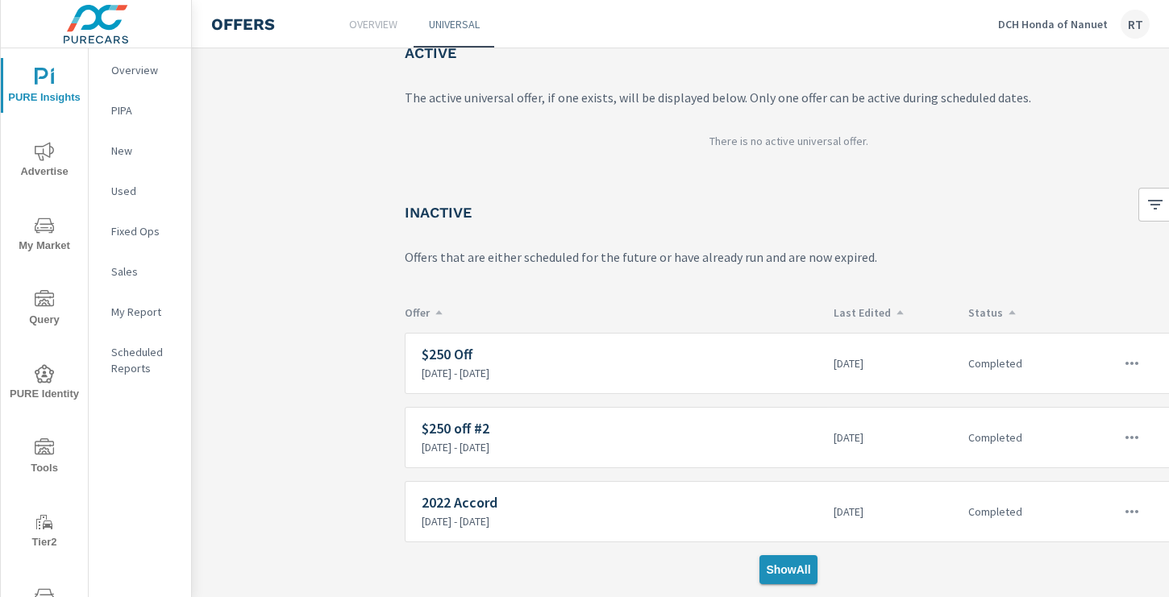
click at [792, 580] on button "Show All" at bounding box center [787, 569] width 57 height 29
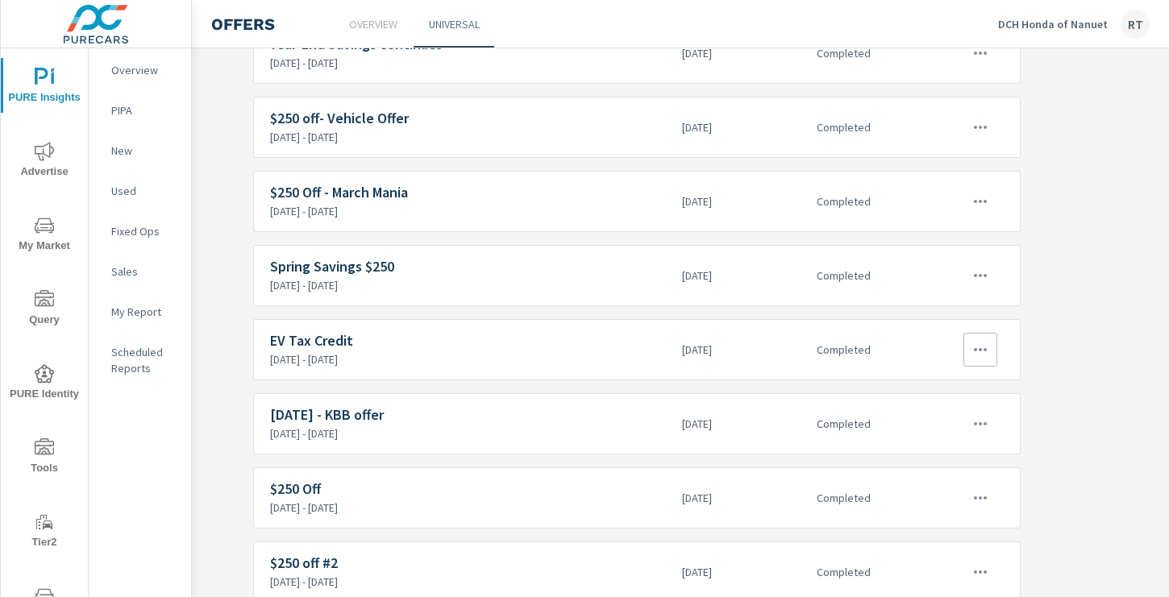
scroll to position [706, 152]
click at [984, 352] on icon "button" at bounding box center [980, 348] width 19 height 19
click at [942, 419] on div "View Report" at bounding box center [951, 425] width 70 height 19
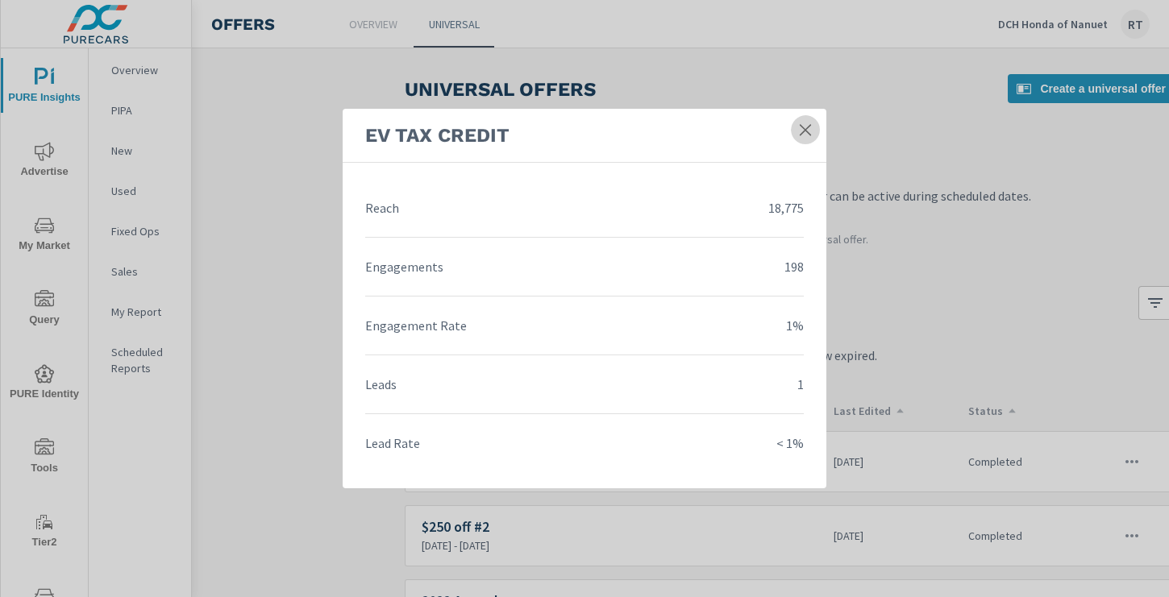
click at [807, 126] on icon at bounding box center [805, 130] width 16 height 16
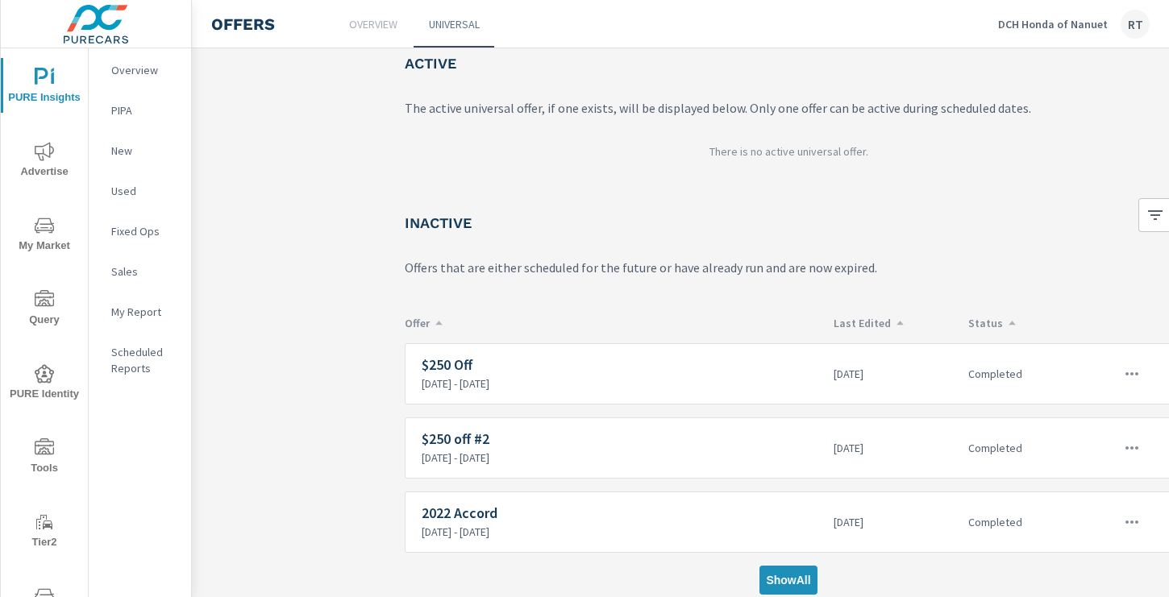
scroll to position [98, 0]
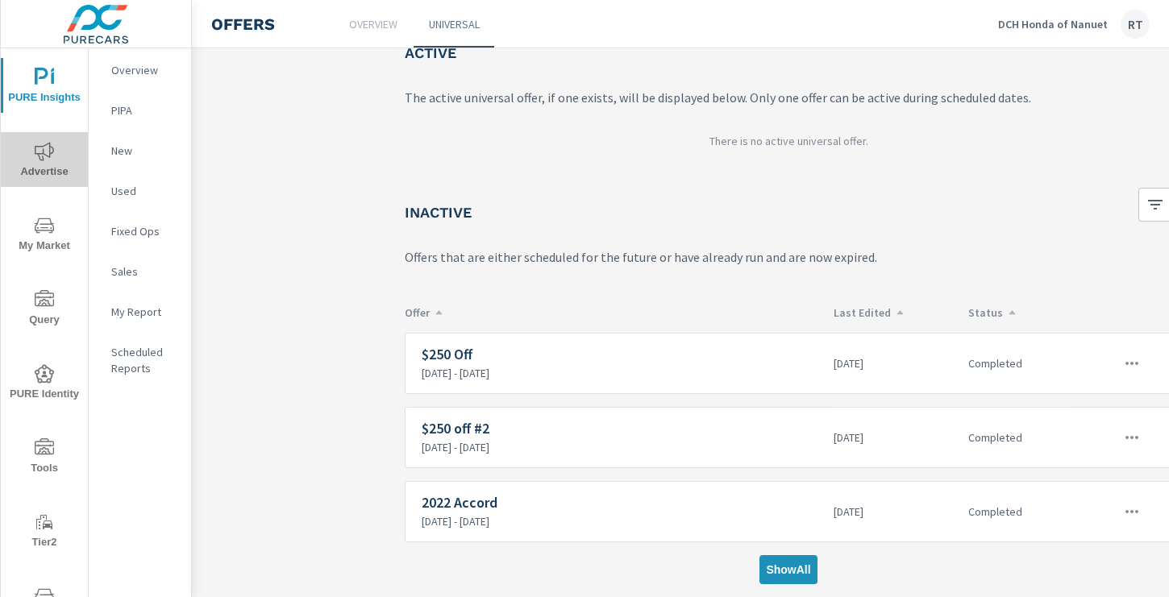
click at [55, 158] on span "Advertise" at bounding box center [44, 161] width 77 height 39
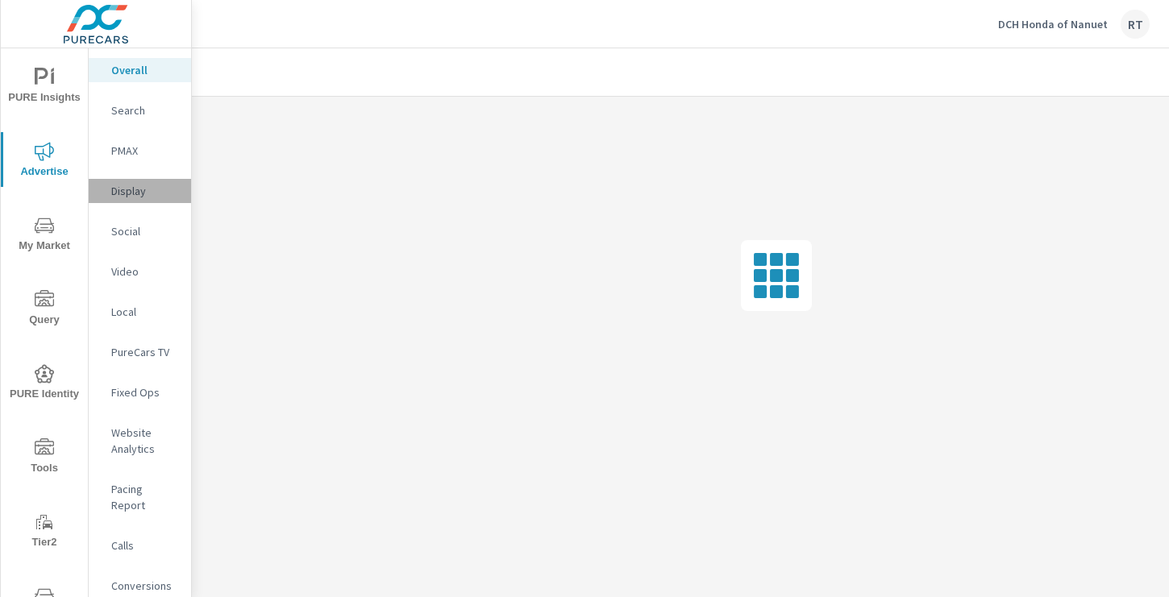
click at [129, 197] on p "Display" at bounding box center [144, 191] width 67 height 16
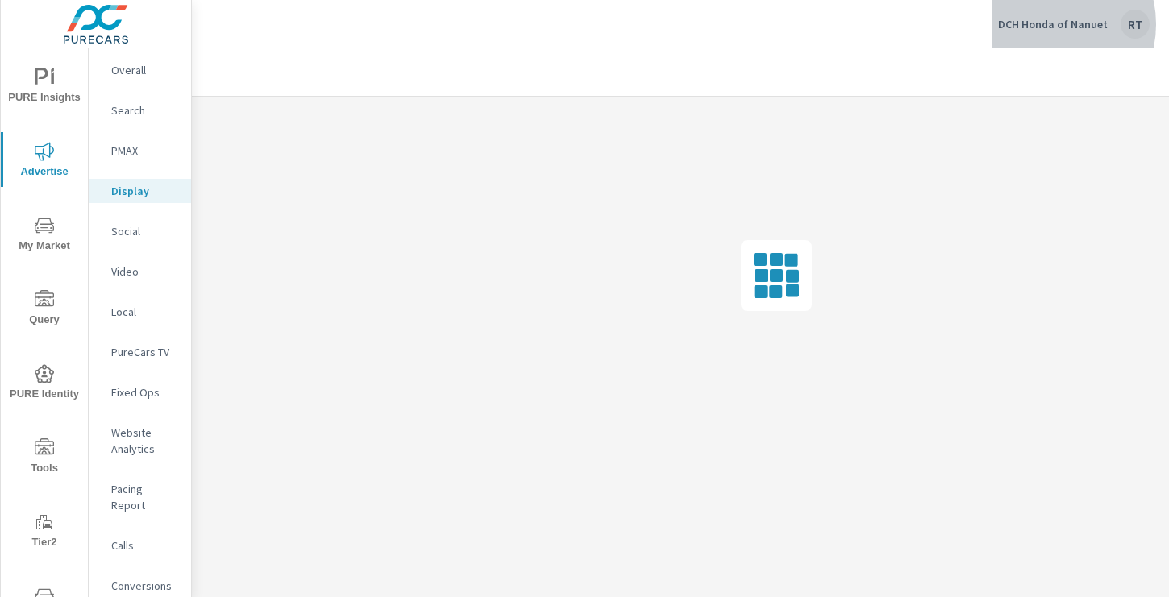
click at [1051, 24] on p "DCH Honda of Nanuet" at bounding box center [1053, 24] width 110 height 15
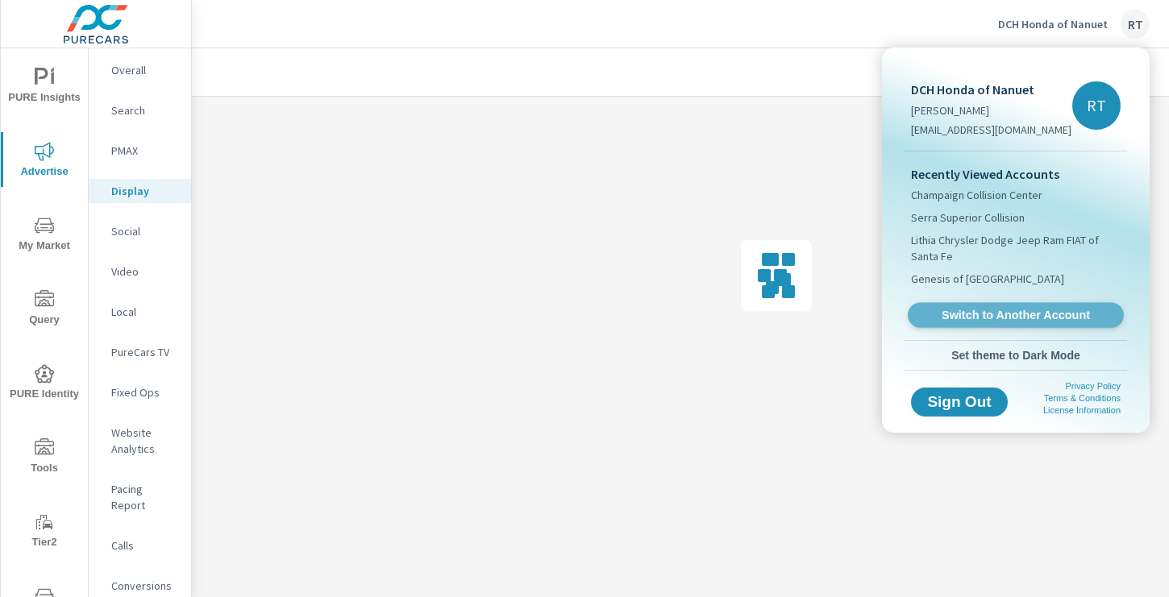
click at [974, 314] on span "Switch to Another Account" at bounding box center [1015, 315] width 197 height 15
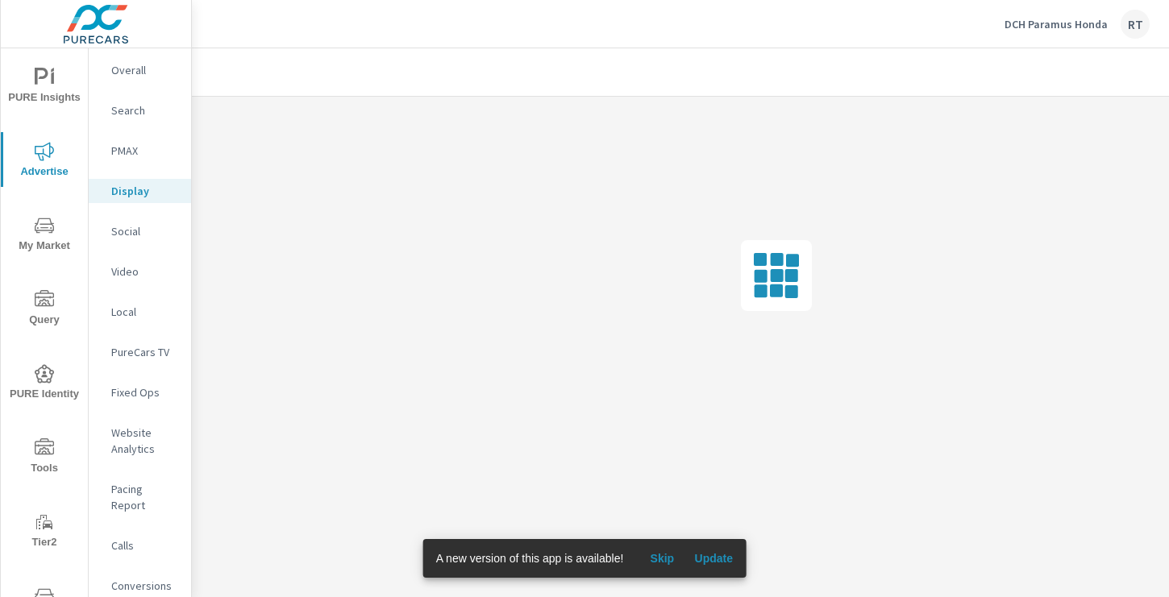
click at [664, 559] on span "Skip" at bounding box center [661, 558] width 39 height 15
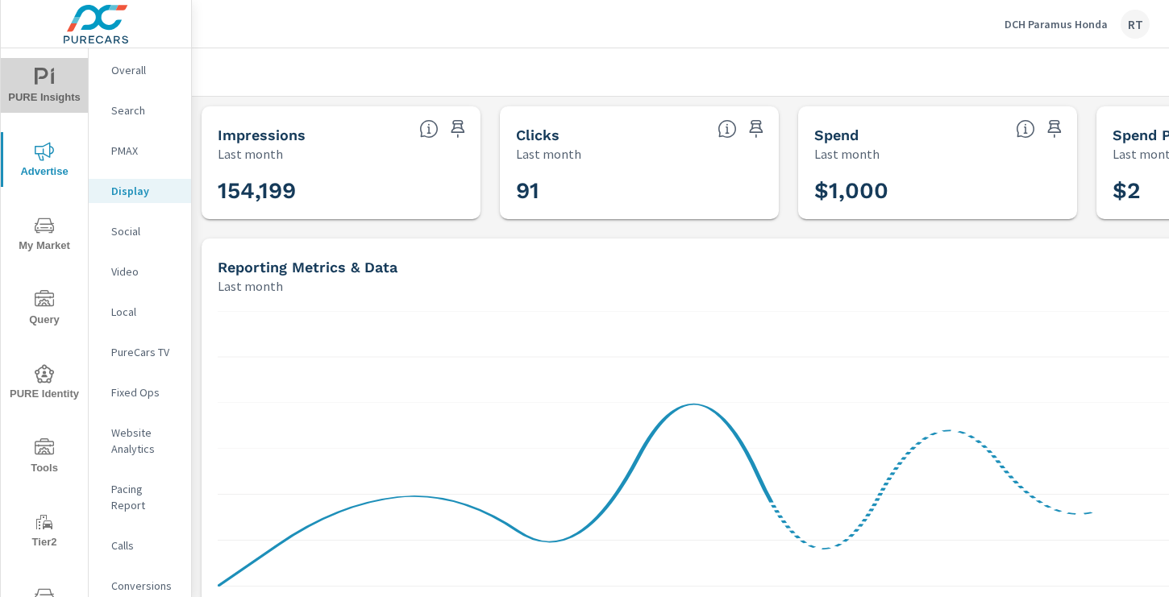
click at [56, 81] on span "PURE Insights" at bounding box center [44, 87] width 77 height 39
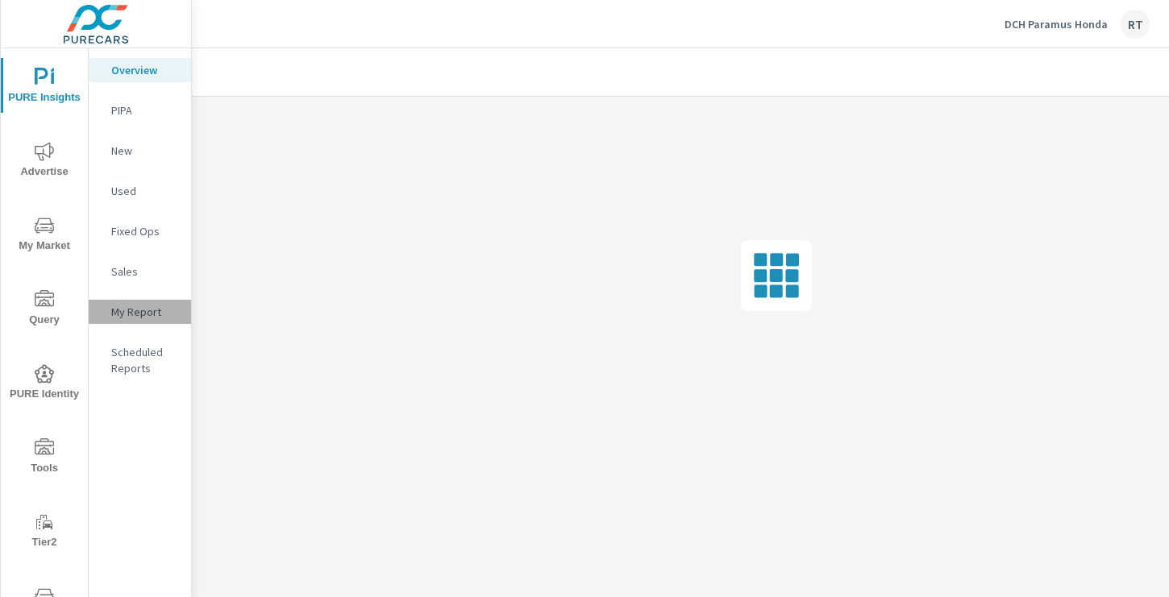
click at [135, 319] on p "My Report" at bounding box center [144, 312] width 67 height 16
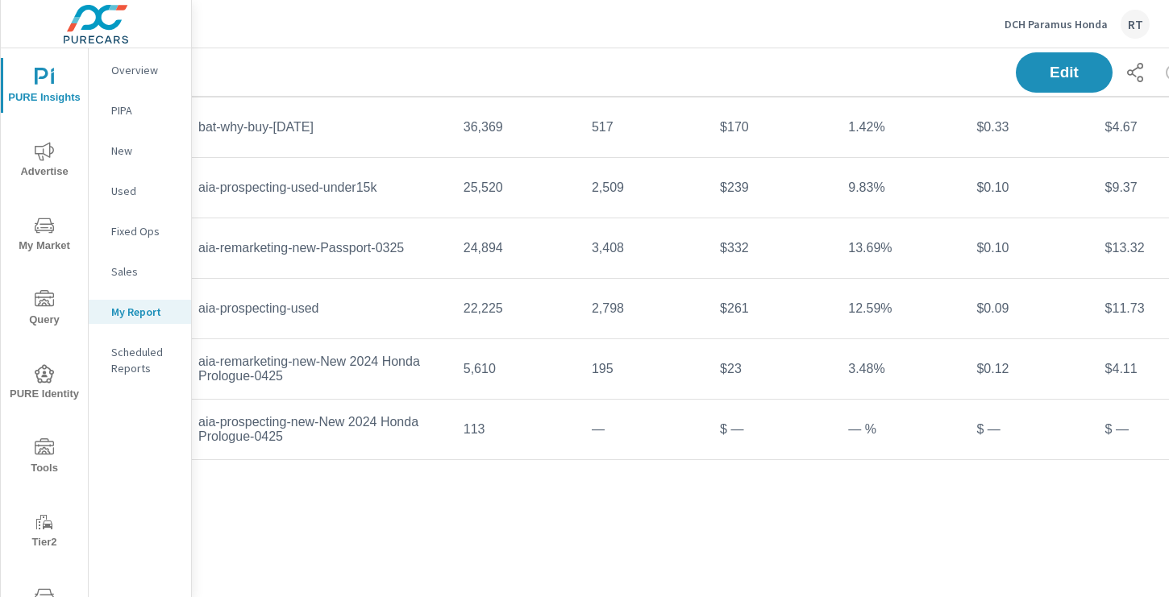
scroll to position [3881, 216]
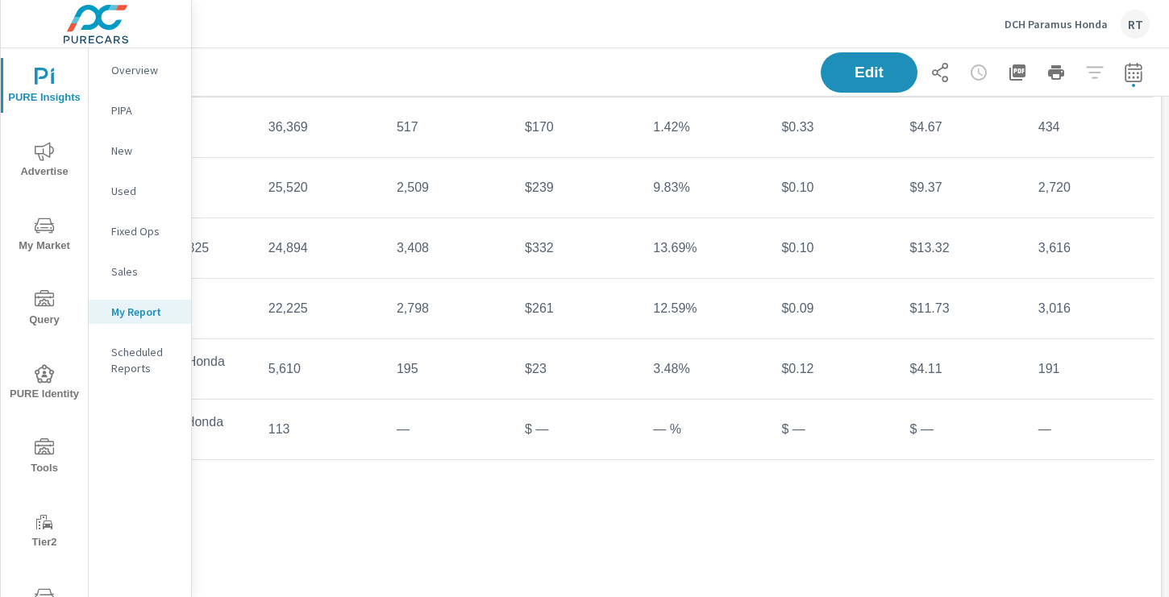
click at [1134, 76] on icon "button" at bounding box center [1133, 72] width 19 height 19
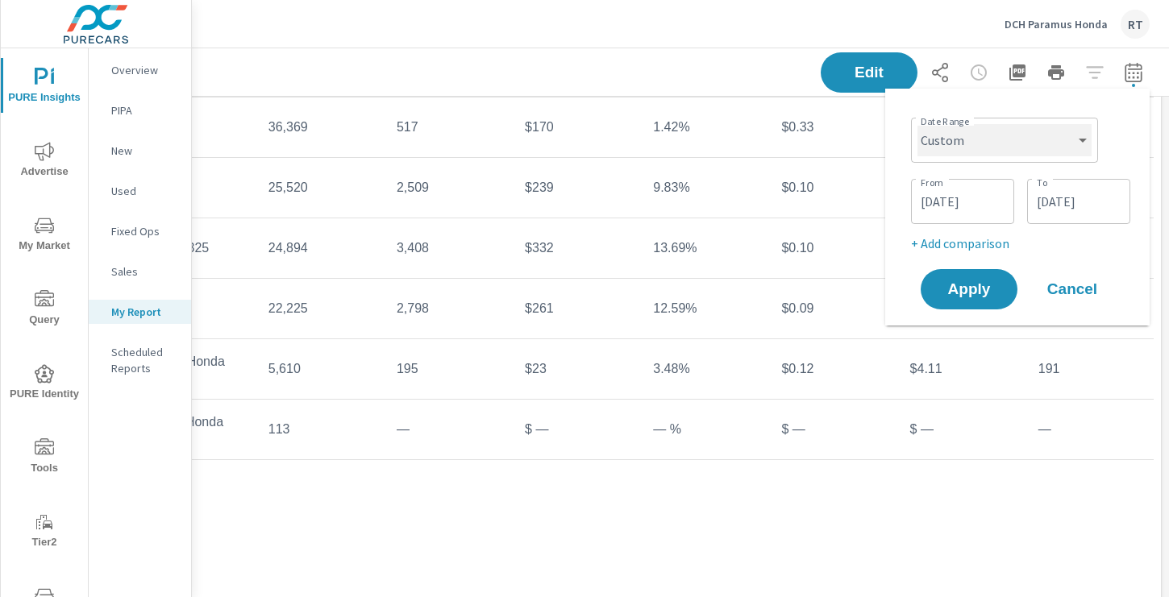
click at [1021, 144] on select "Custom [DATE] Last week Last 7 days Last 14 days Last 30 days Last 45 days Last…" at bounding box center [1004, 140] width 174 height 32
select select "Last 30 days"
click at [924, 124] on select "Custom [DATE] Last week Last 7 days Last 14 days Last 30 days Last 45 days Last…" at bounding box center [1004, 140] width 174 height 32
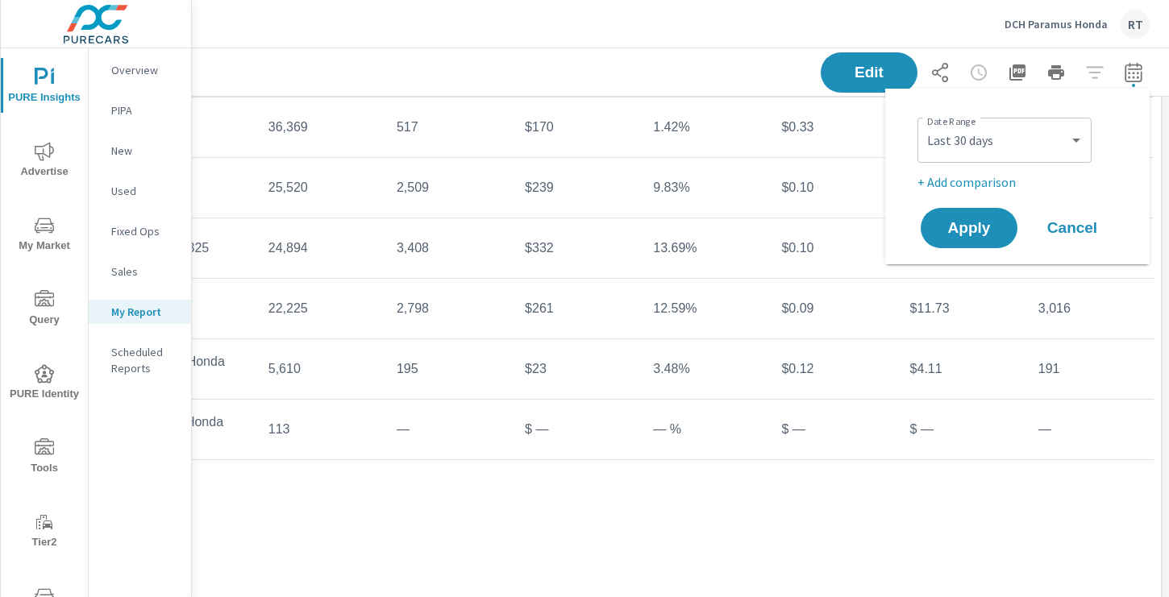
click at [977, 183] on p "+ Add comparison" at bounding box center [1020, 182] width 206 height 19
select select "Previous period"
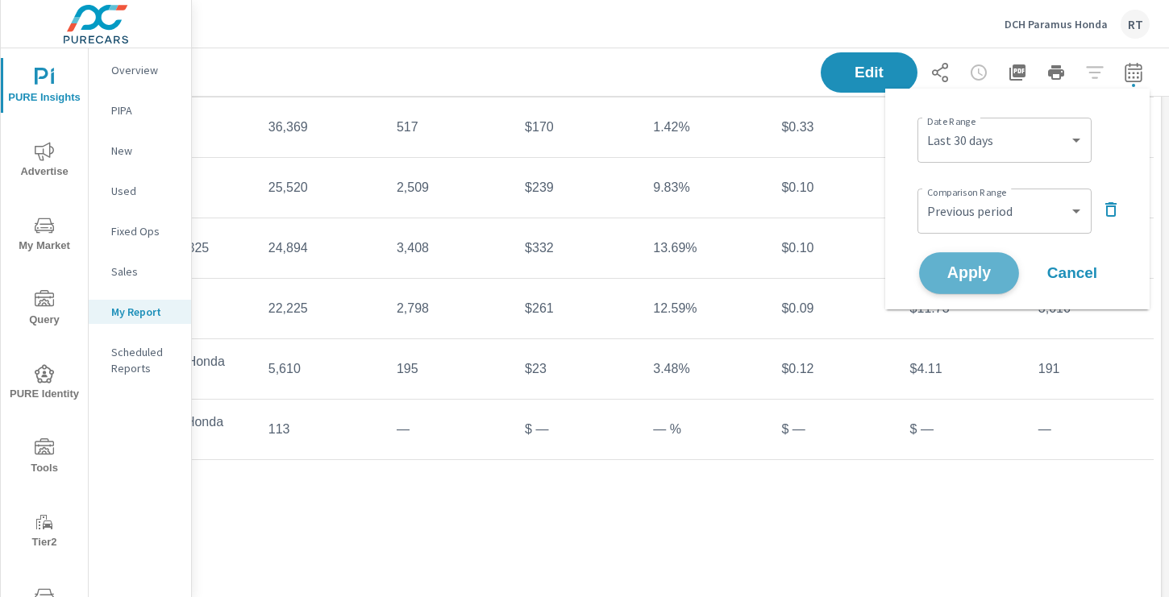
click at [956, 273] on span "Apply" at bounding box center [969, 273] width 66 height 15
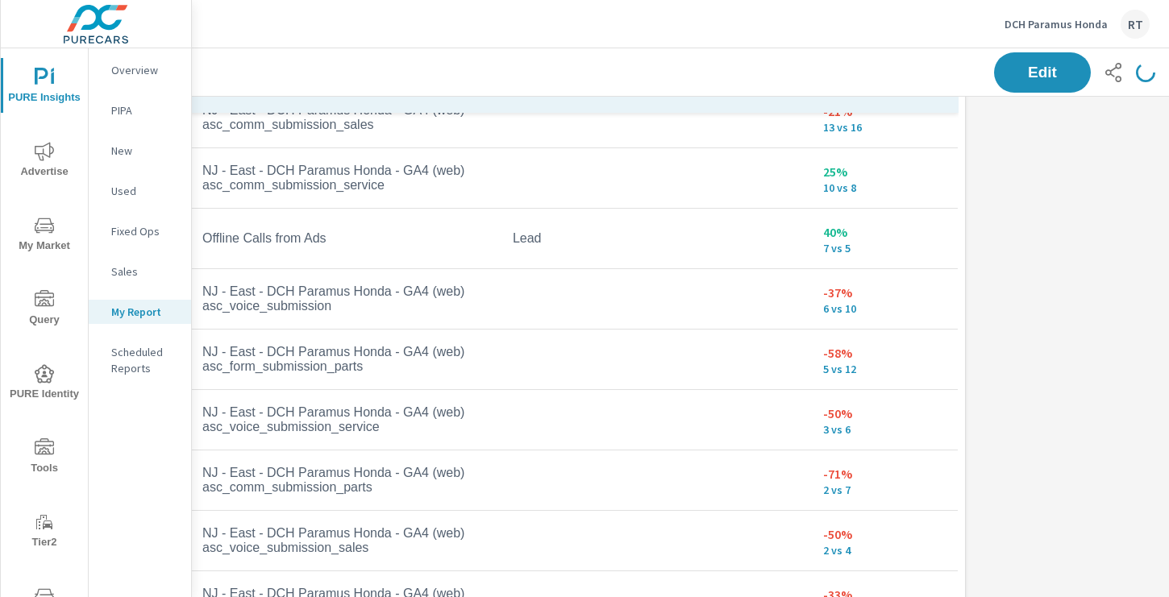
scroll to position [1608, 17]
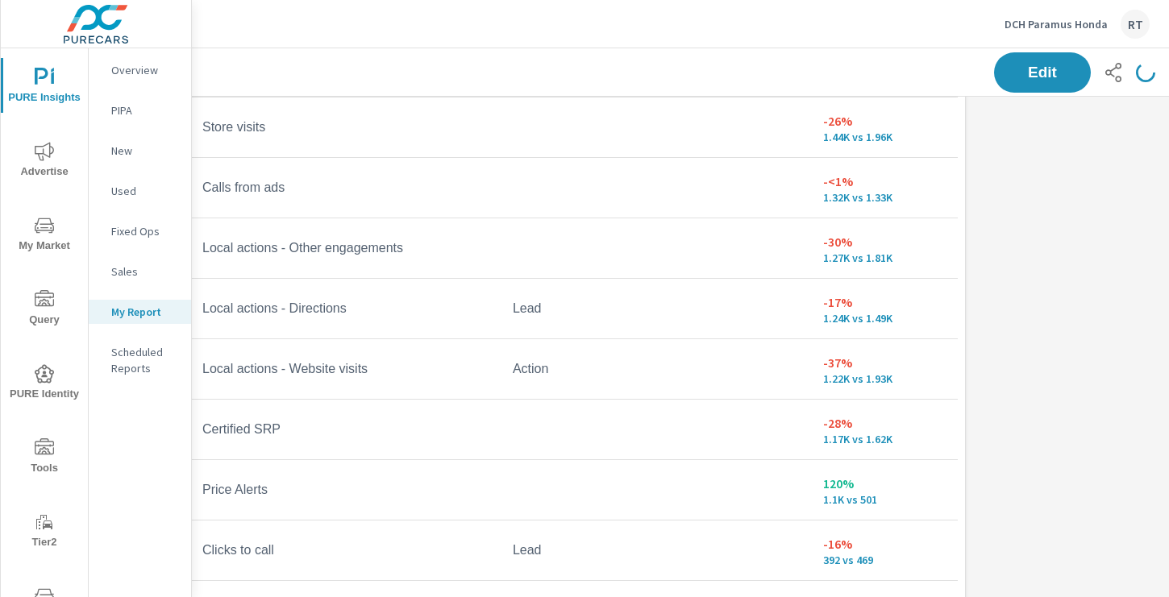
scroll to position [98, 0]
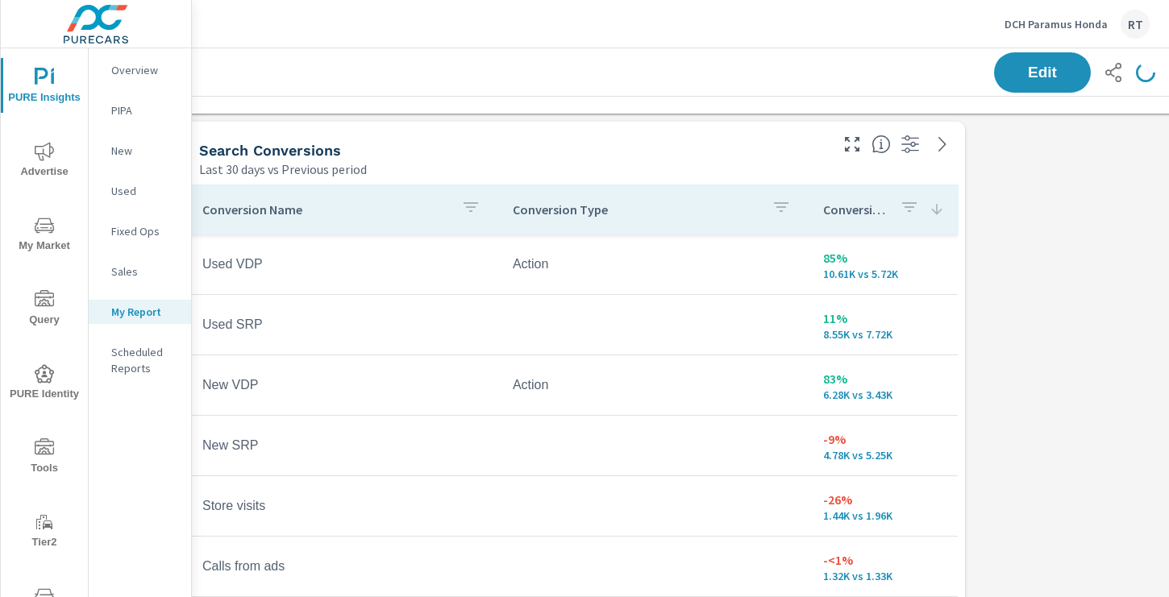
scroll to position [1450, 17]
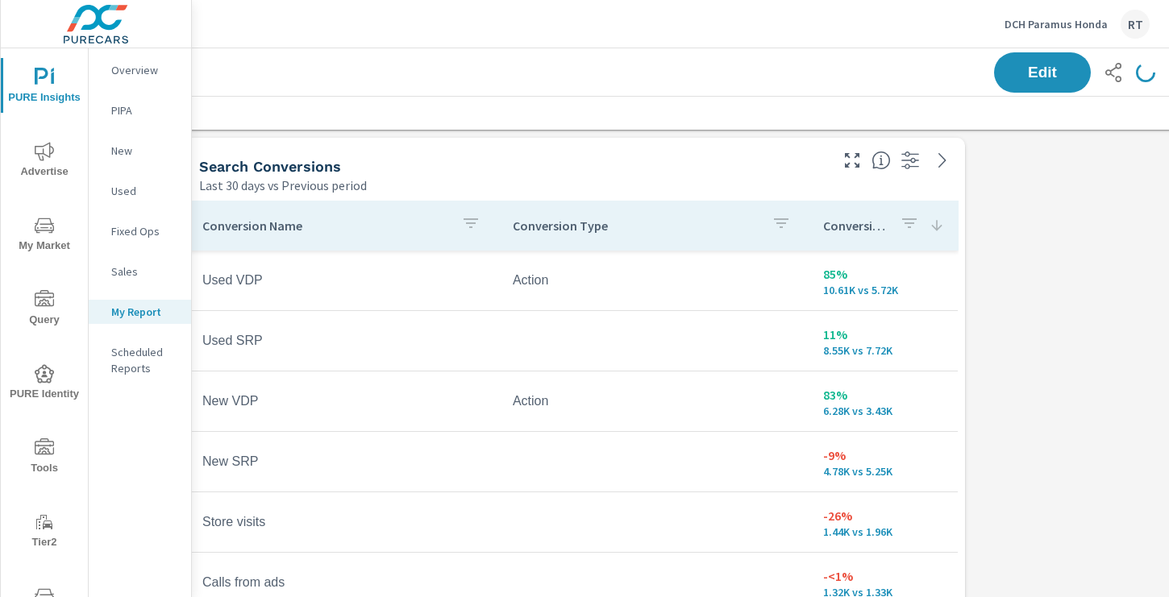
click at [904, 220] on icon "button" at bounding box center [909, 223] width 15 height 10
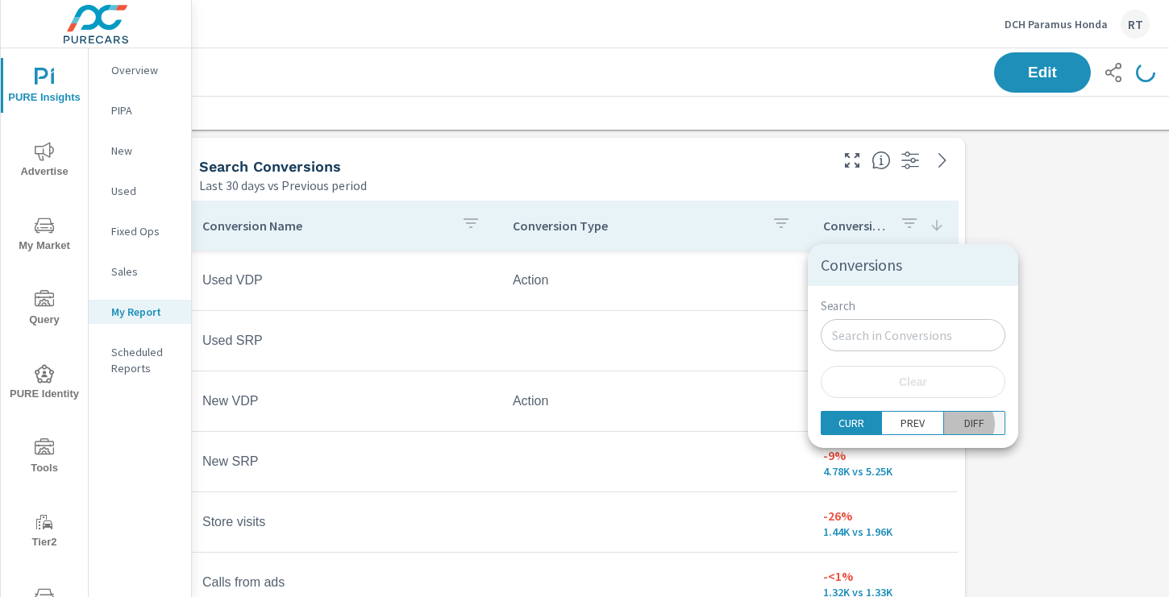
click at [964, 425] on p "DIFF" at bounding box center [974, 423] width 20 height 16
click at [1028, 266] on div at bounding box center [584, 298] width 1169 height 597
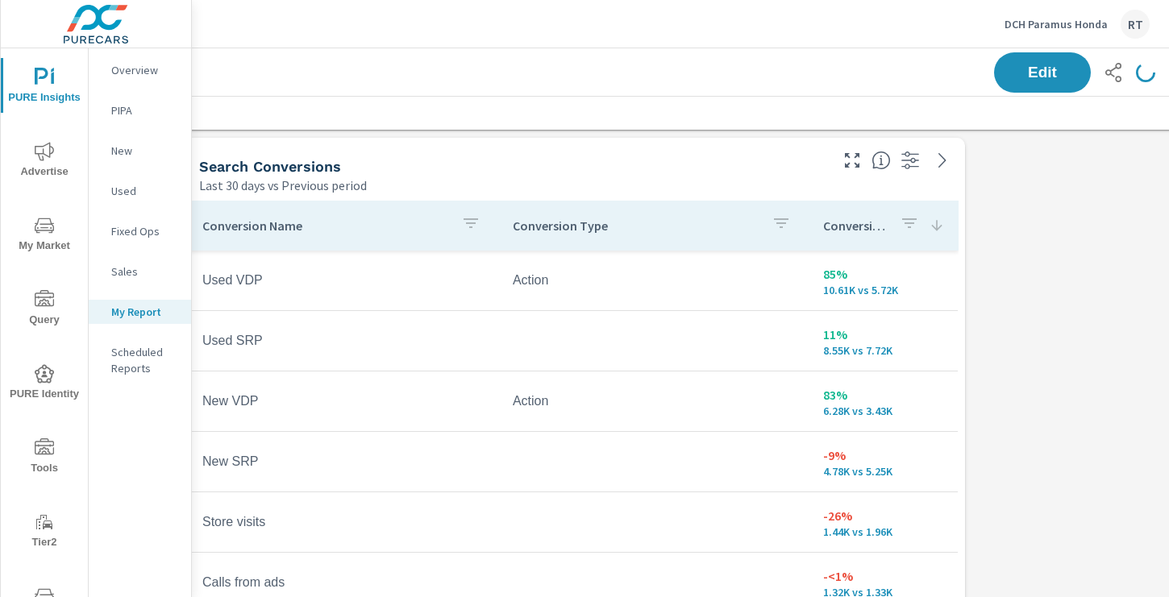
click at [939, 227] on icon at bounding box center [936, 225] width 10 height 10
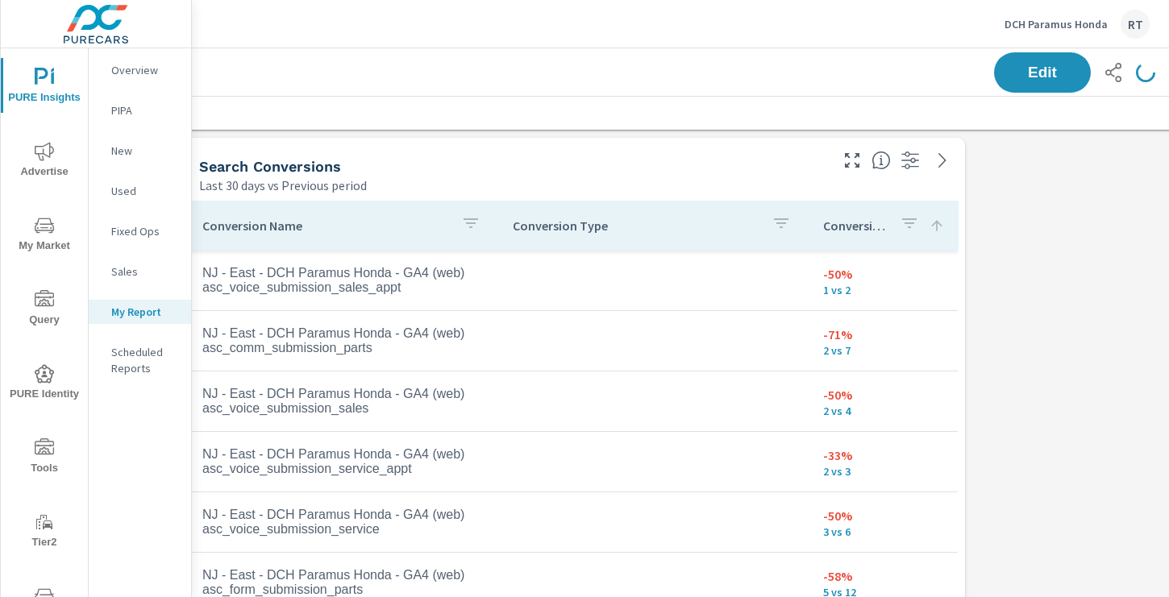
click at [933, 227] on icon at bounding box center [937, 226] width 16 height 16
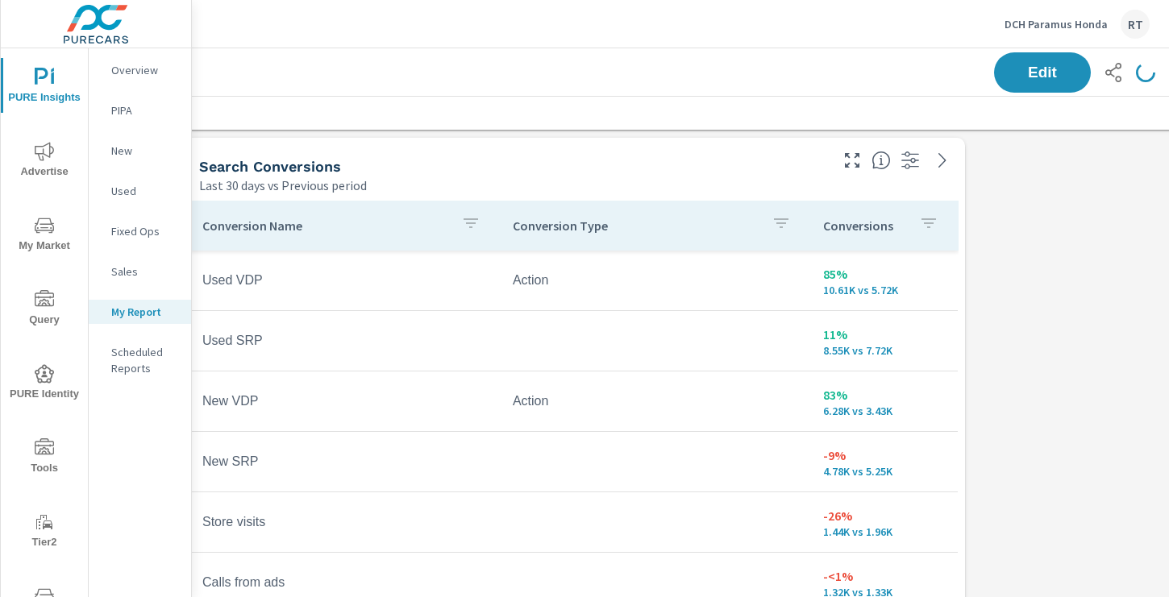
click at [909, 230] on div "Conversions" at bounding box center [884, 225] width 122 height 37
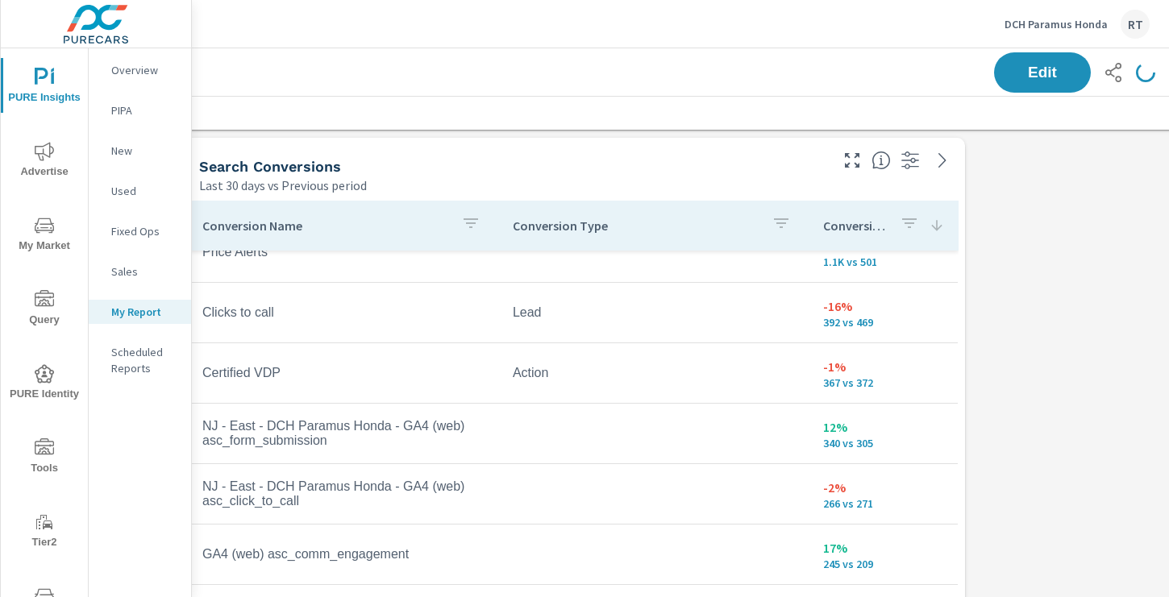
scroll to position [349, 0]
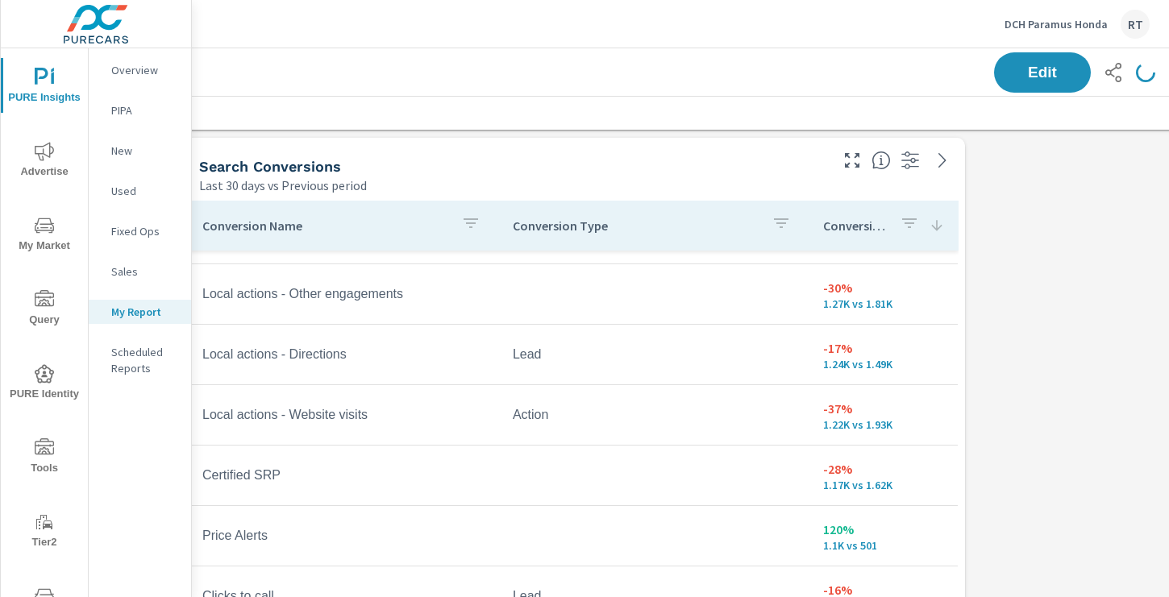
click at [933, 227] on icon at bounding box center [936, 225] width 10 height 10
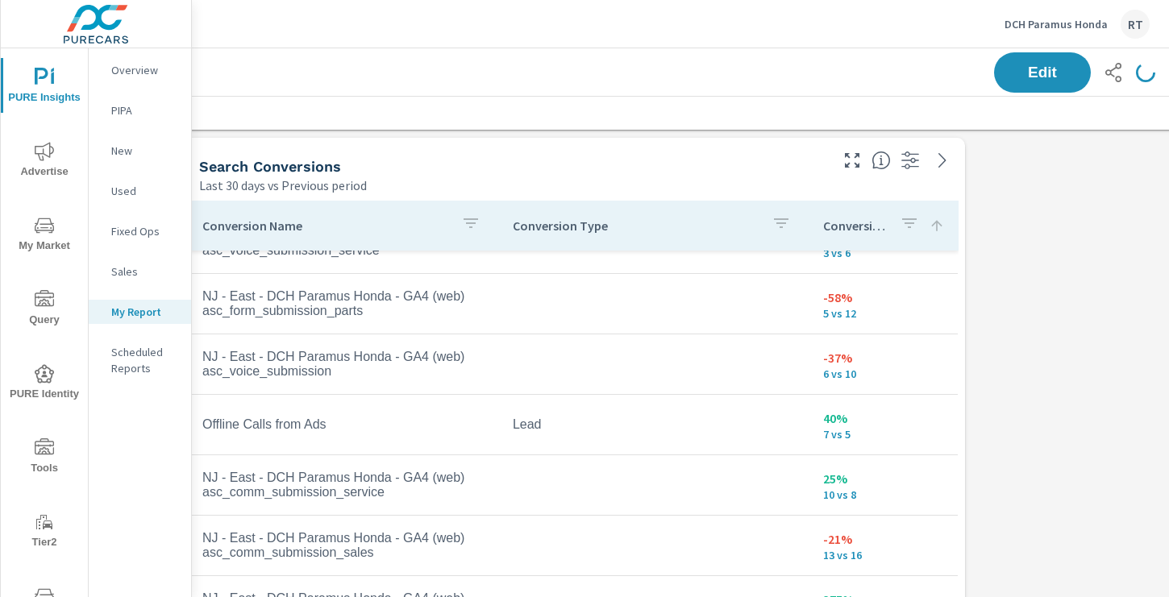
scroll to position [78, 0]
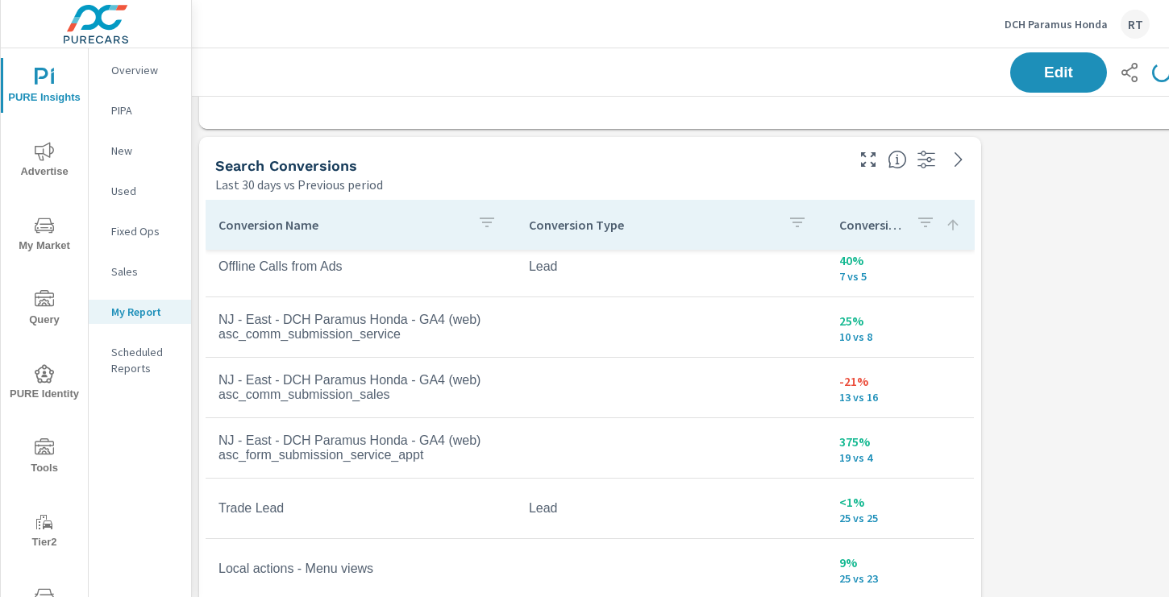
scroll to position [1451, 2]
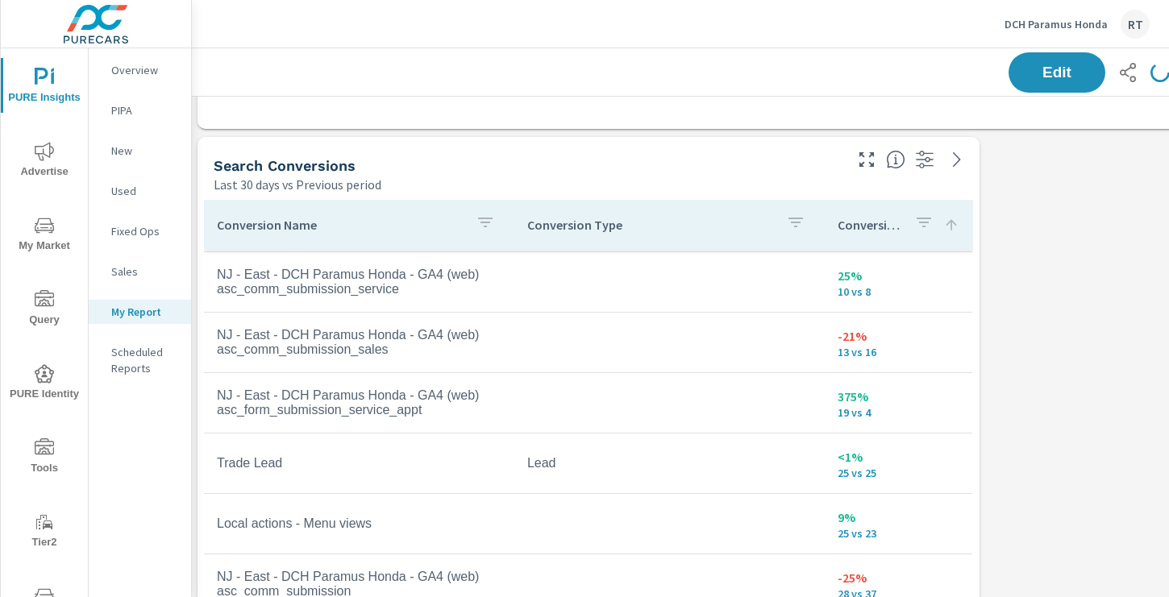
scroll to position [484, 0]
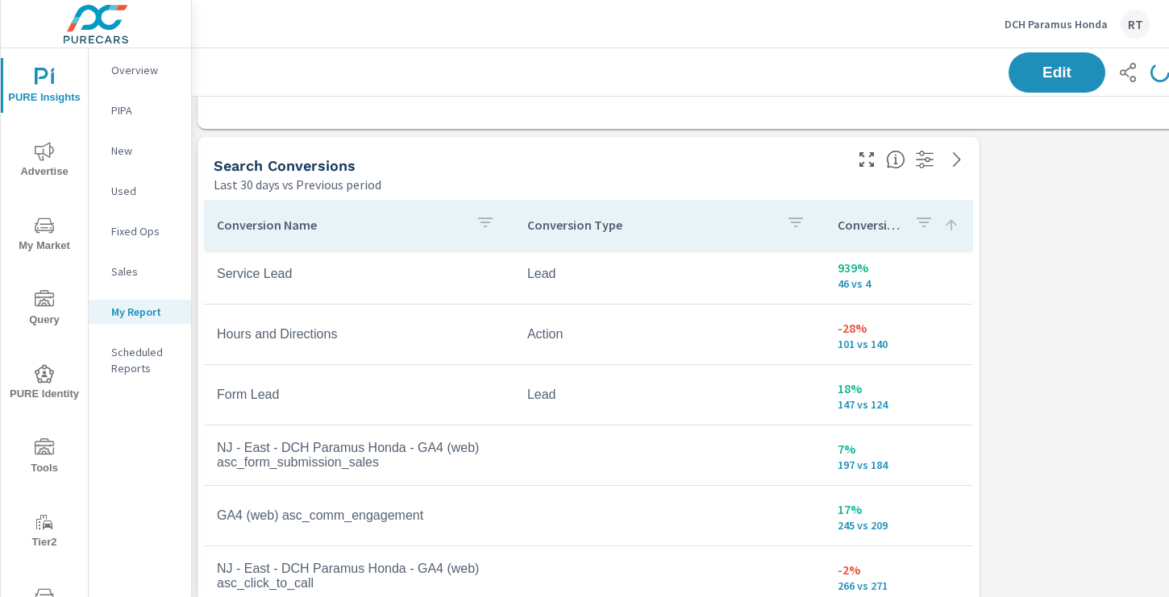
scroll to position [846, 0]
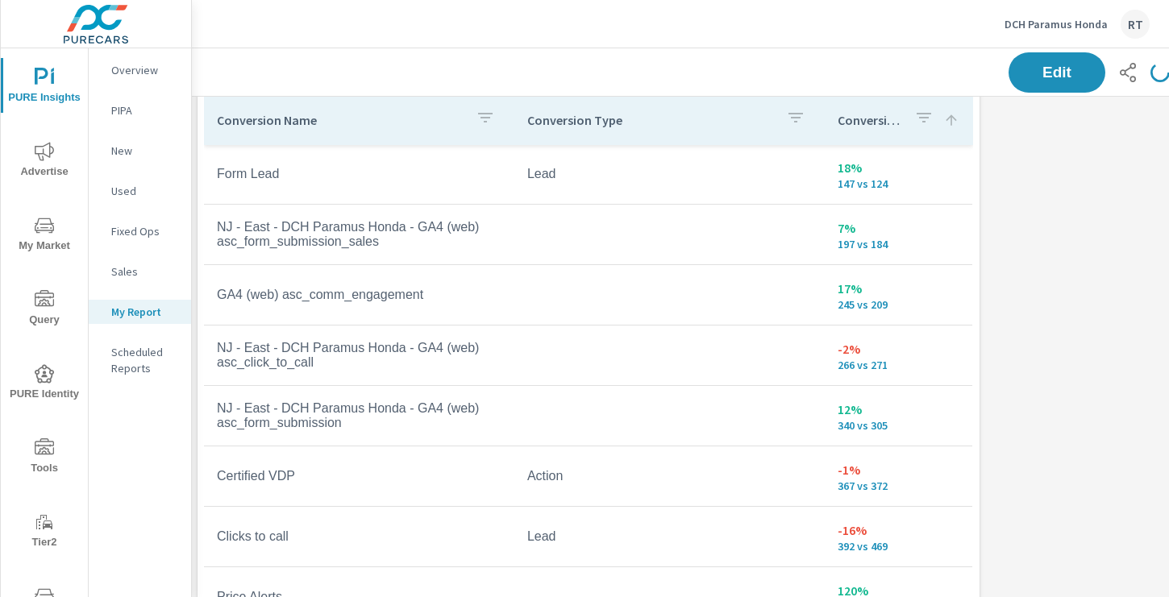
scroll to position [1555, 2]
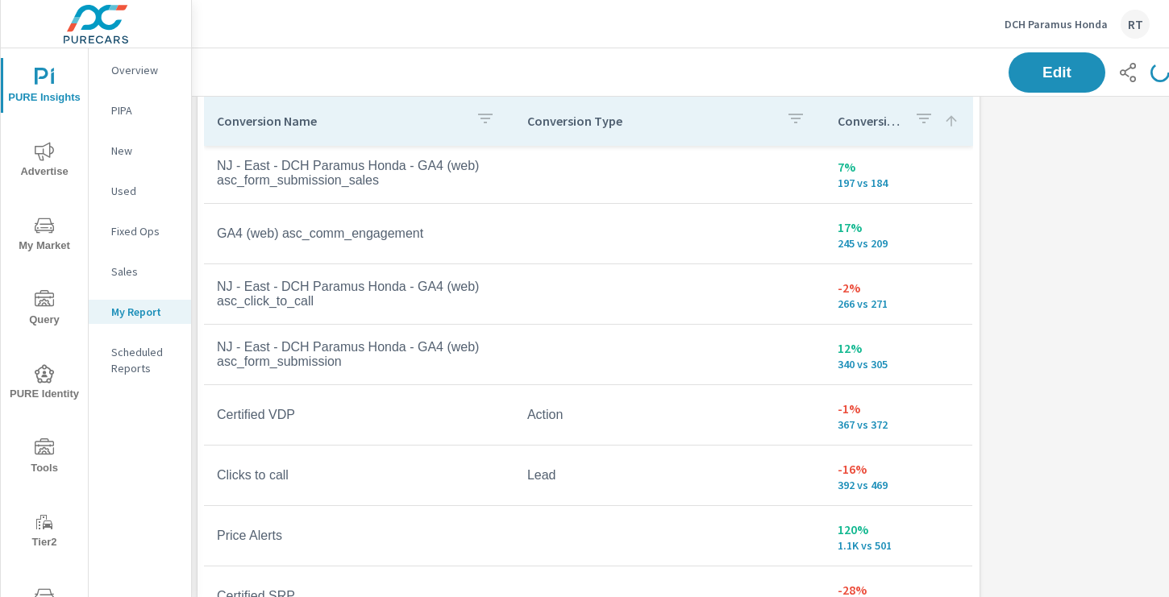
scroll to position [1029, 0]
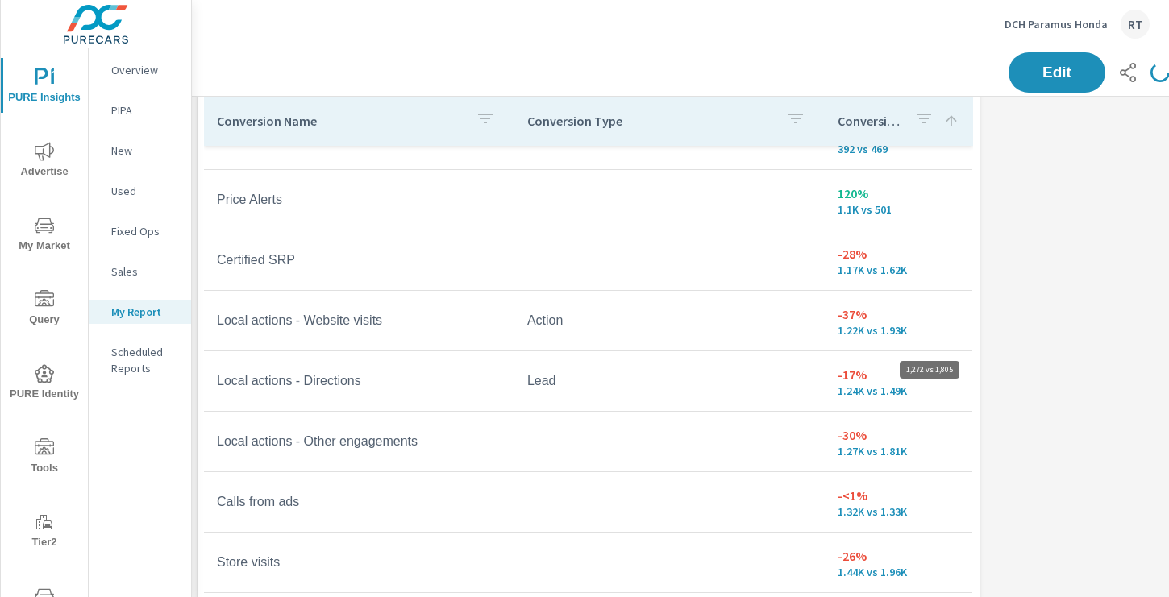
scroll to position [1526, 0]
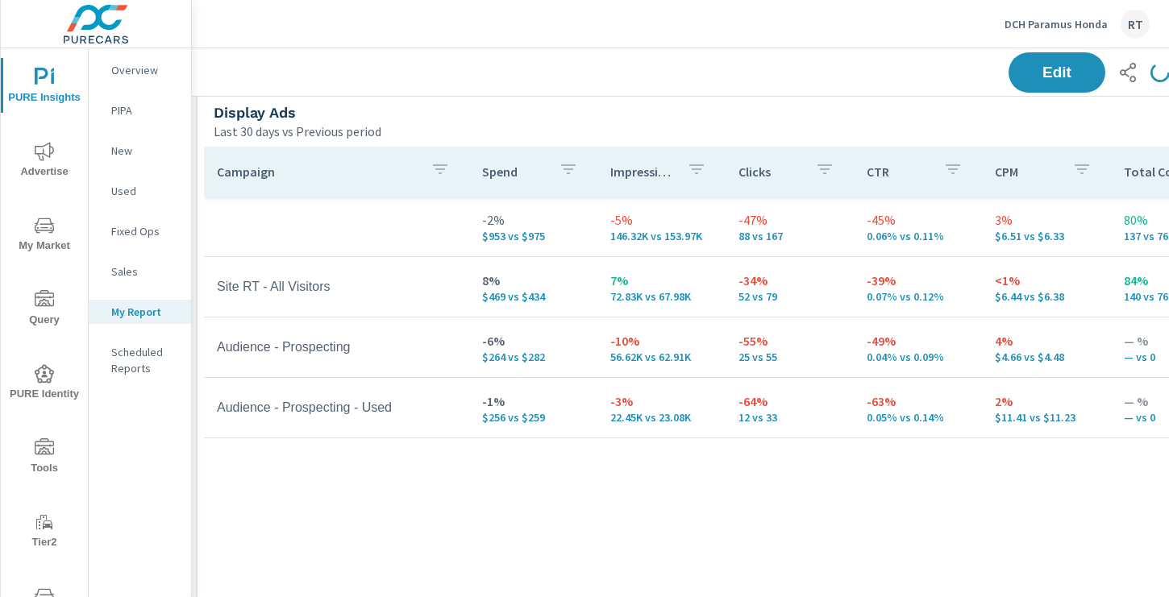
scroll to position [2430, 2]
click at [51, 150] on icon "nav menu" at bounding box center [44, 151] width 19 height 19
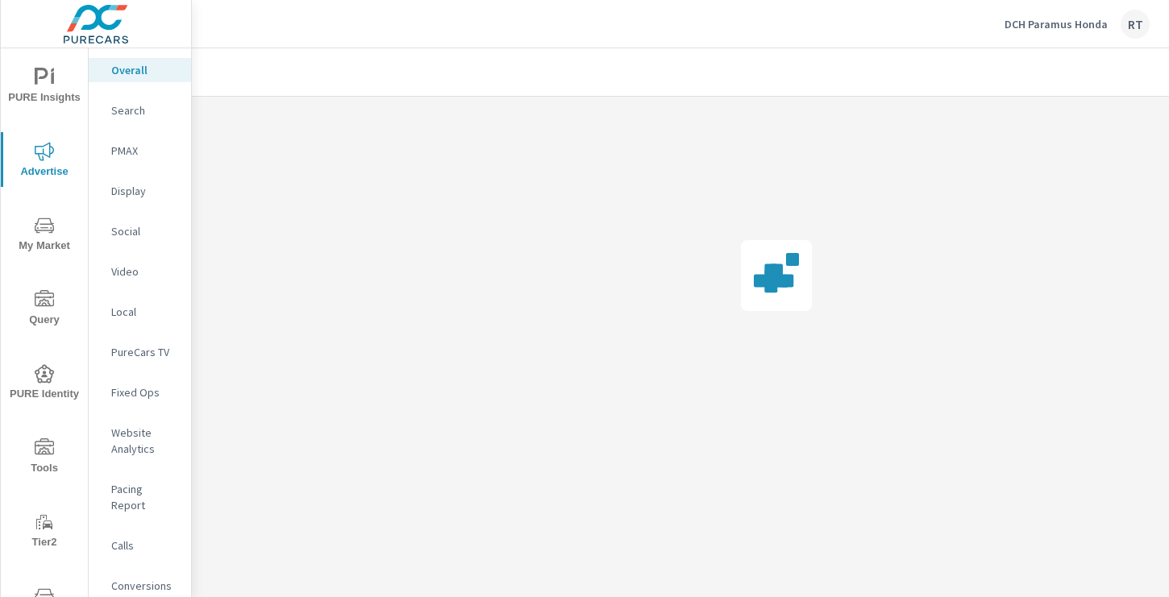
click at [136, 578] on p "Conversions" at bounding box center [144, 586] width 67 height 16
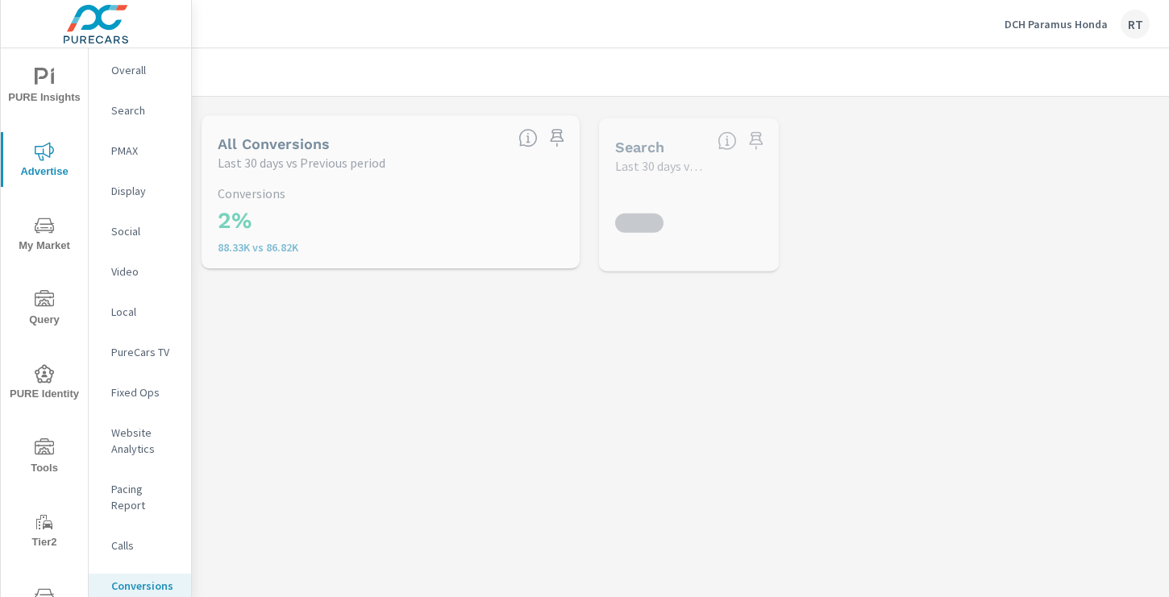
scroll to position [121, 0]
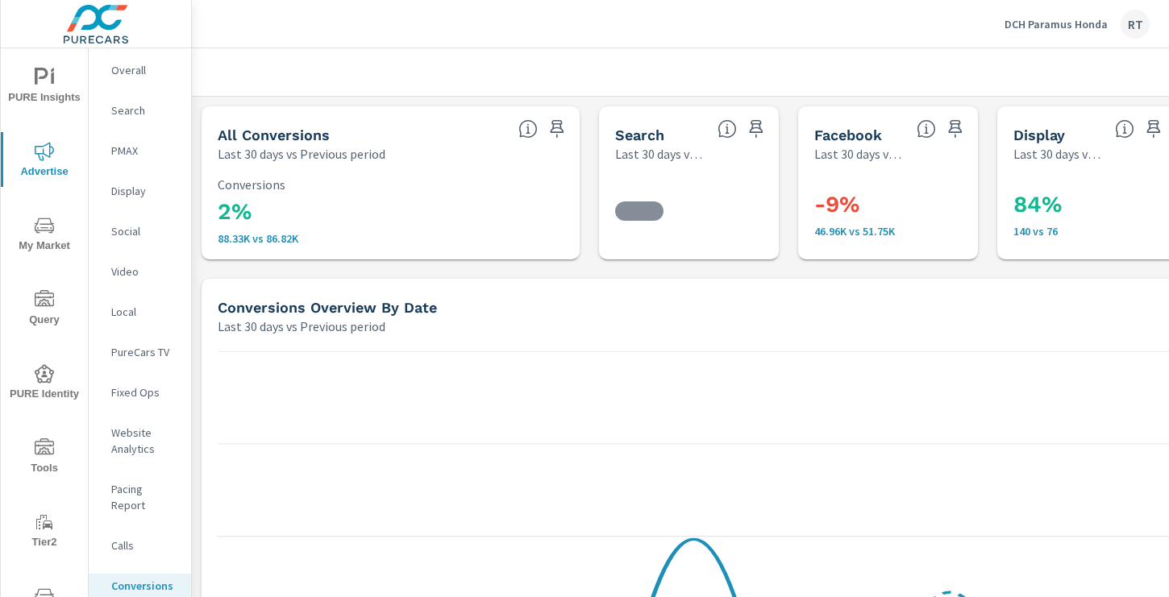
click at [1035, 26] on p "DCH Paramus Honda" at bounding box center [1055, 24] width 103 height 15
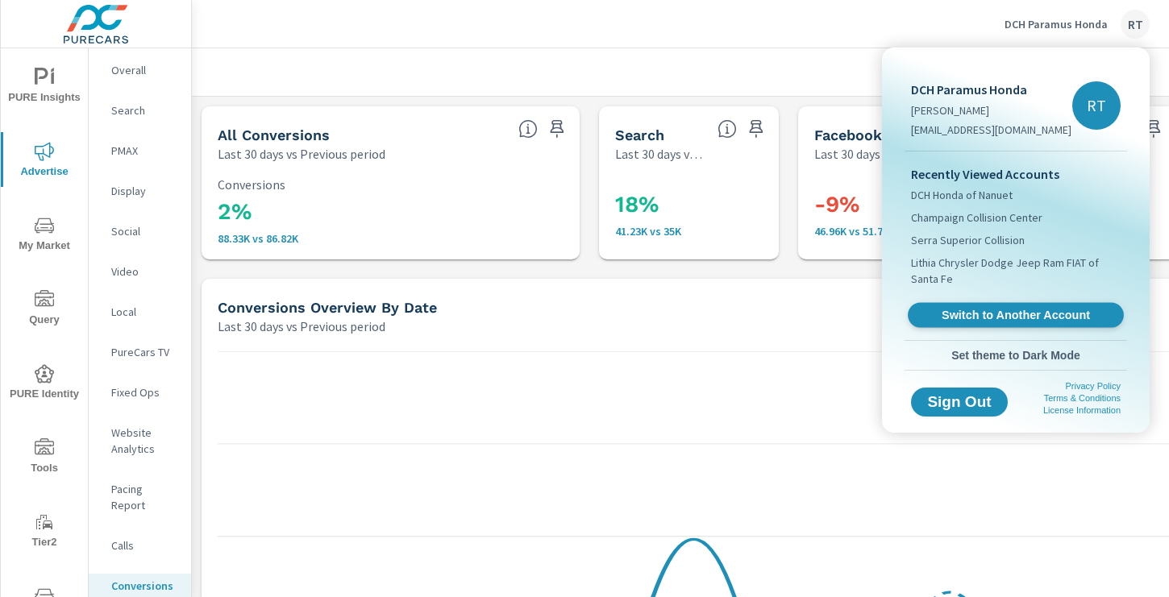
click at [983, 313] on span "Switch to Another Account" at bounding box center [1015, 315] width 197 height 15
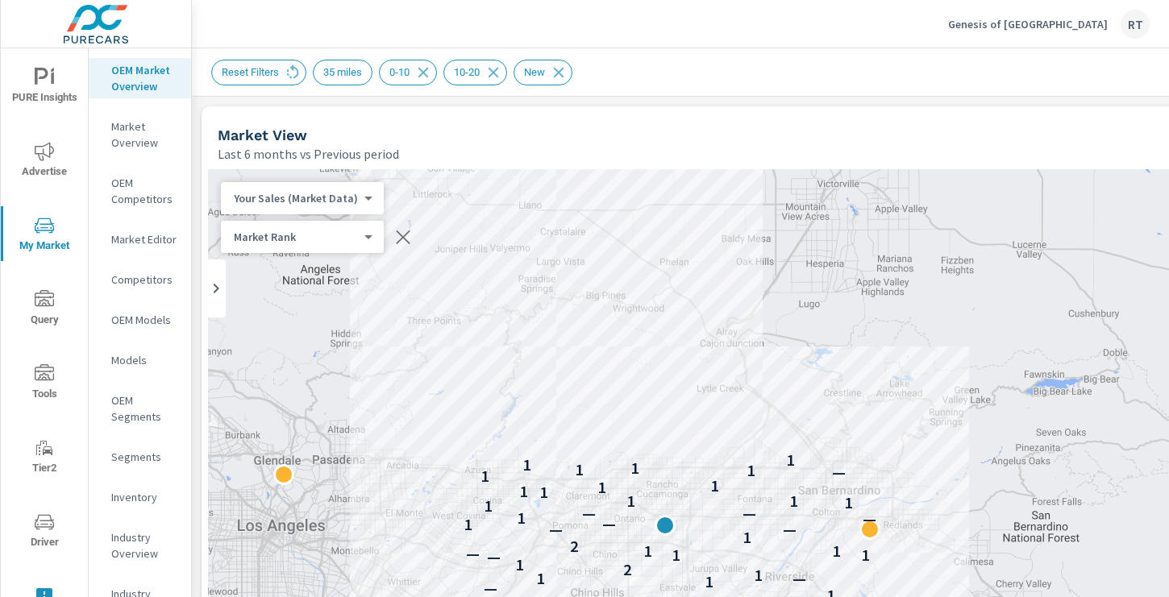
scroll to position [0, 409]
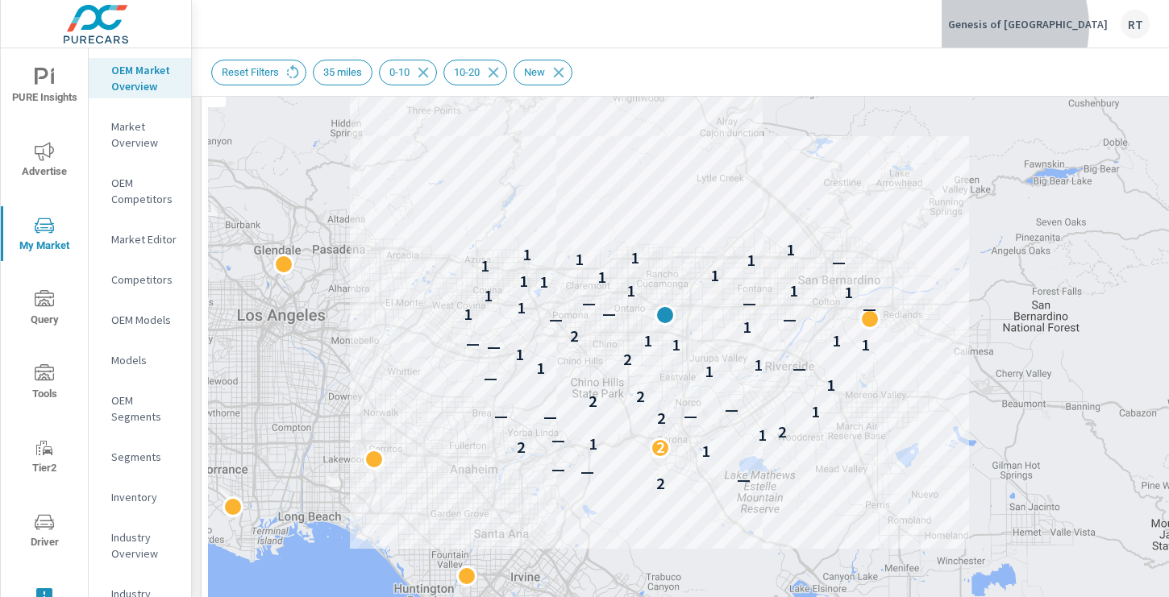
click at [1046, 27] on p "Genesis of Ontario" at bounding box center [1028, 24] width 160 height 15
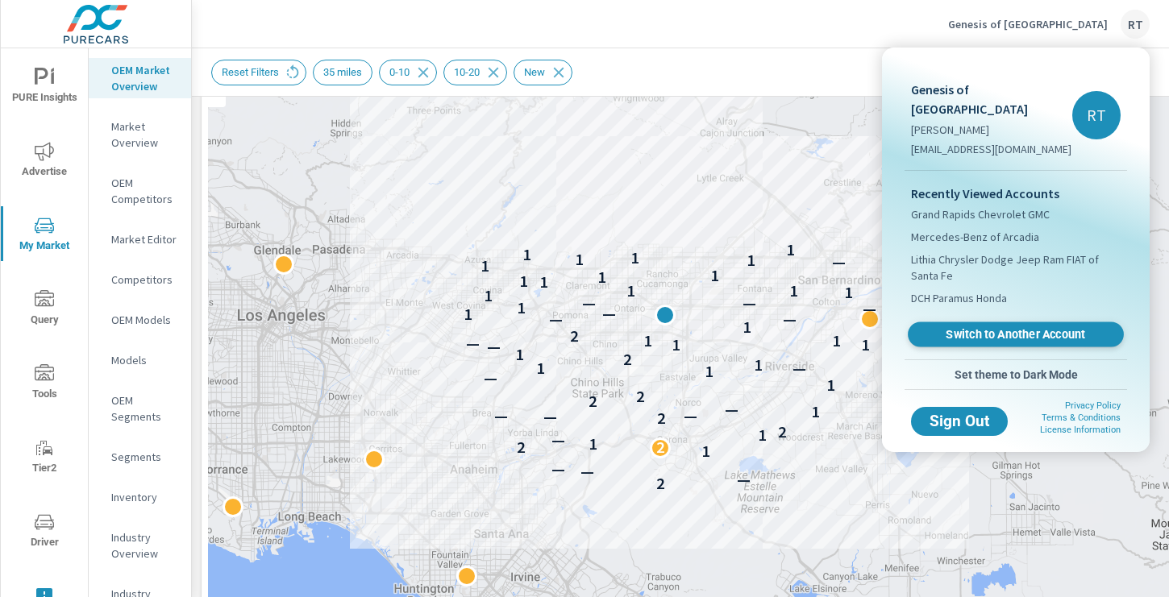
click at [959, 327] on span "Switch to Another Account" at bounding box center [1015, 334] width 197 height 15
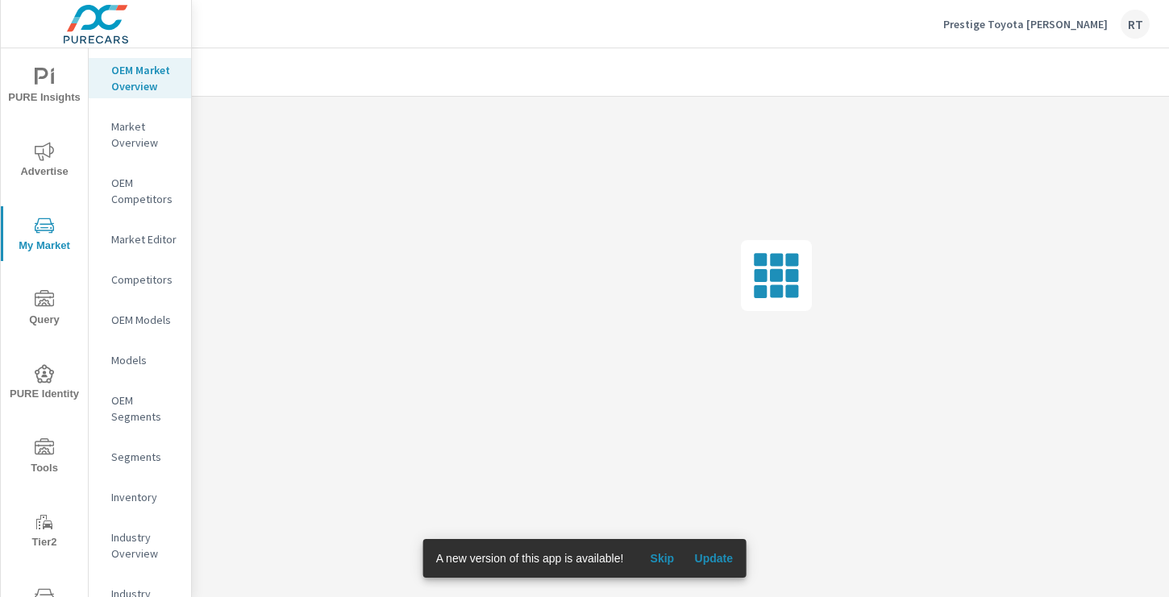
click at [667, 561] on span "Skip" at bounding box center [661, 558] width 39 height 15
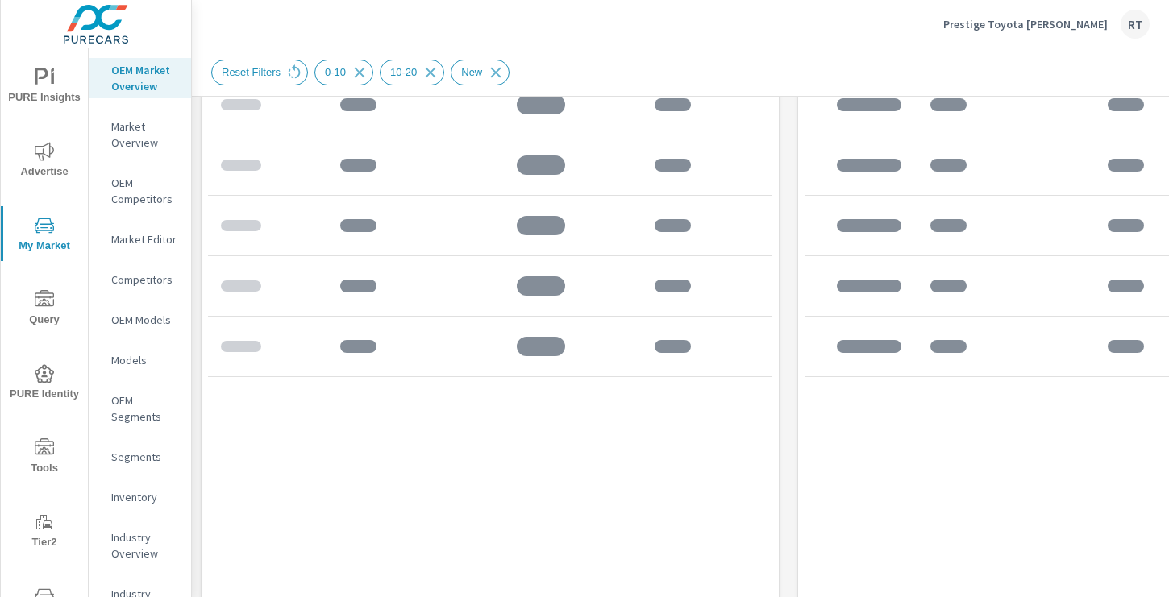
scroll to position [1293, 0]
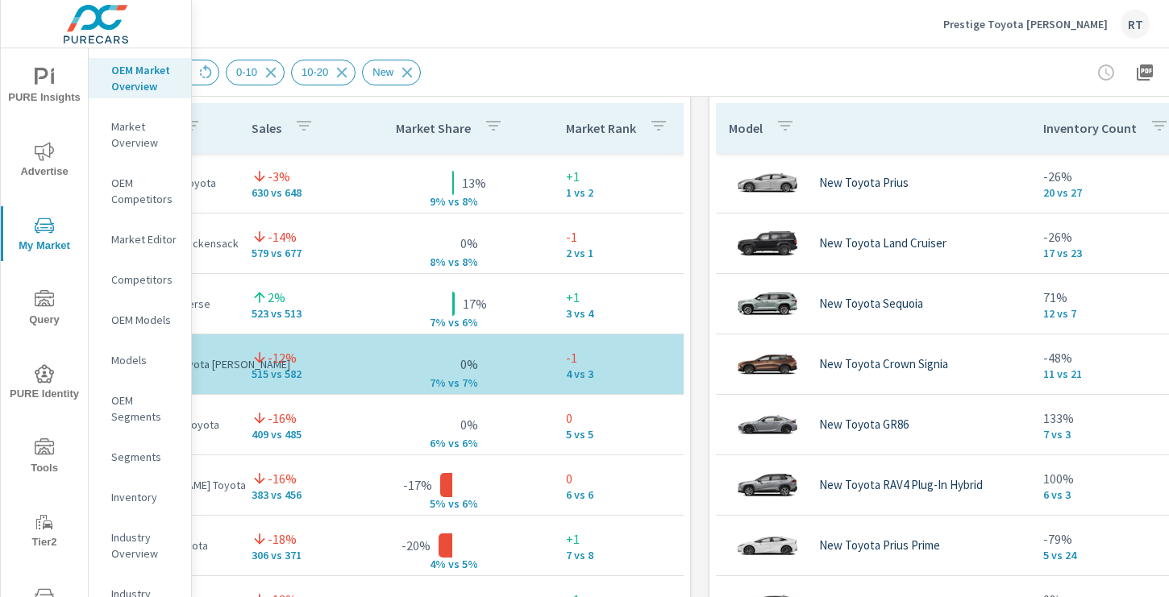
scroll to position [1101, 216]
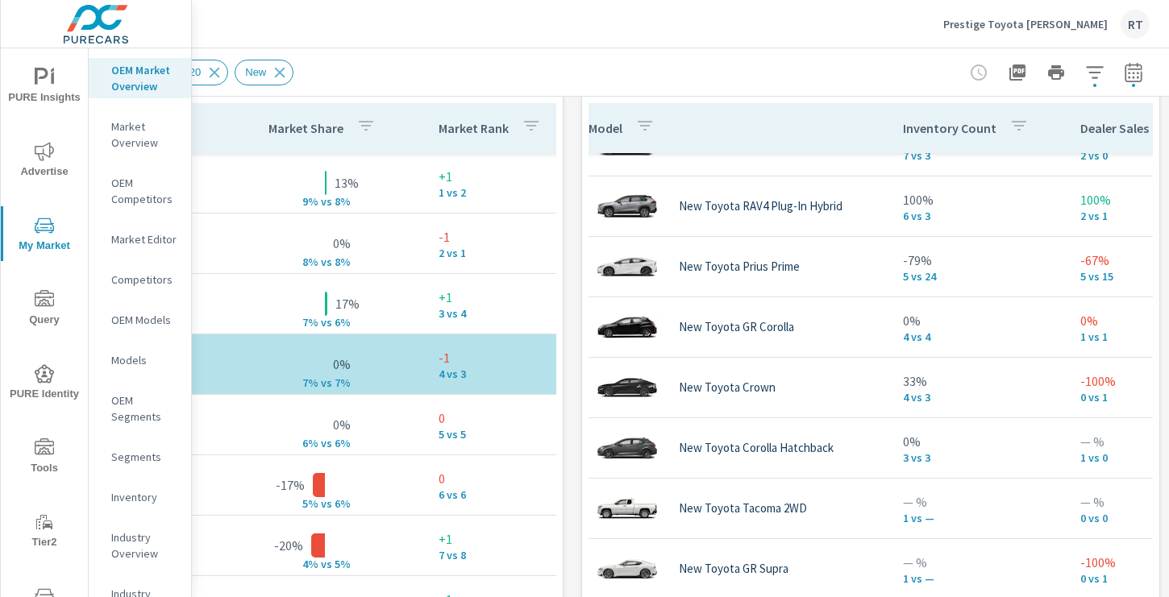
scroll to position [1004, 0]
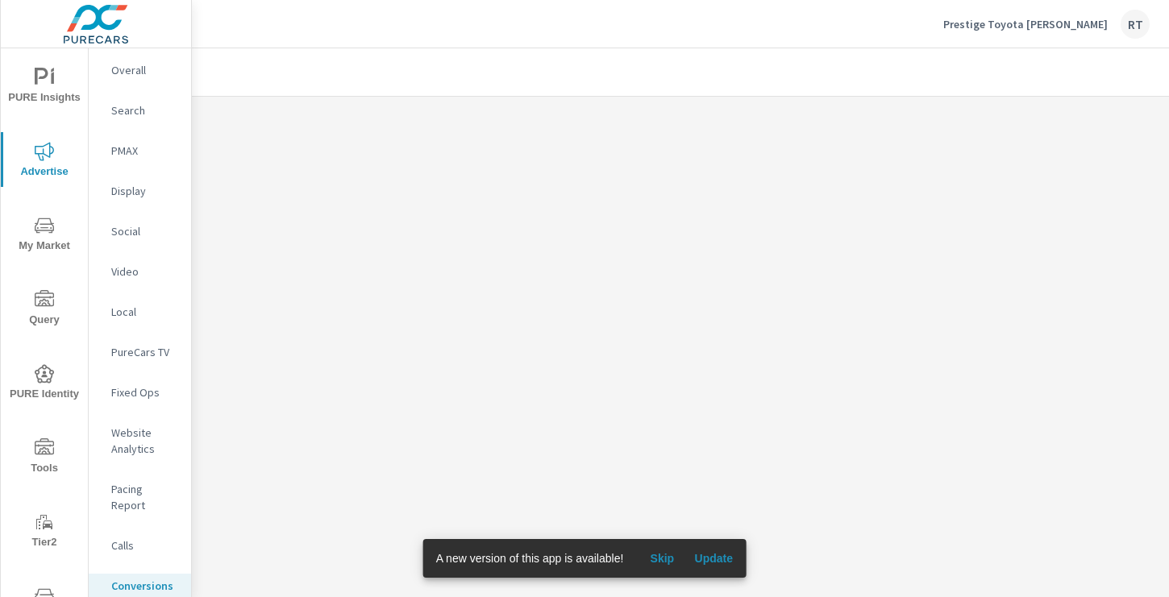
click at [663, 564] on span "Skip" at bounding box center [661, 558] width 39 height 15
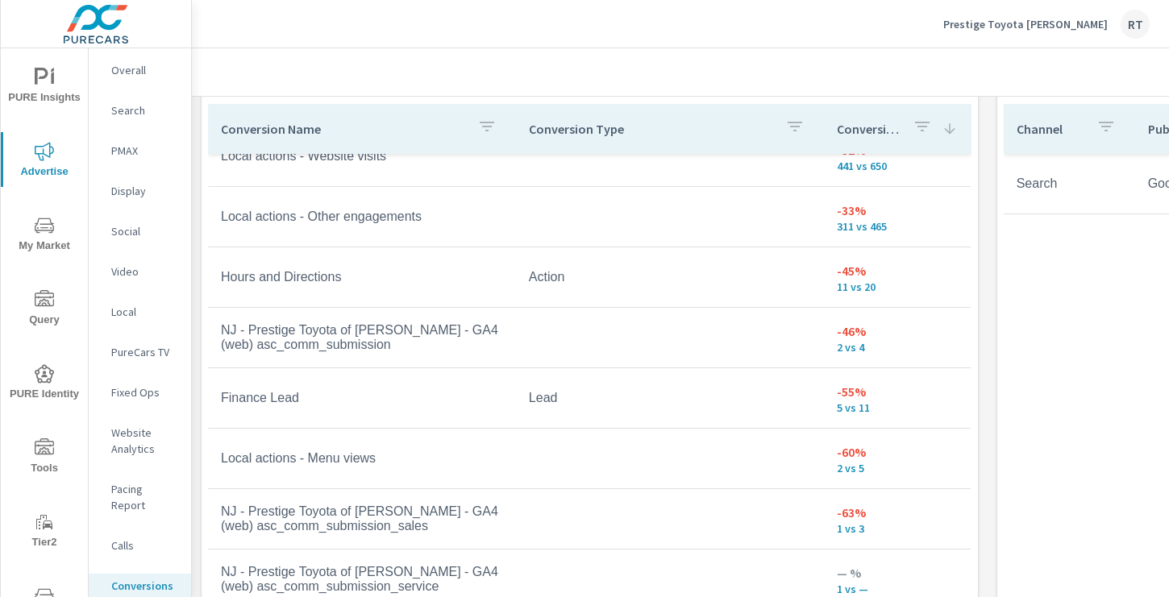
scroll to position [950, 0]
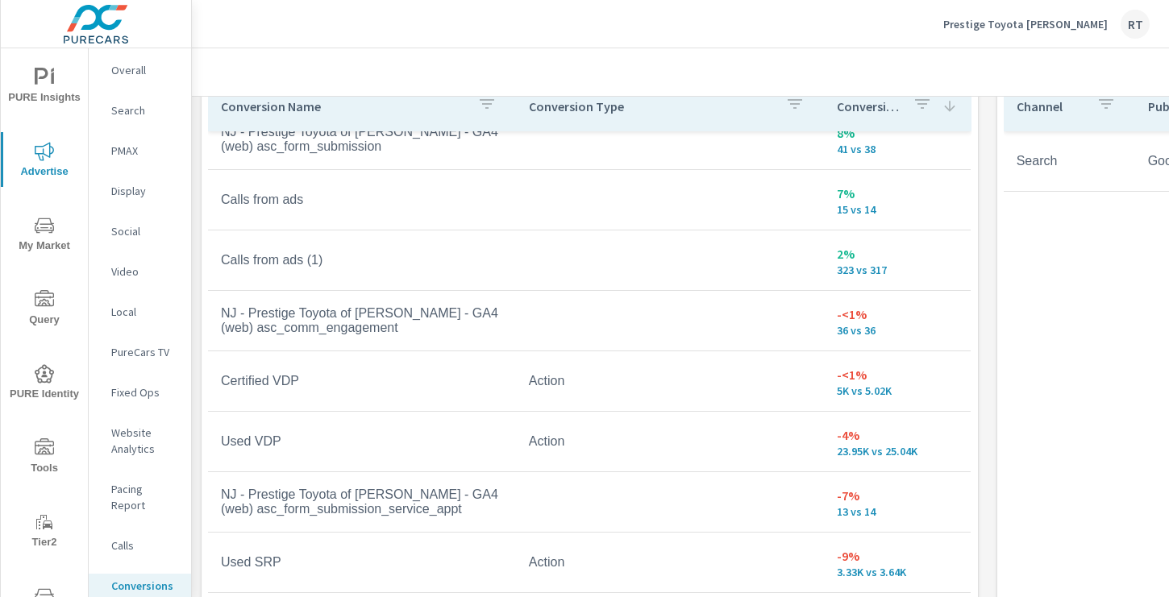
scroll to position [76, 0]
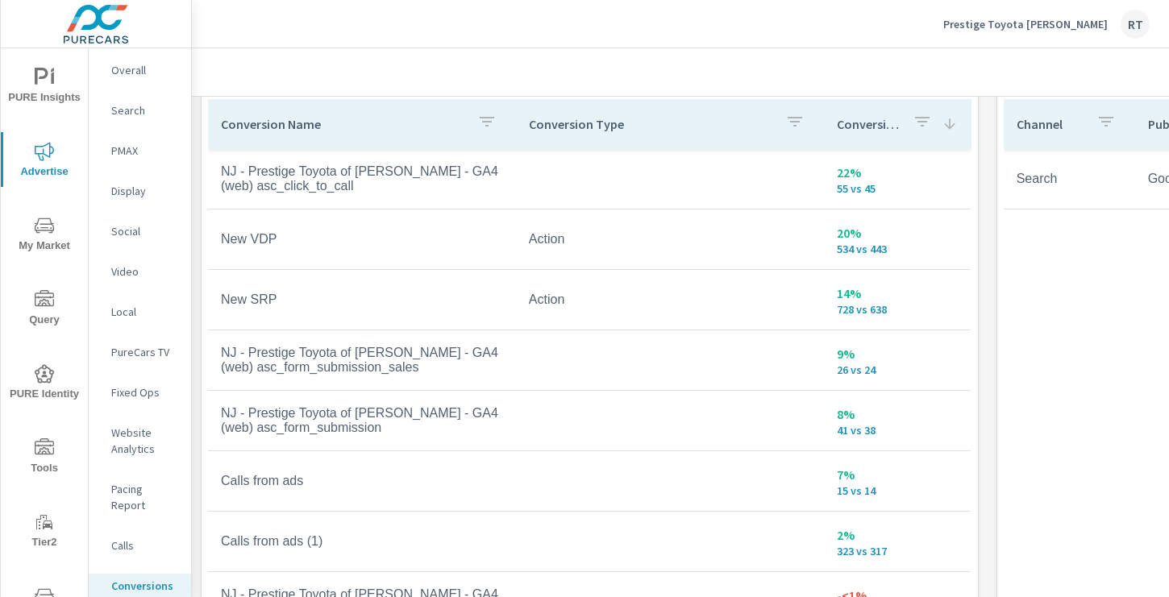
scroll to position [940, 0]
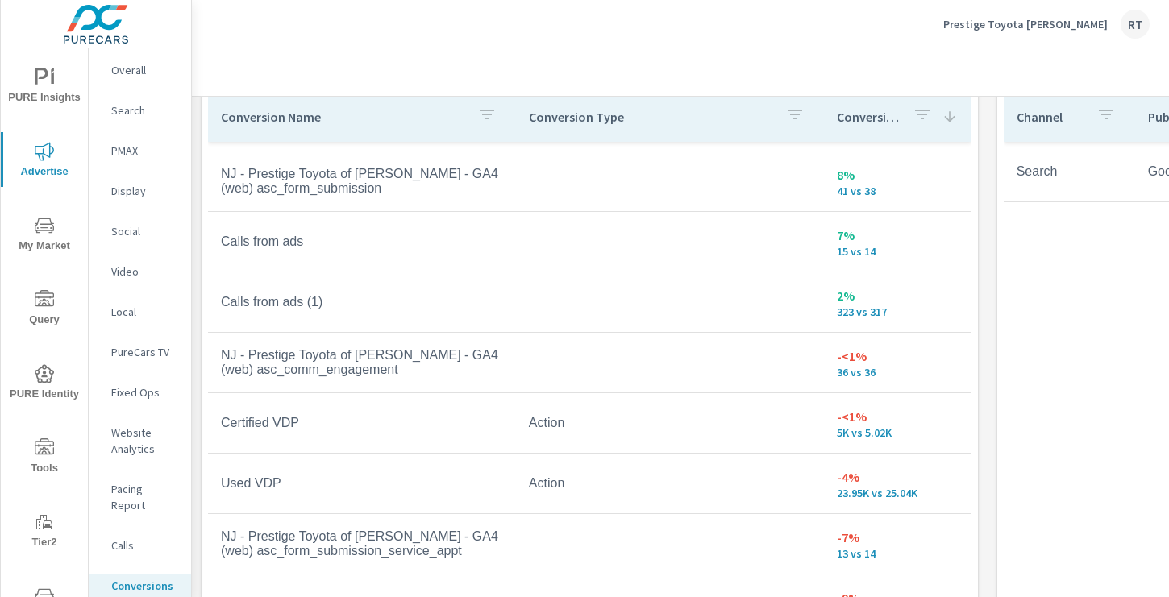
scroll to position [297, 0]
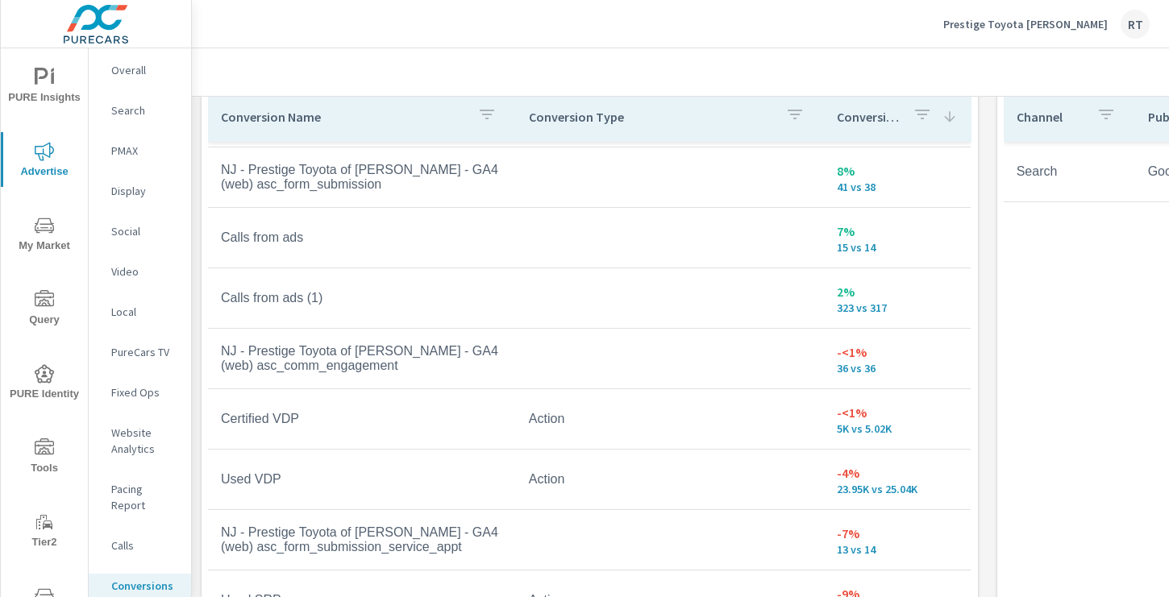
click at [135, 355] on p "PureCars TV" at bounding box center [144, 352] width 67 height 16
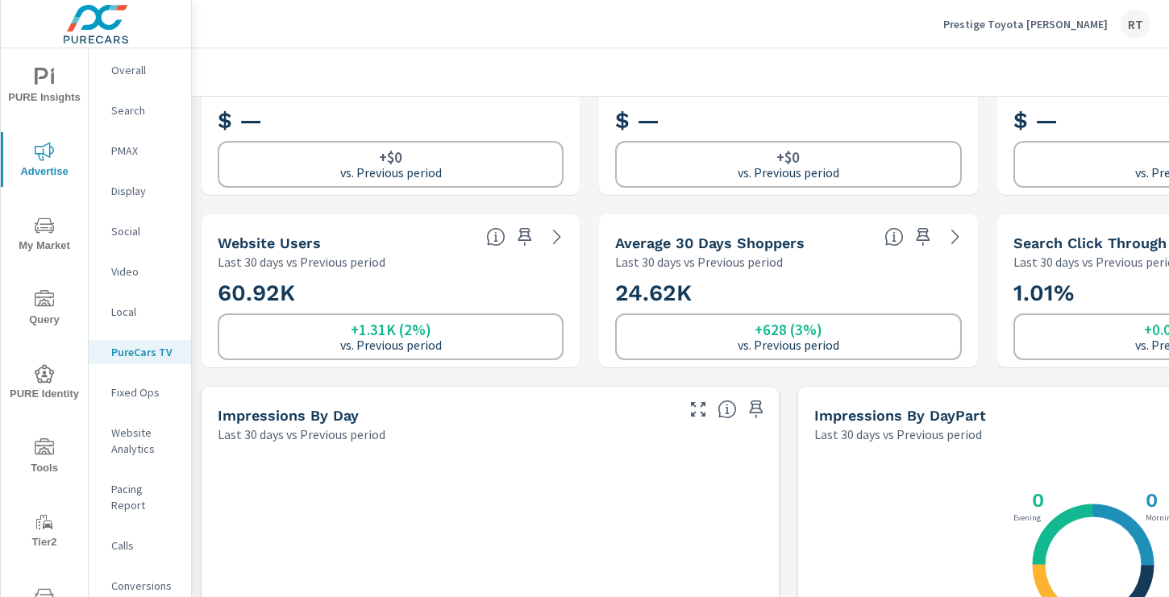
scroll to position [241, 0]
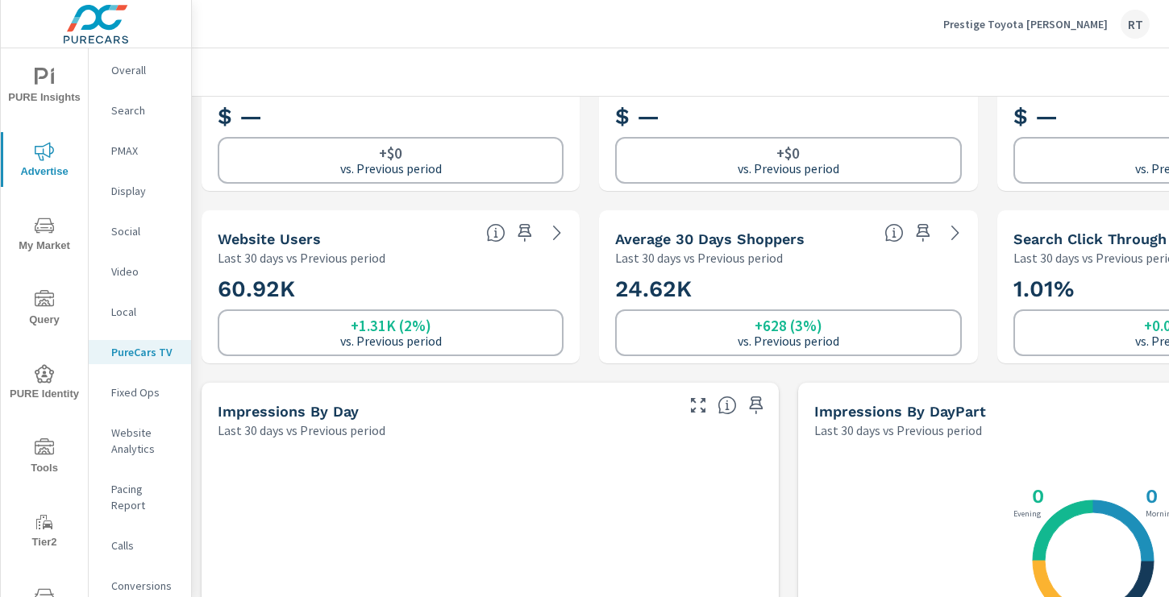
click at [130, 446] on p "Website Analytics" at bounding box center [144, 441] width 67 height 32
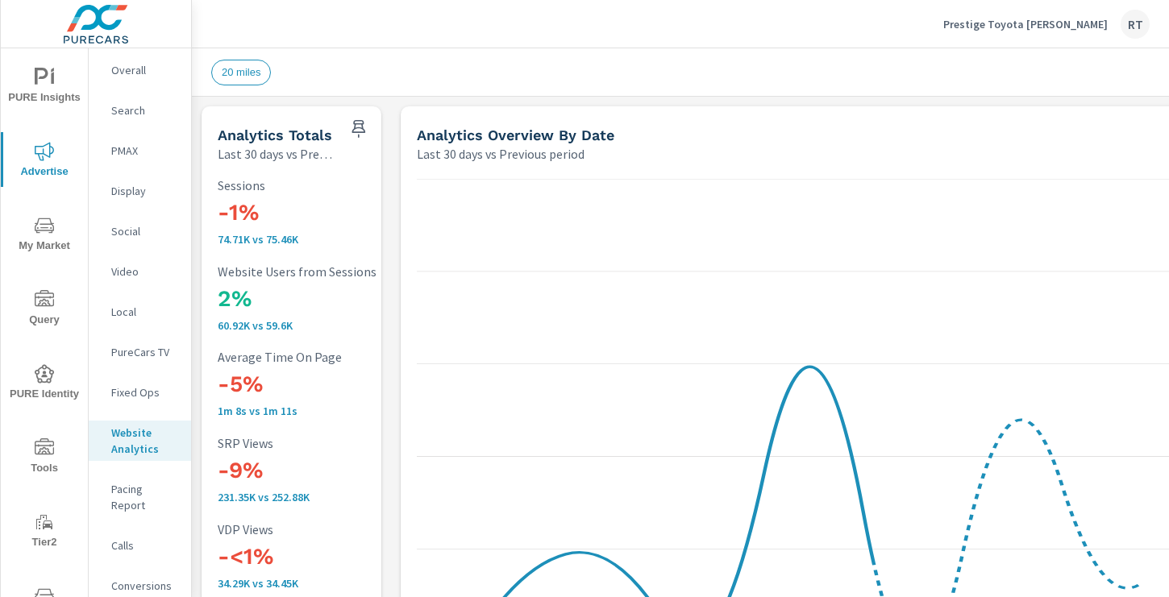
click at [125, 229] on p "Social" at bounding box center [144, 231] width 67 height 16
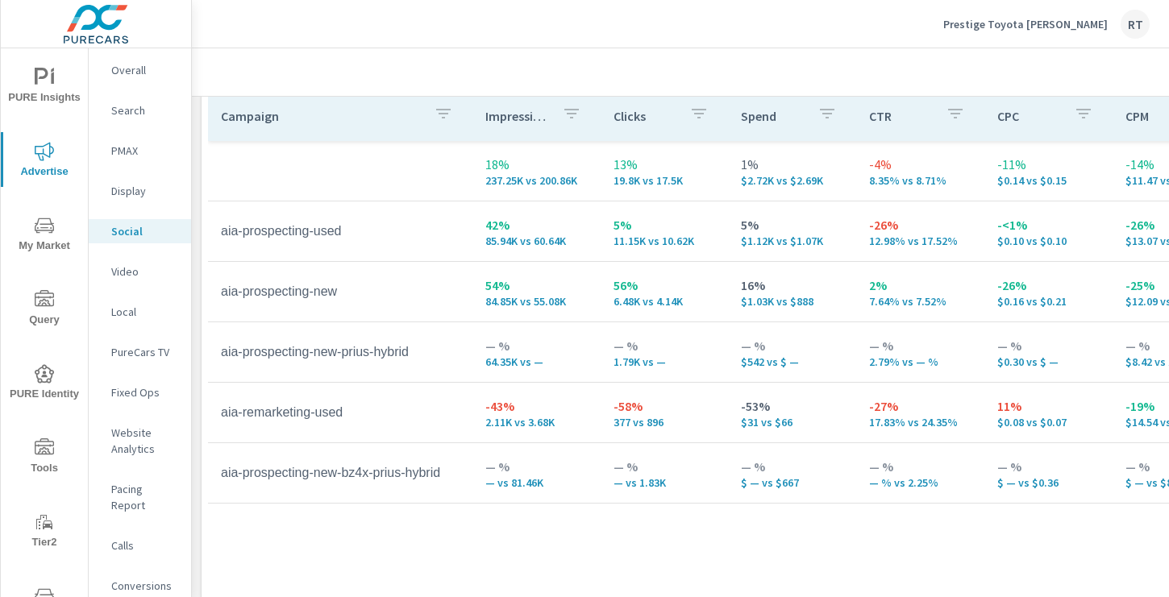
scroll to position [769, 0]
click at [127, 196] on p "Display" at bounding box center [144, 191] width 67 height 16
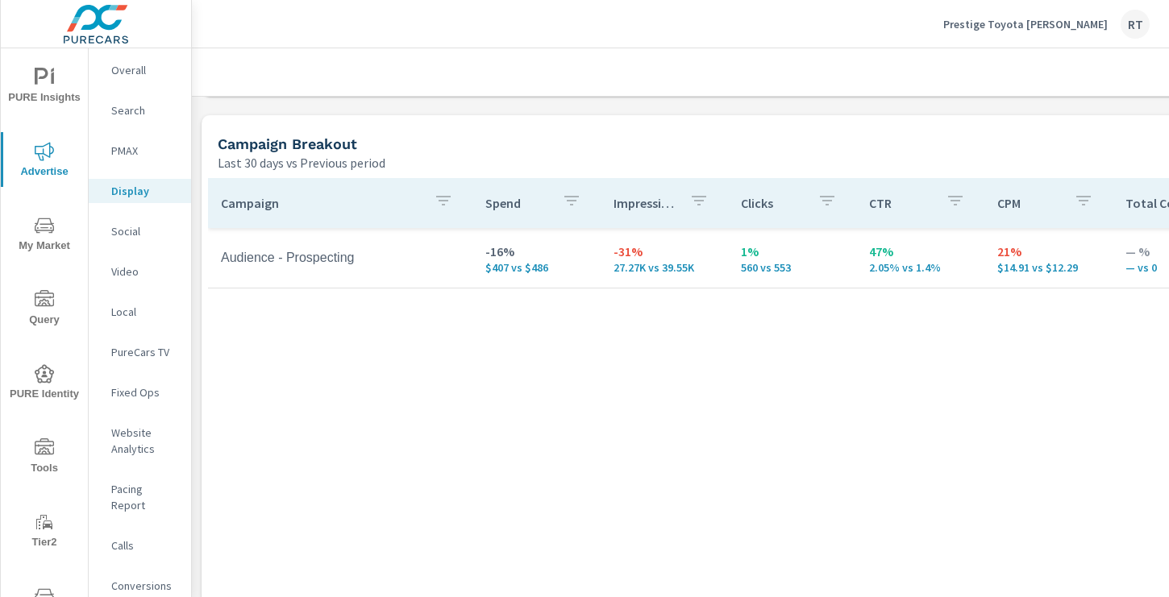
scroll to position [667, 0]
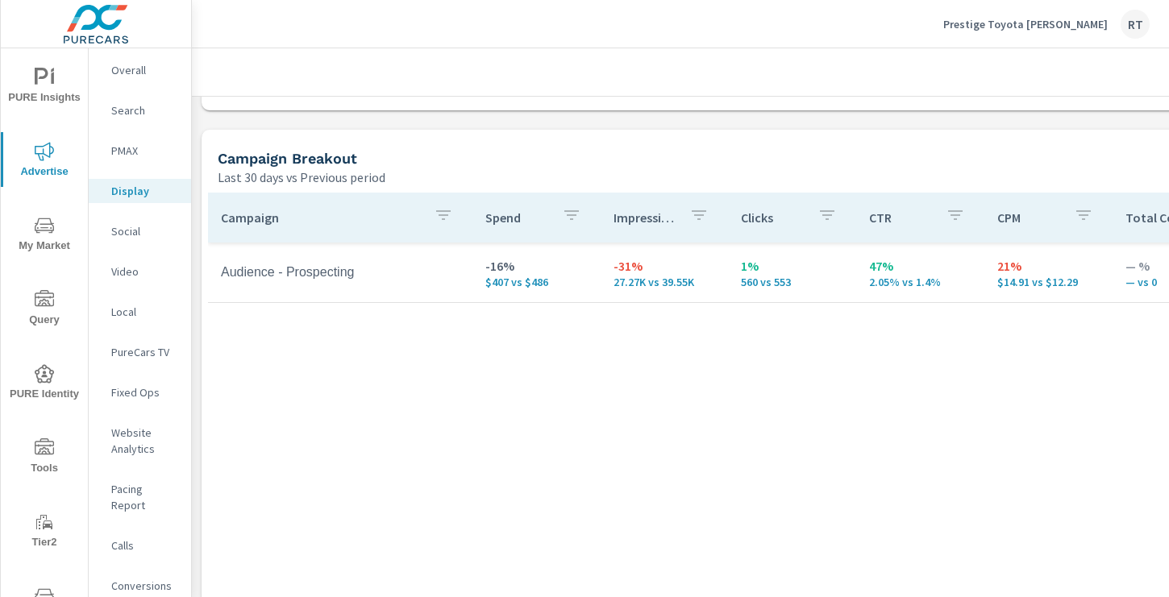
click at [123, 141] on div "PMAX" at bounding box center [140, 151] width 102 height 24
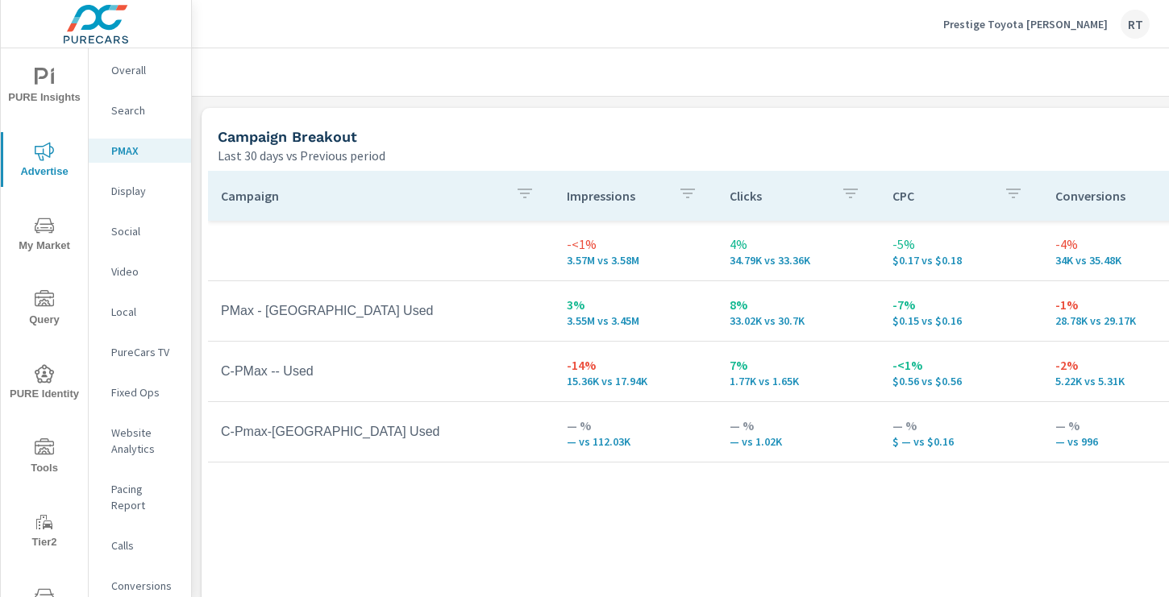
scroll to position [177, 0]
